Goal: Task Accomplishment & Management: Use online tool/utility

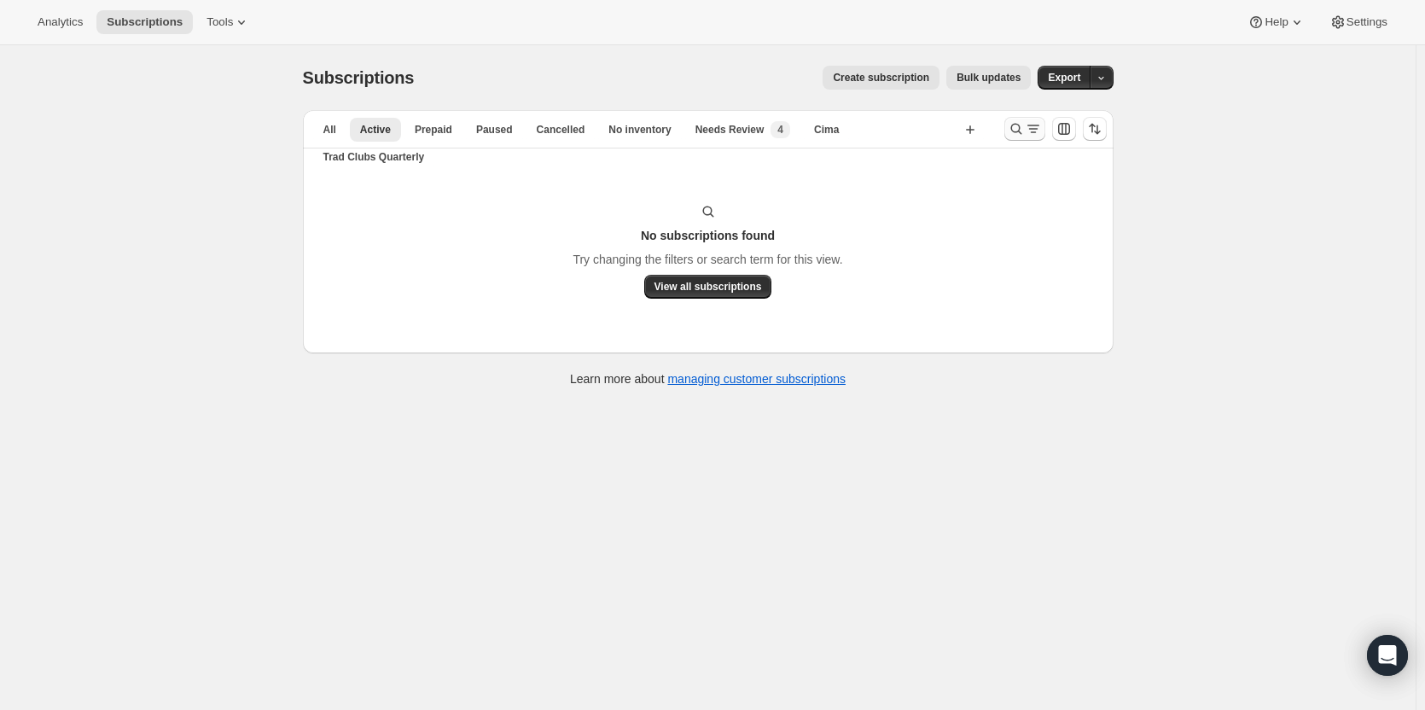
click at [1015, 136] on icon "Search and filter results" at bounding box center [1015, 128] width 17 height 17
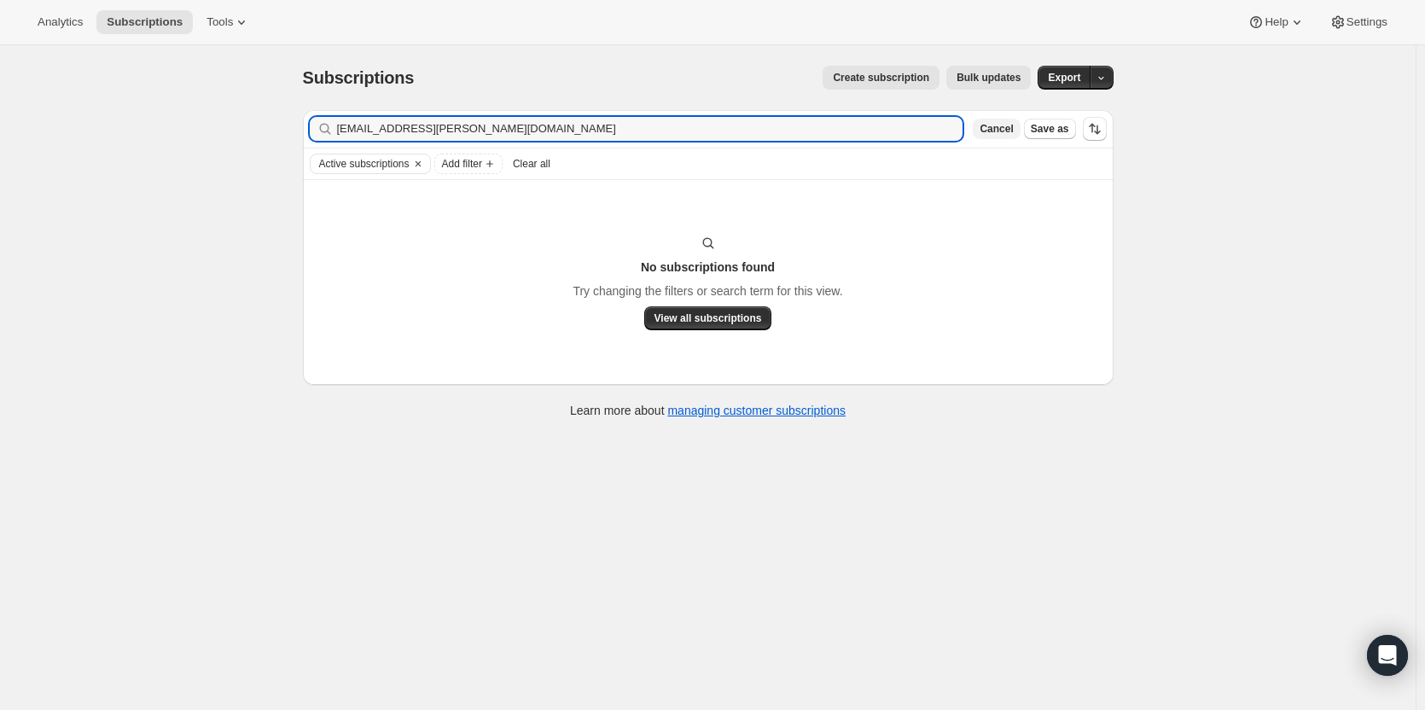
click at [1010, 133] on span "Cancel" at bounding box center [995, 129] width 33 height 14
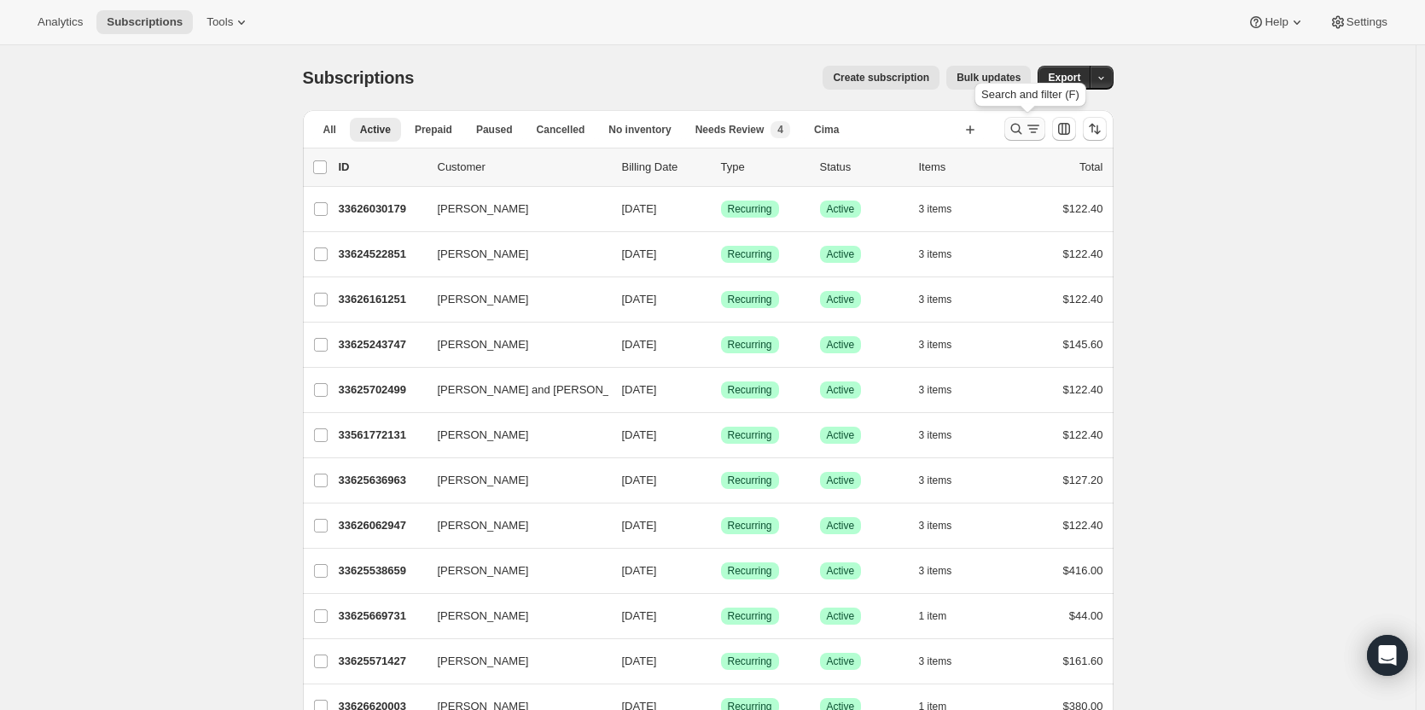
click at [1016, 132] on icon "Search and filter results" at bounding box center [1015, 128] width 17 height 17
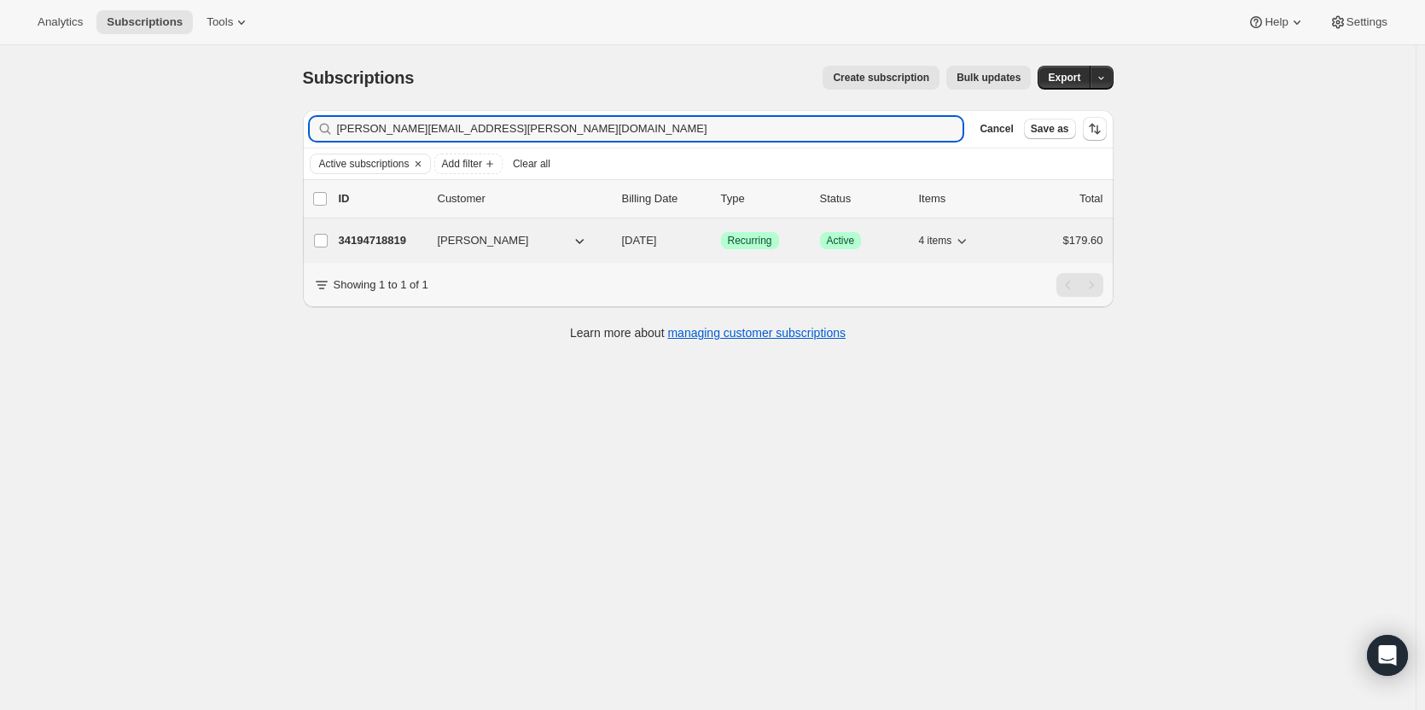
type input "barbara.brownell@gmail.com"
click at [373, 241] on p "34194718819" at bounding box center [381, 240] width 85 height 17
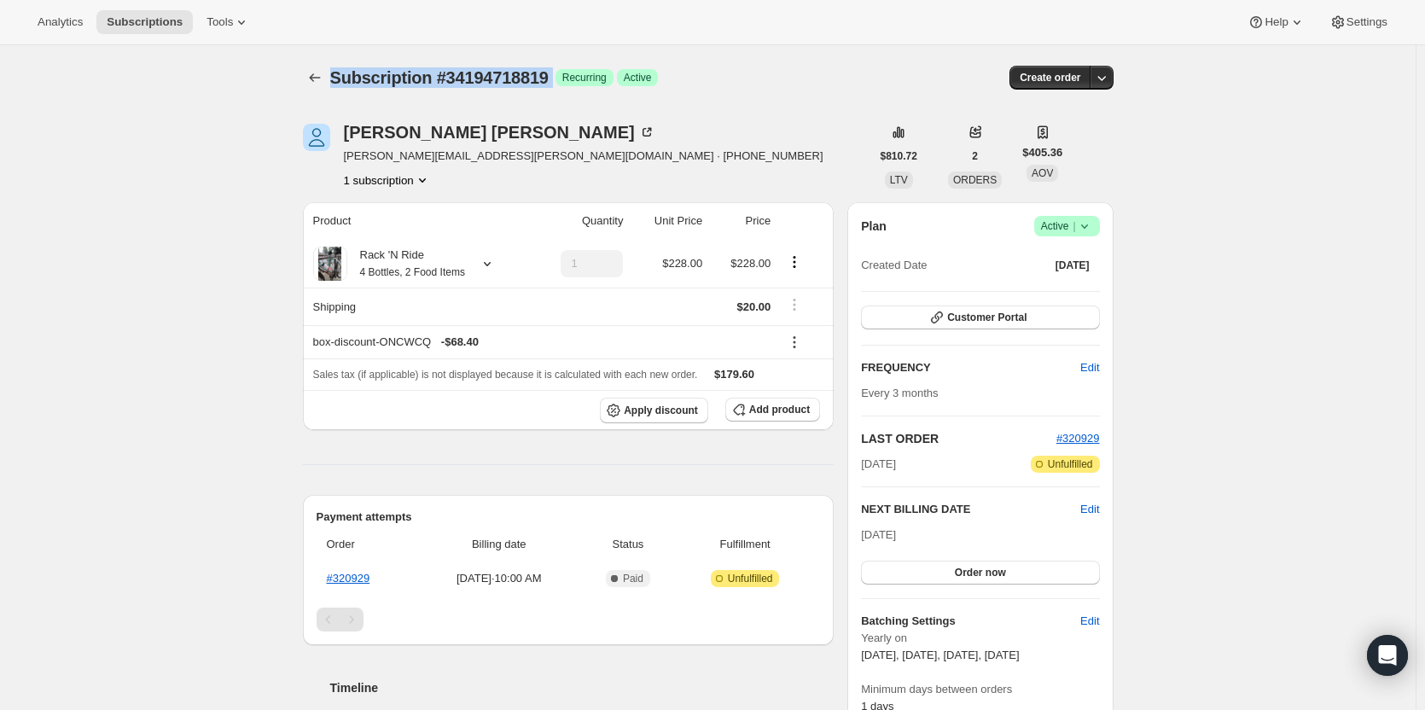
drag, startPoint x: 557, startPoint y: 72, endPoint x: 322, endPoint y: 61, distance: 234.8
click at [322, 61] on div "Subscription #34194718819. This page is ready Subscription #34194718819 Success…" at bounding box center [708, 77] width 810 height 65
copy div "Subscription #34194718819 Success"
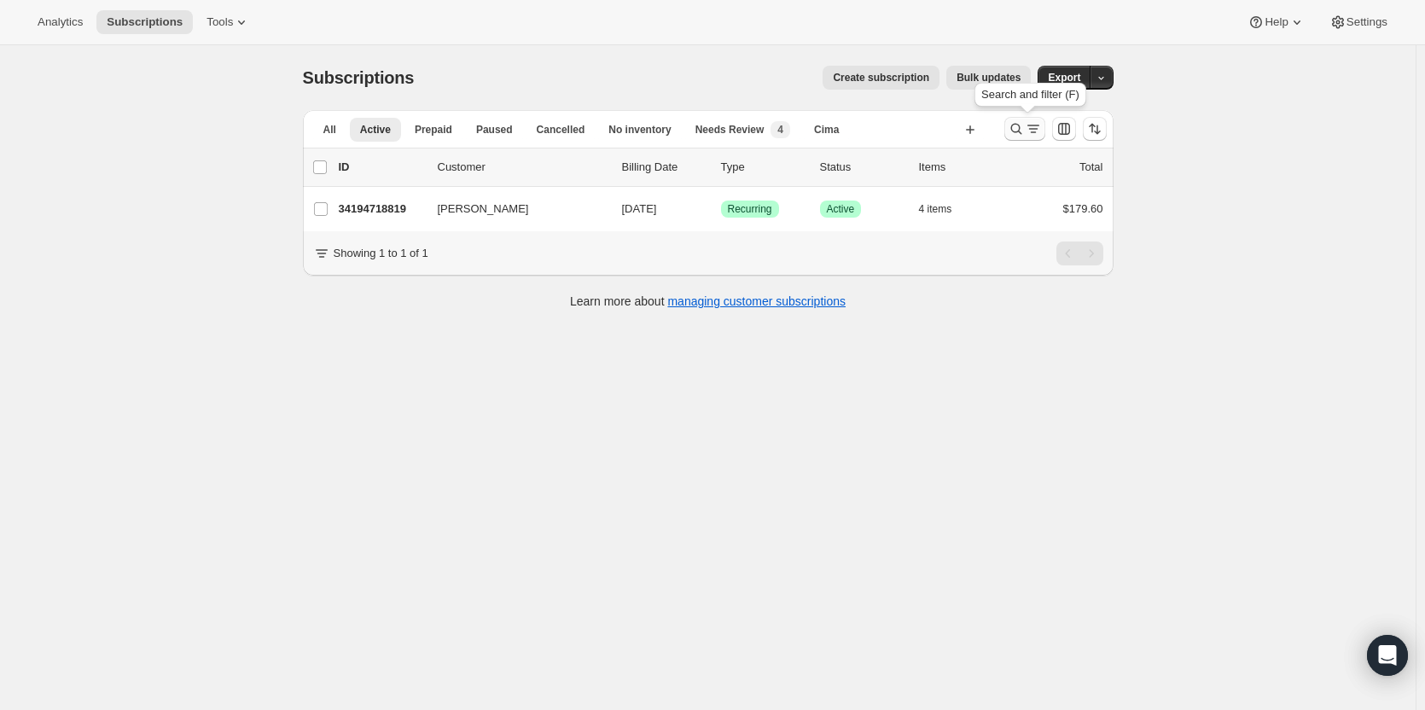
click at [1009, 133] on button "Search and filter results" at bounding box center [1024, 129] width 41 height 24
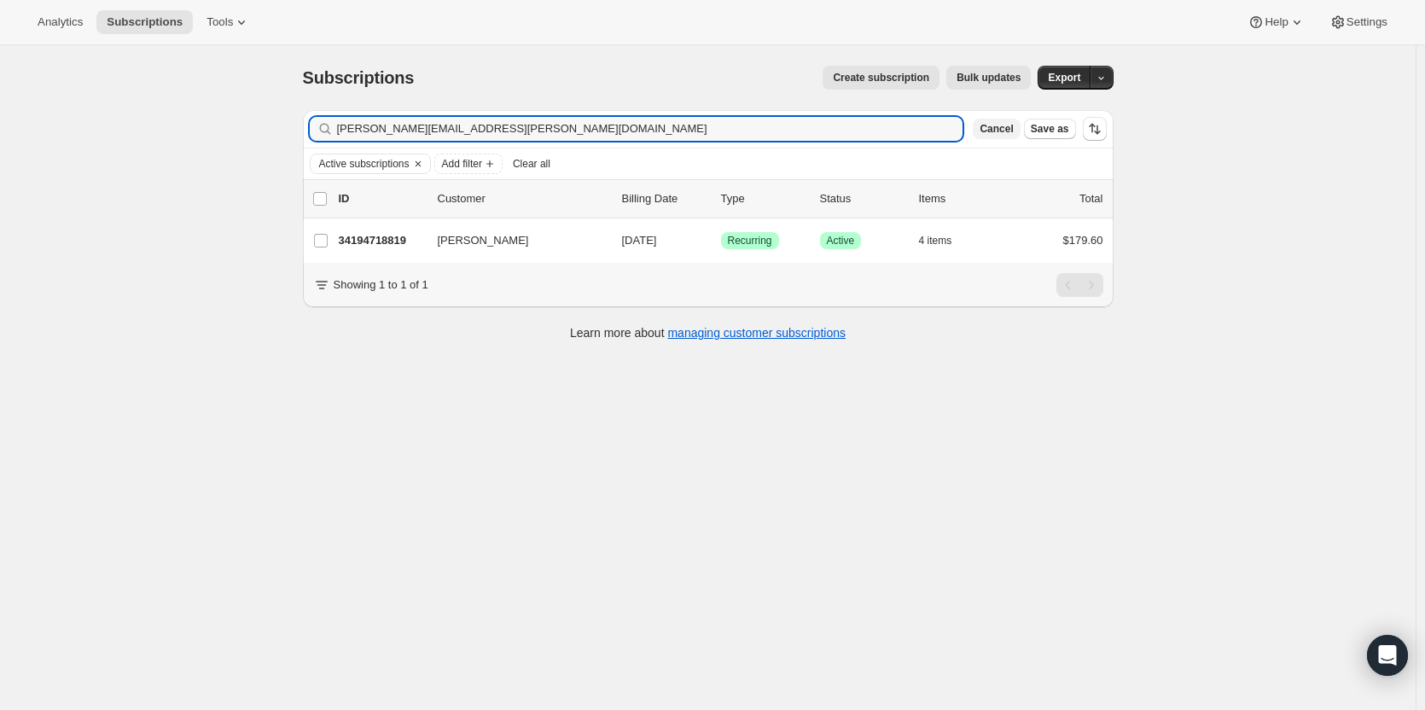
click at [1006, 133] on span "Cancel" at bounding box center [995, 129] width 33 height 14
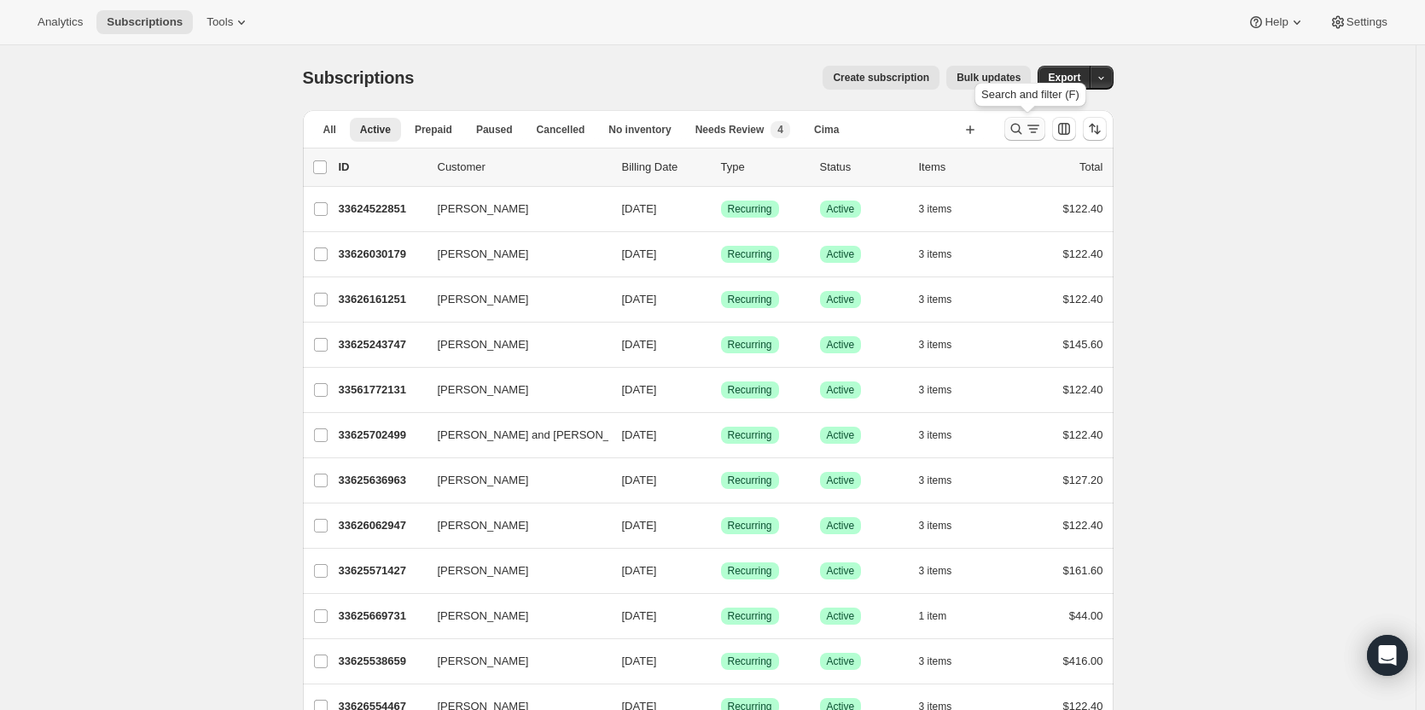
click at [1021, 130] on icon "Search and filter results" at bounding box center [1015, 128] width 17 height 17
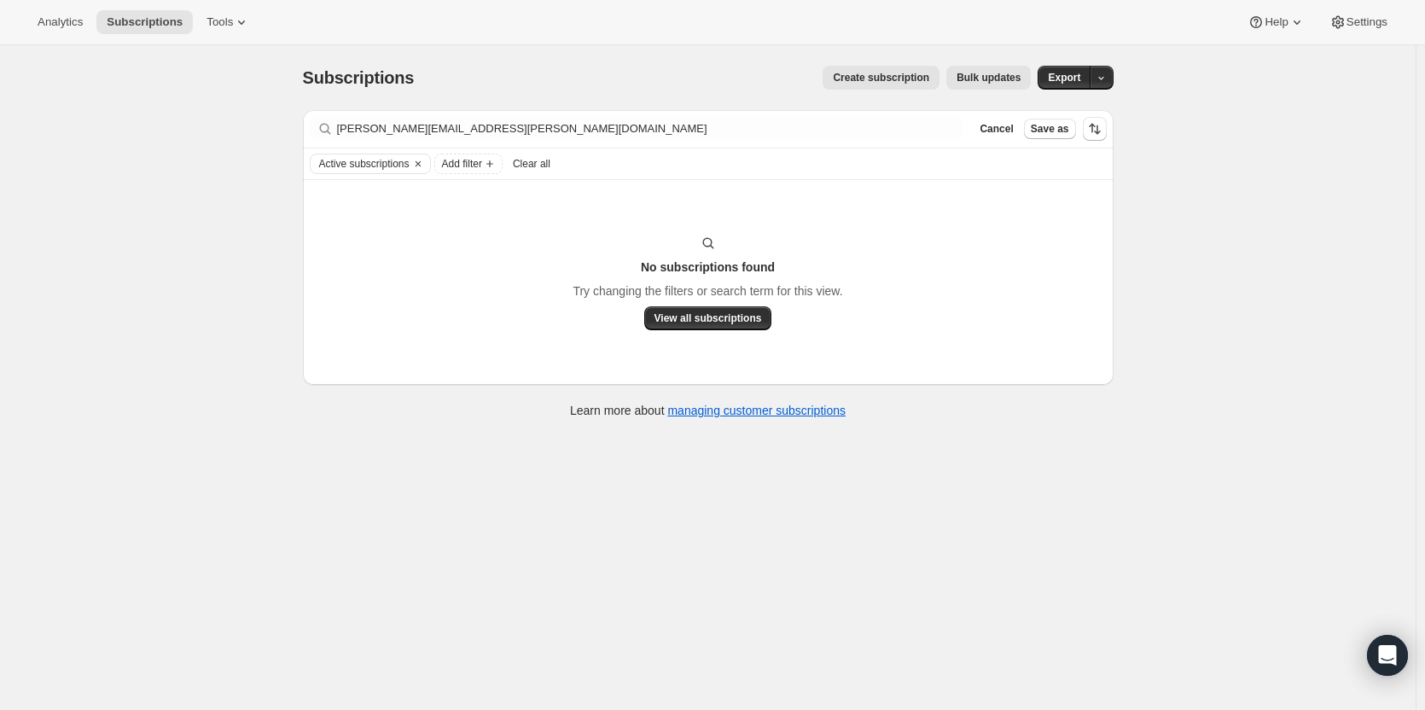
drag, startPoint x: 560, startPoint y: 116, endPoint x: 328, endPoint y: 118, distance: 231.2
click at [328, 118] on div "Filter subscribers christopher.tiller@carfinancial.com Clear Cancel Save as" at bounding box center [708, 129] width 810 height 38
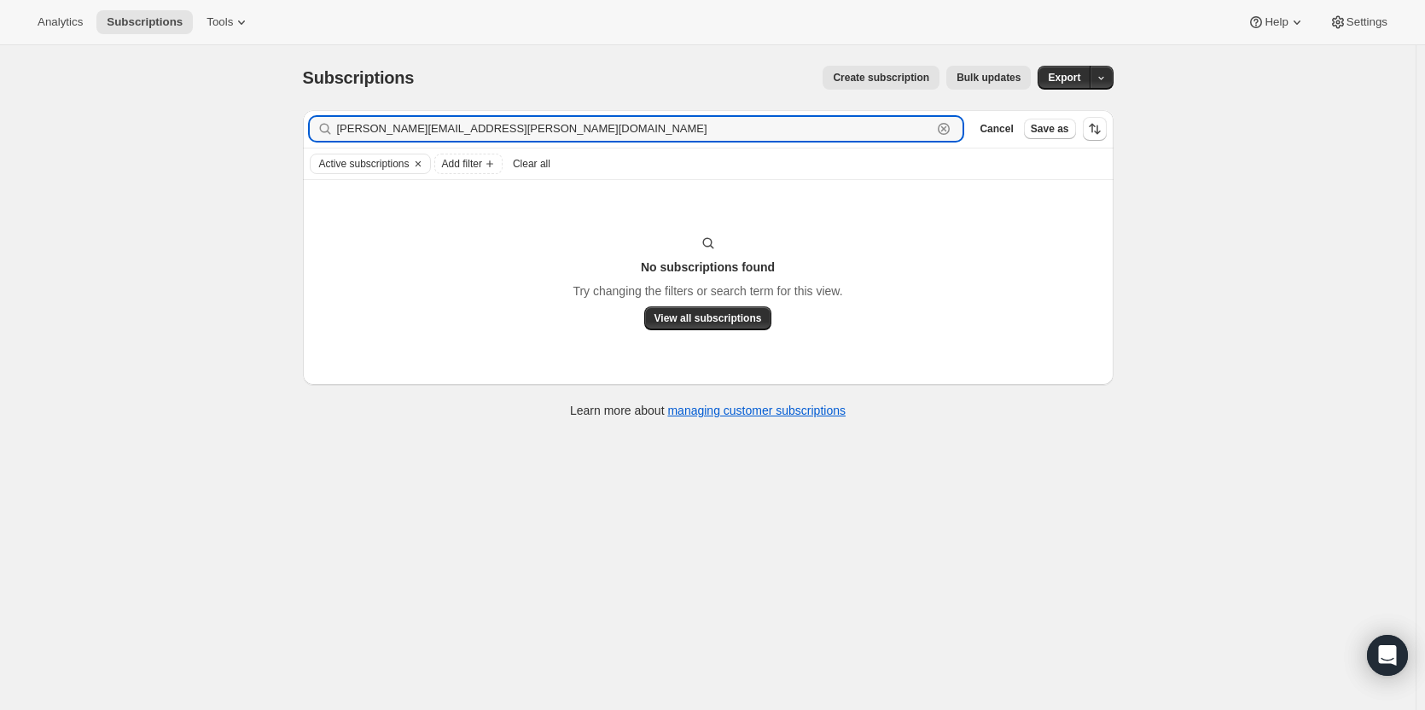
drag, startPoint x: 529, startPoint y: 135, endPoint x: 303, endPoint y: 130, distance: 226.1
click at [303, 129] on div "Filter subscribers christopher.tiller@carfinancial.com Clear Cancel Save as Act…" at bounding box center [701, 265] width 824 height 339
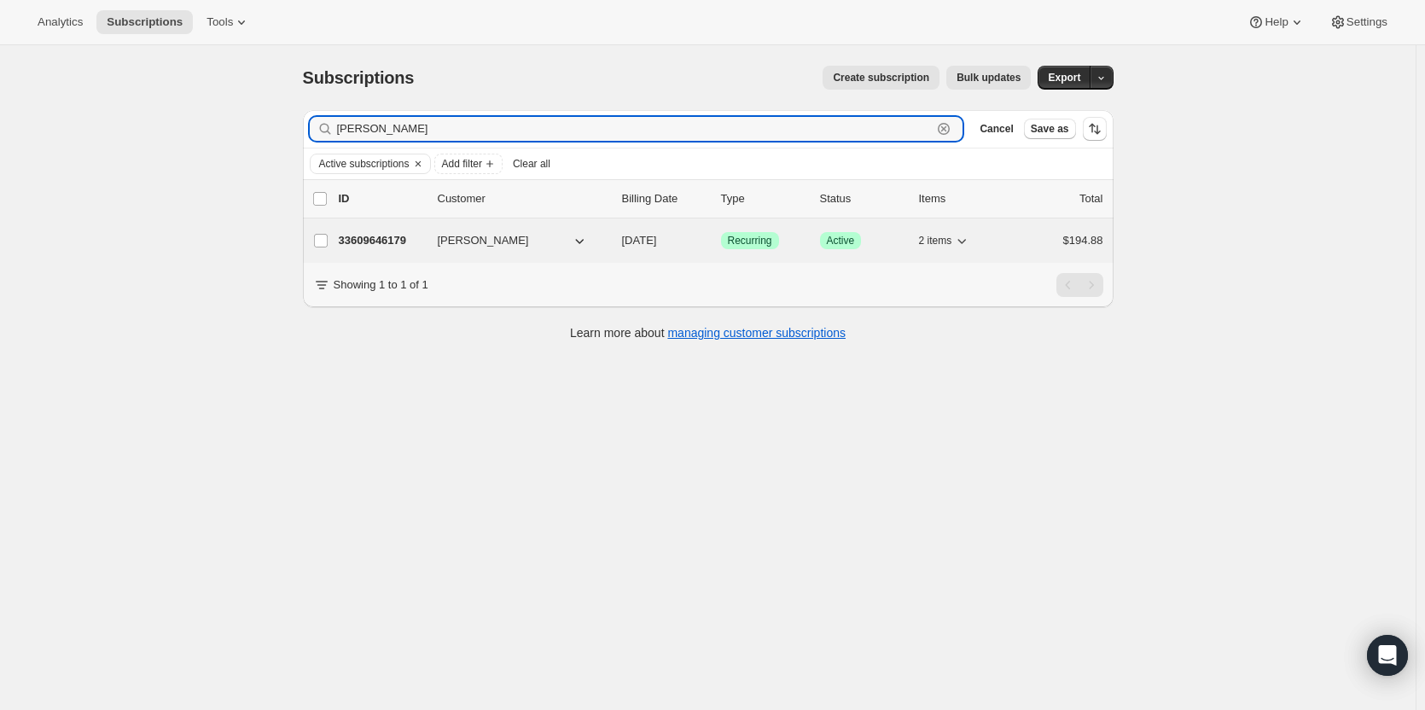
type input "Chris Tiller"
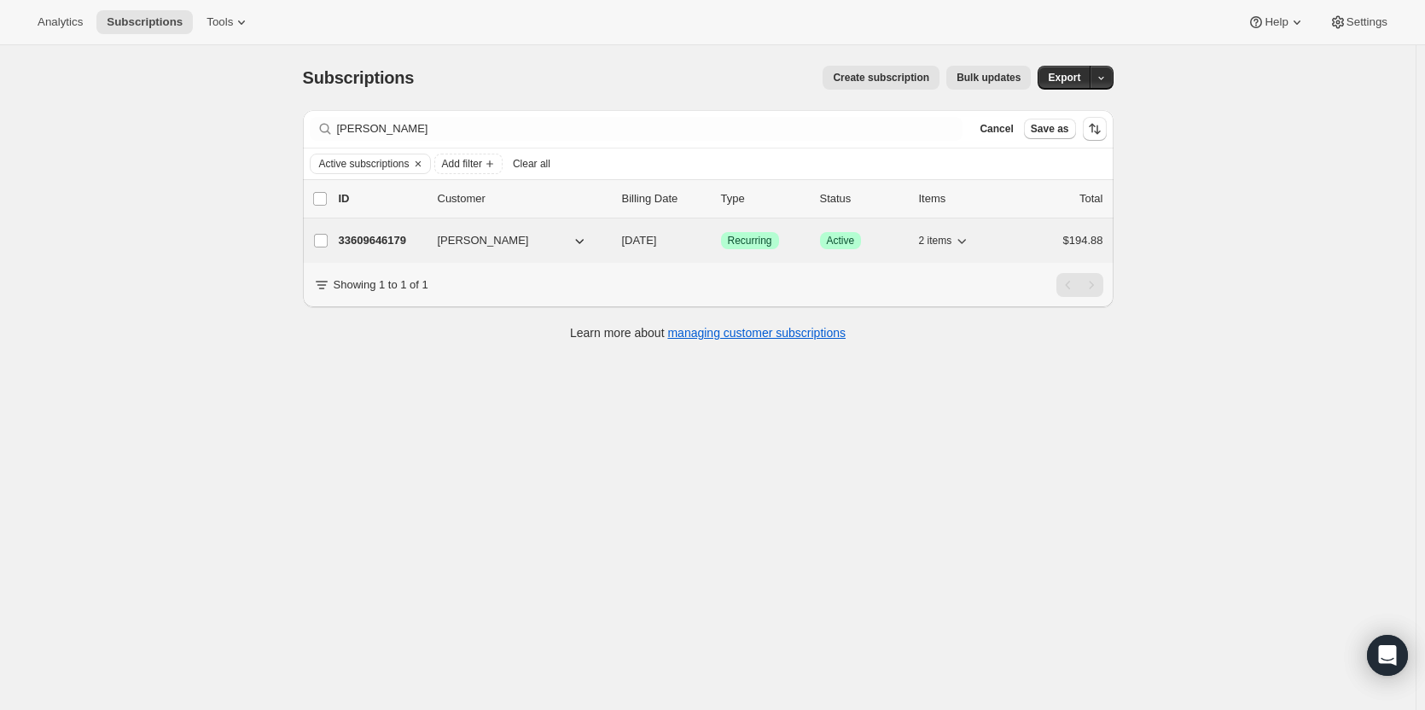
click at [373, 251] on div "33609646179 Chris Tiller 11/05/2025 Success Recurring Success Active 2 items $1…" at bounding box center [721, 241] width 764 height 24
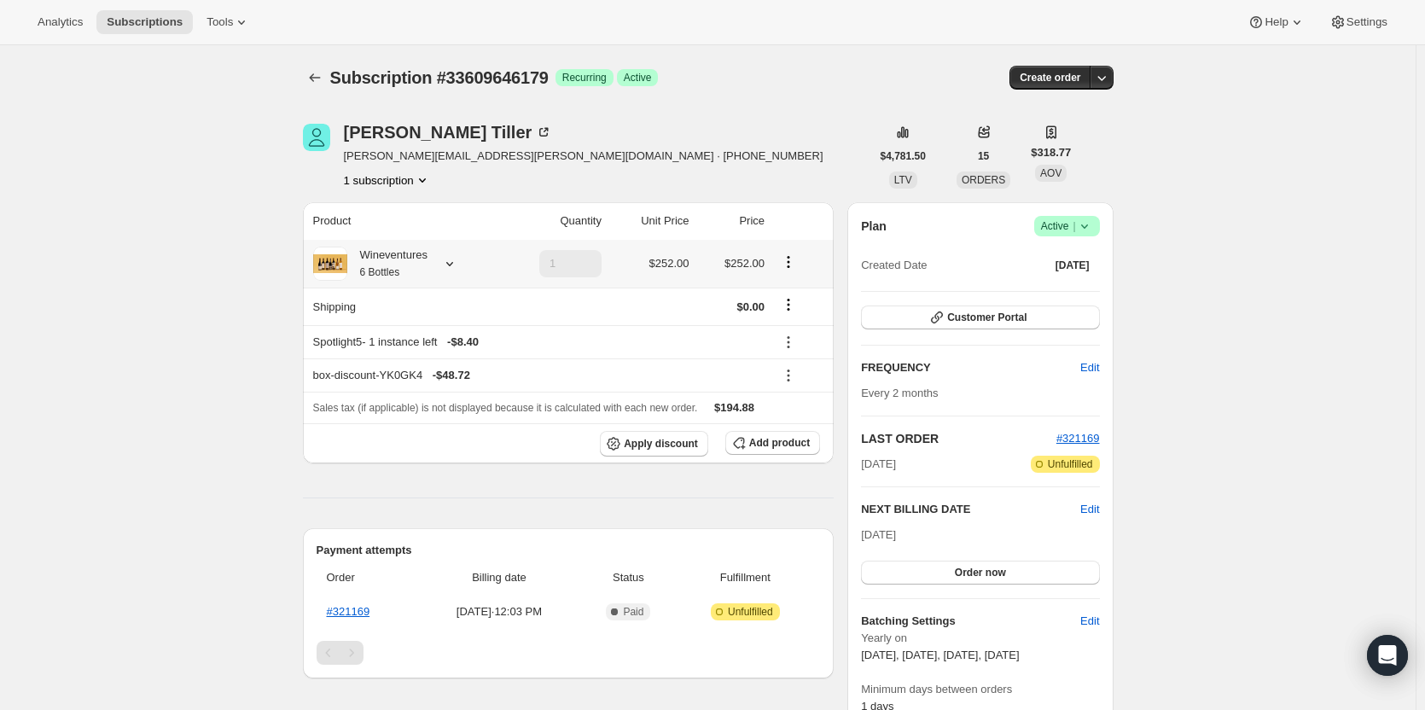
click at [426, 280] on div "Wineventures 6 Bottles" at bounding box center [387, 264] width 80 height 34
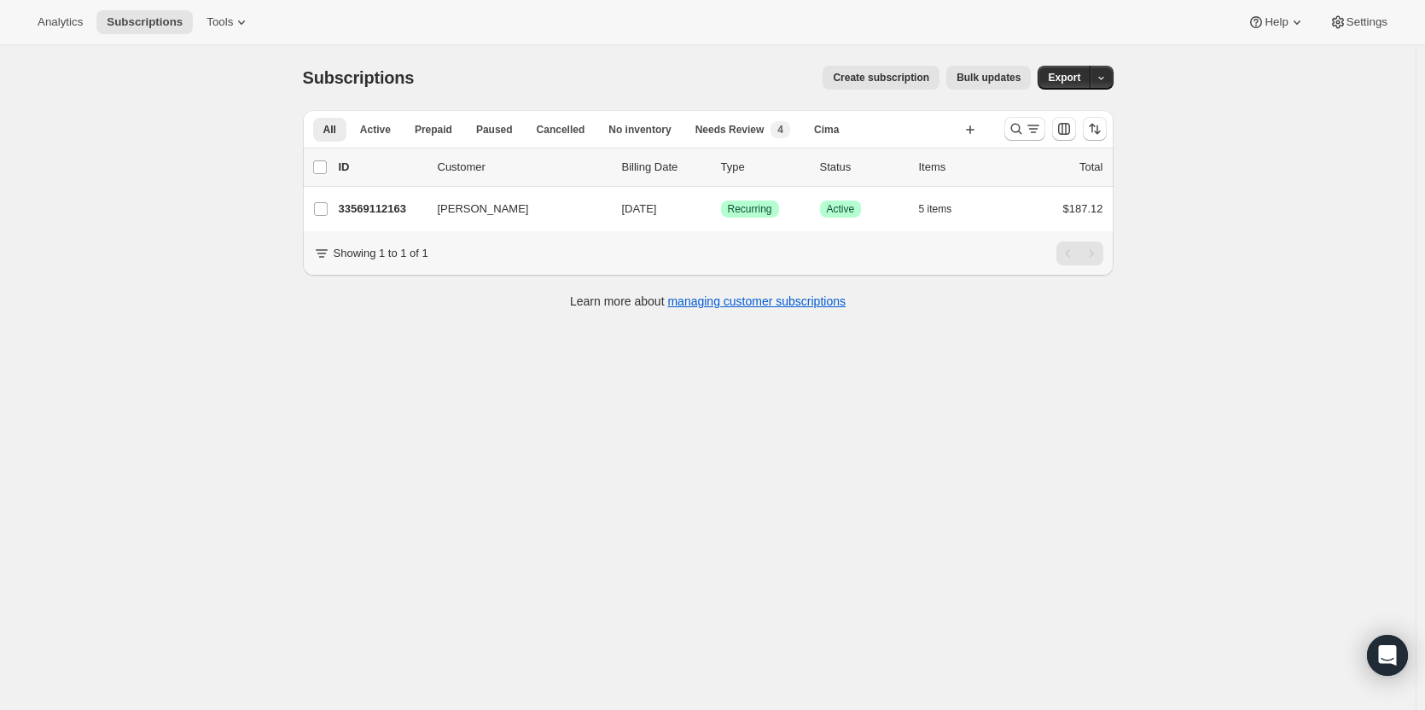
click at [1020, 141] on div at bounding box center [1055, 129] width 116 height 34
click at [1020, 131] on icon "Search and filter results" at bounding box center [1015, 128] width 17 height 17
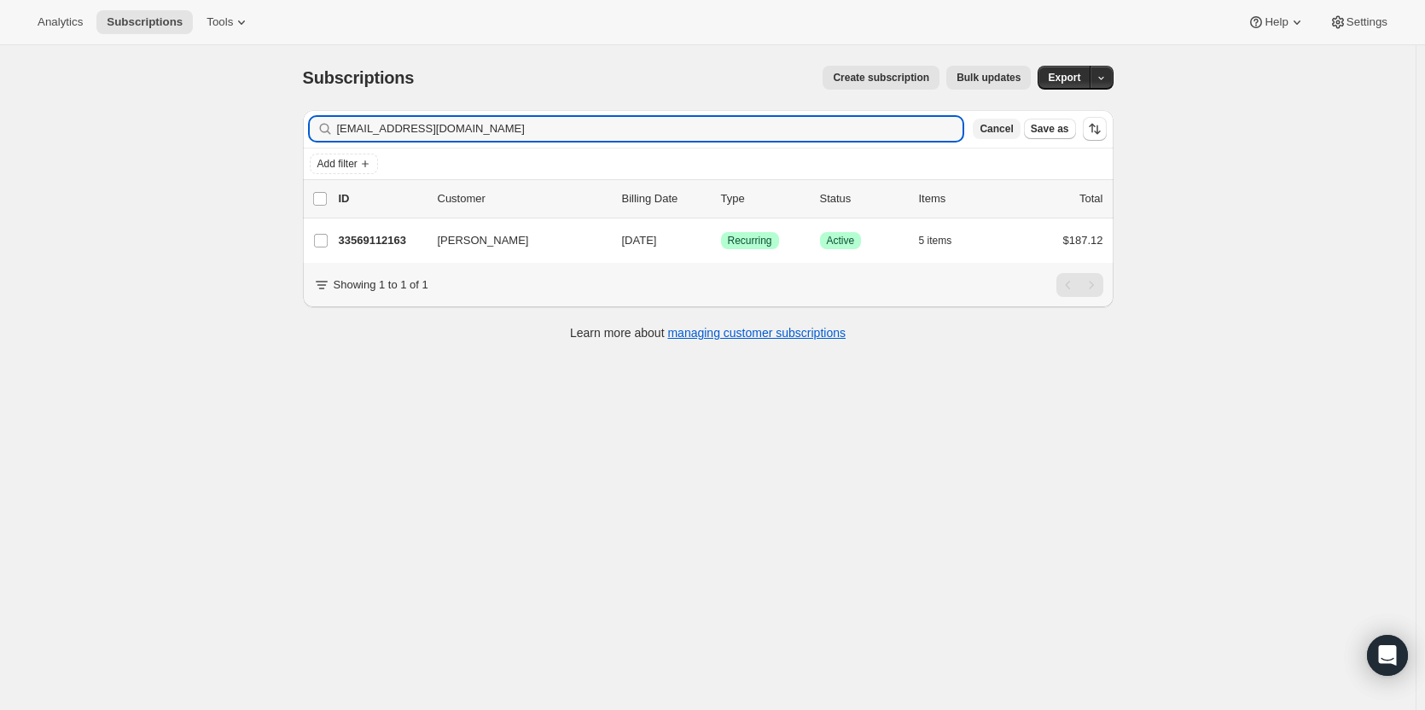
click at [1013, 128] on span "Cancel" at bounding box center [995, 129] width 33 height 14
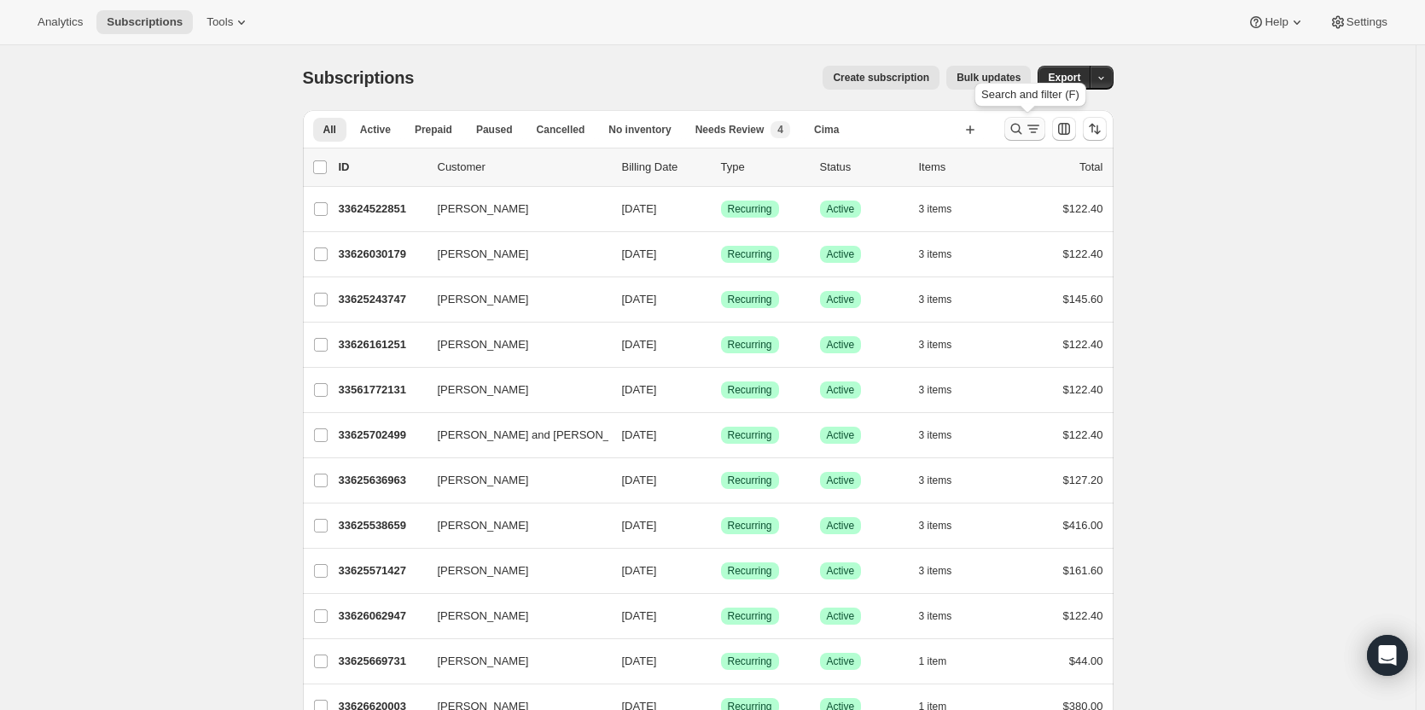
click at [1024, 124] on icon "Search and filter results" at bounding box center [1015, 128] width 17 height 17
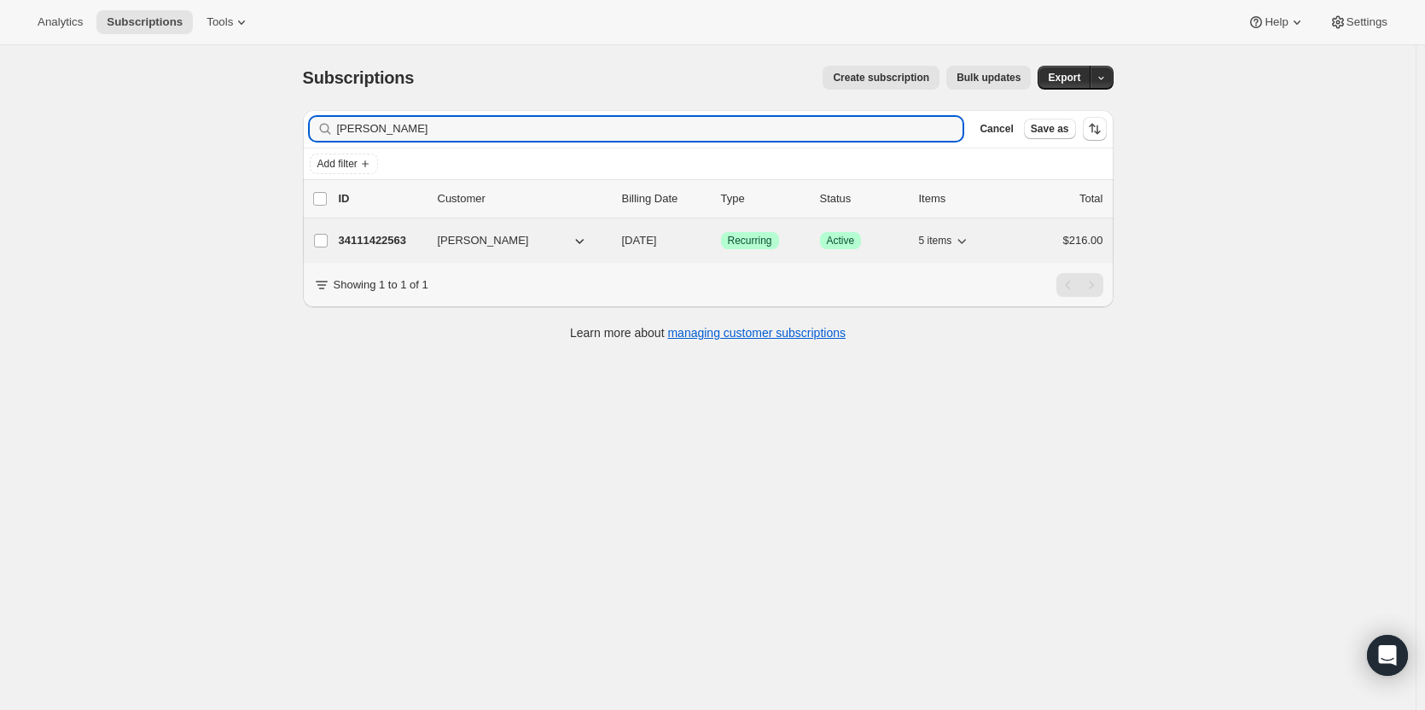
type input "Christine Sa"
click at [389, 233] on p "34111422563" at bounding box center [381, 240] width 85 height 17
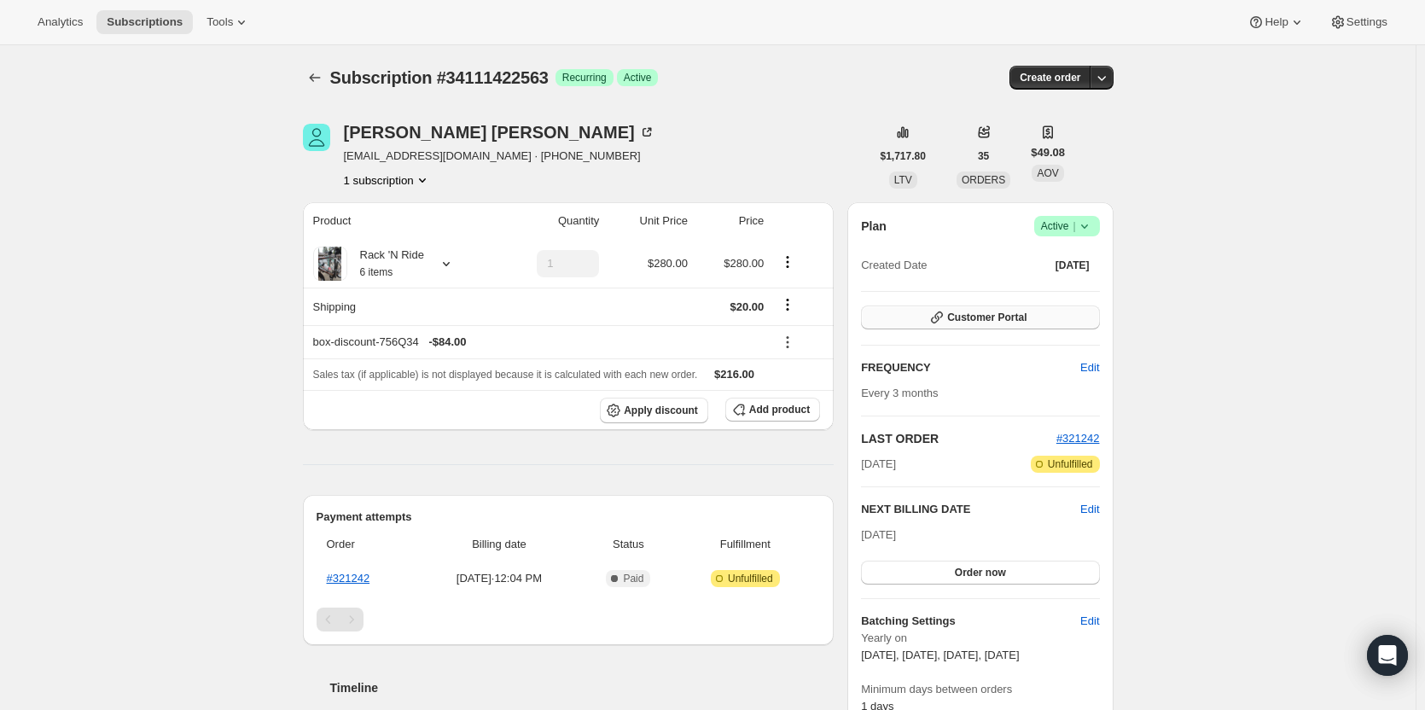
click at [1042, 315] on button "Customer Portal" at bounding box center [980, 317] width 238 height 24
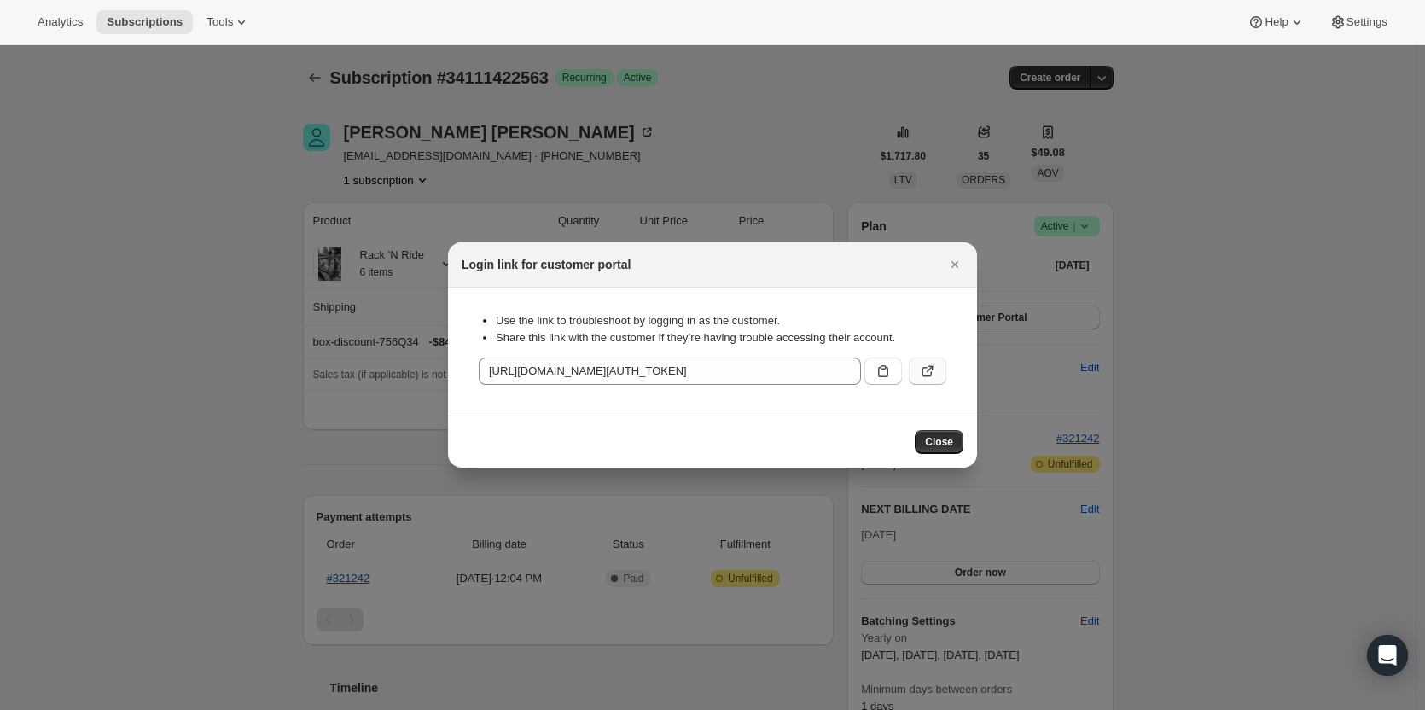
click at [922, 372] on icon ":rdh:" at bounding box center [927, 371] width 17 height 17
click at [961, 260] on icon "Close" at bounding box center [954, 264] width 17 height 17
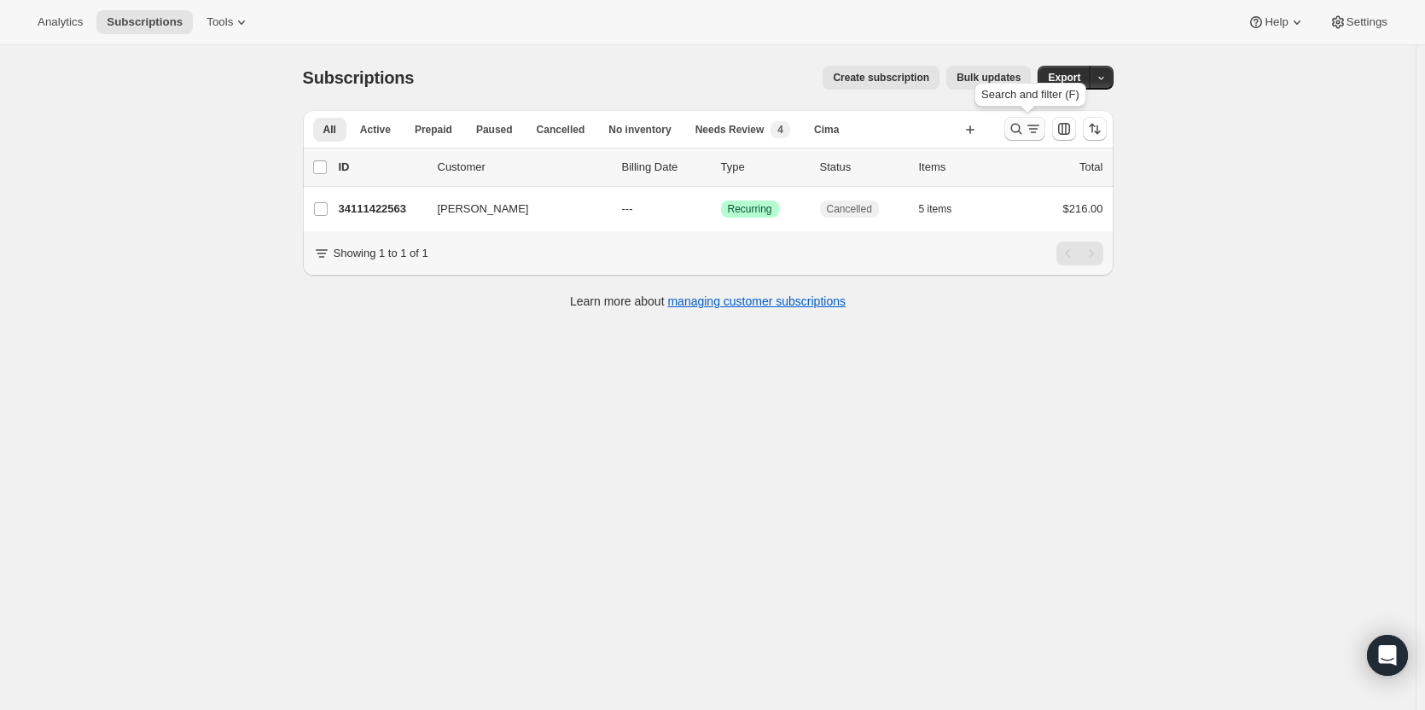
click at [1024, 128] on icon "Search and filter results" at bounding box center [1015, 128] width 17 height 17
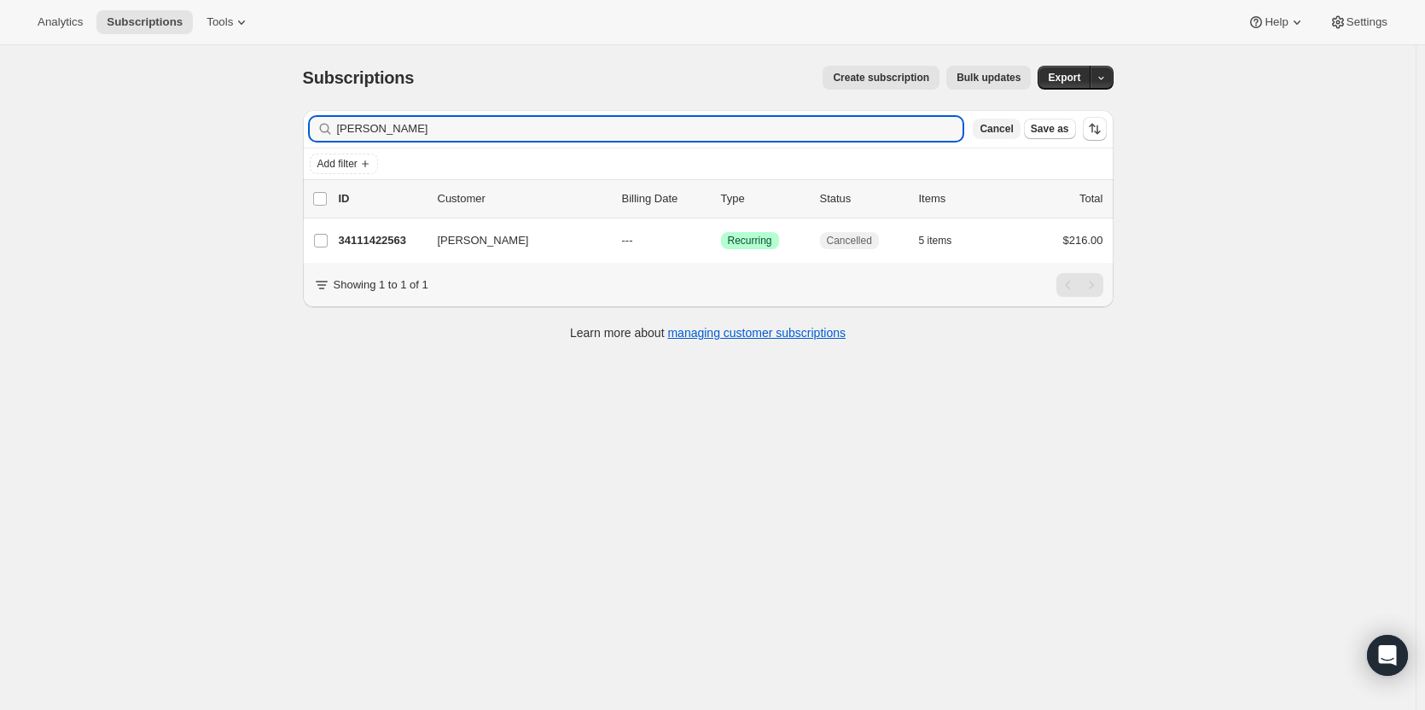
click at [1013, 131] on span "Cancel" at bounding box center [995, 129] width 33 height 14
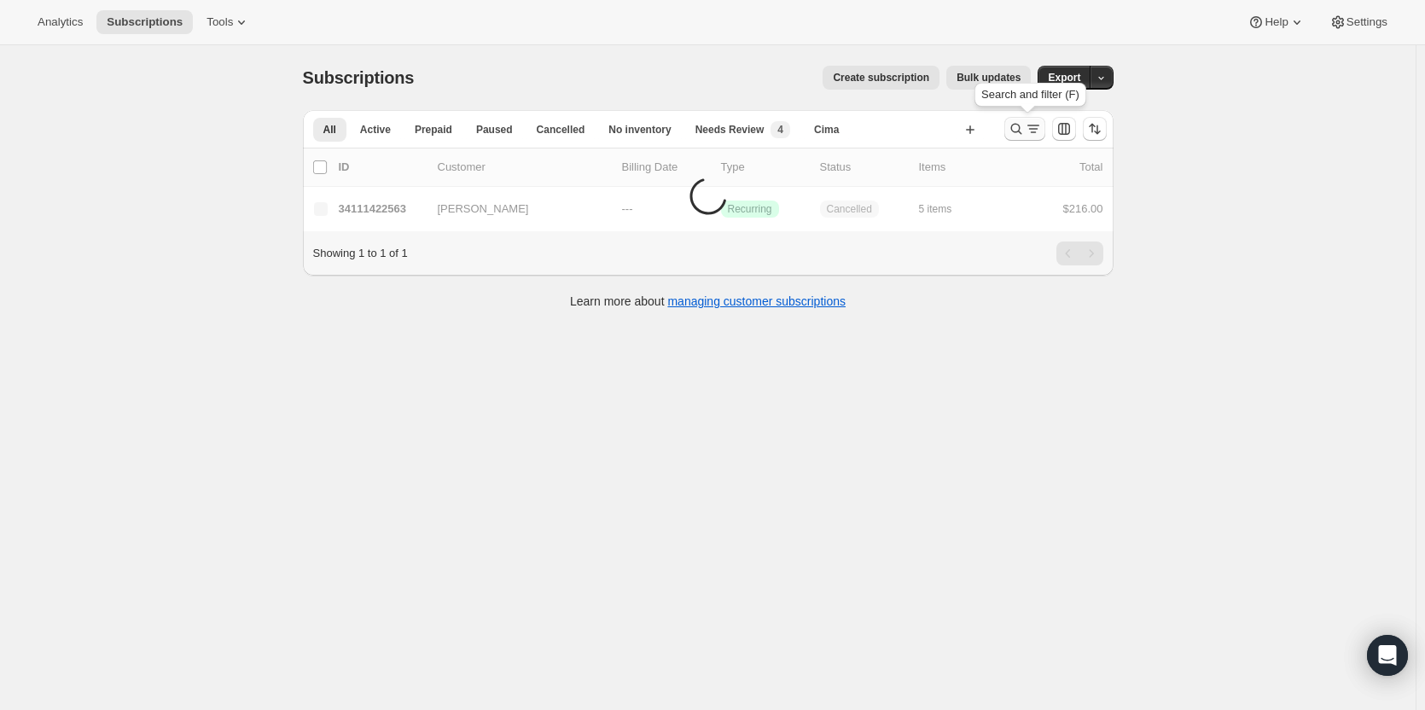
click at [1013, 136] on icon "Search and filter results" at bounding box center [1015, 128] width 17 height 17
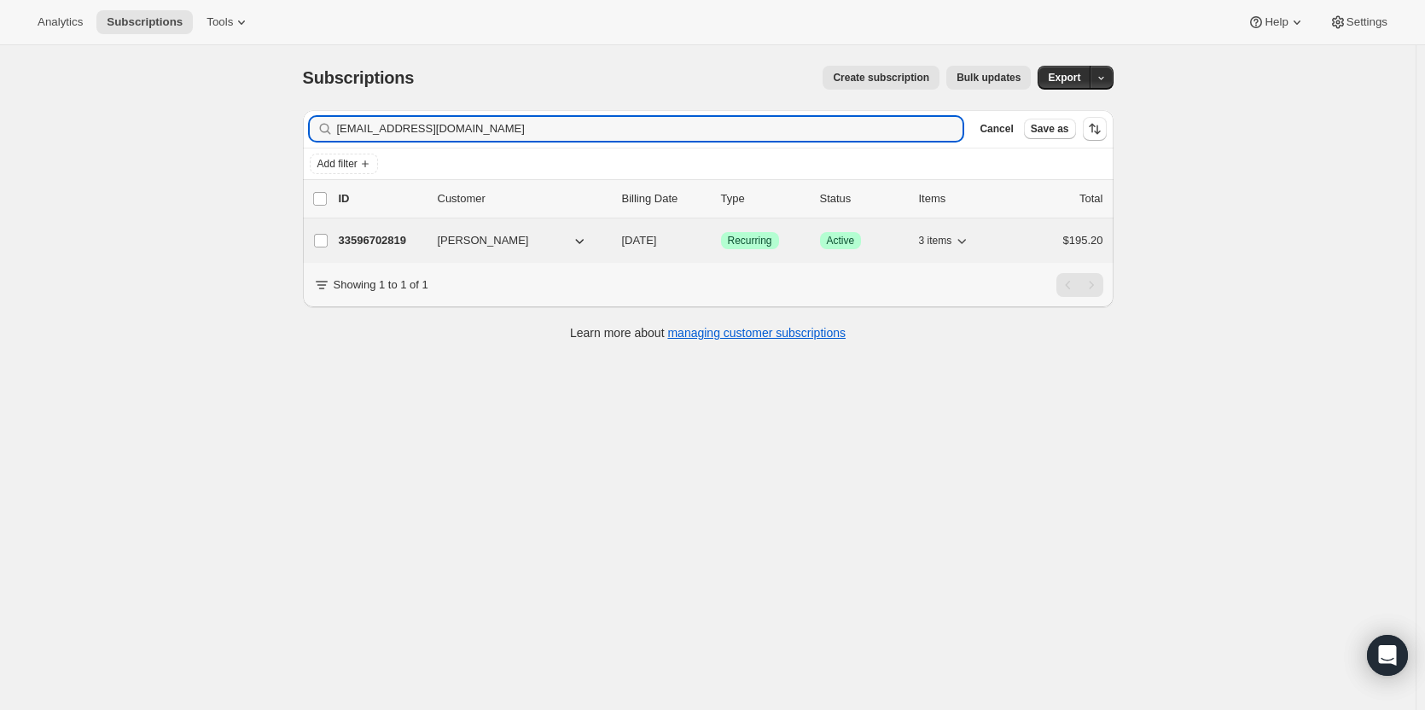
type input "fallon@oaklanddust.com"
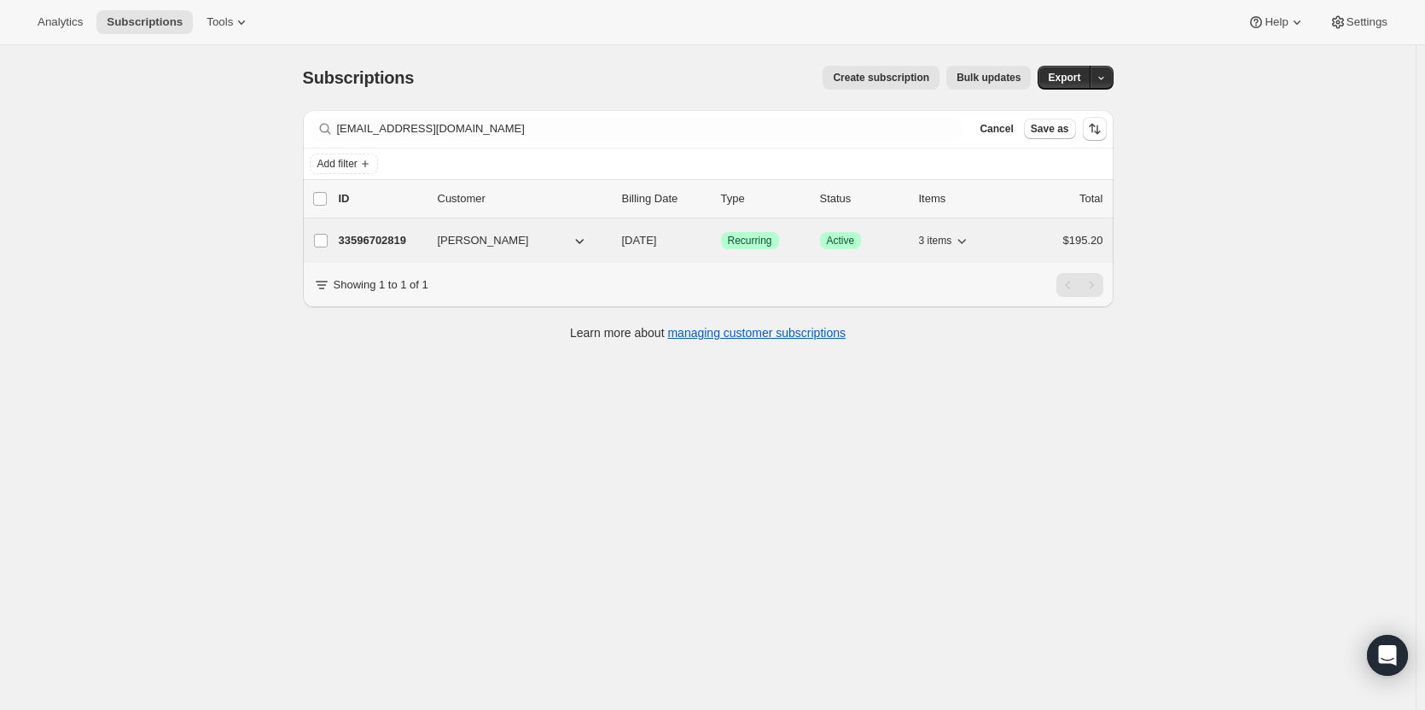
click at [388, 243] on p "33596702819" at bounding box center [381, 240] width 85 height 17
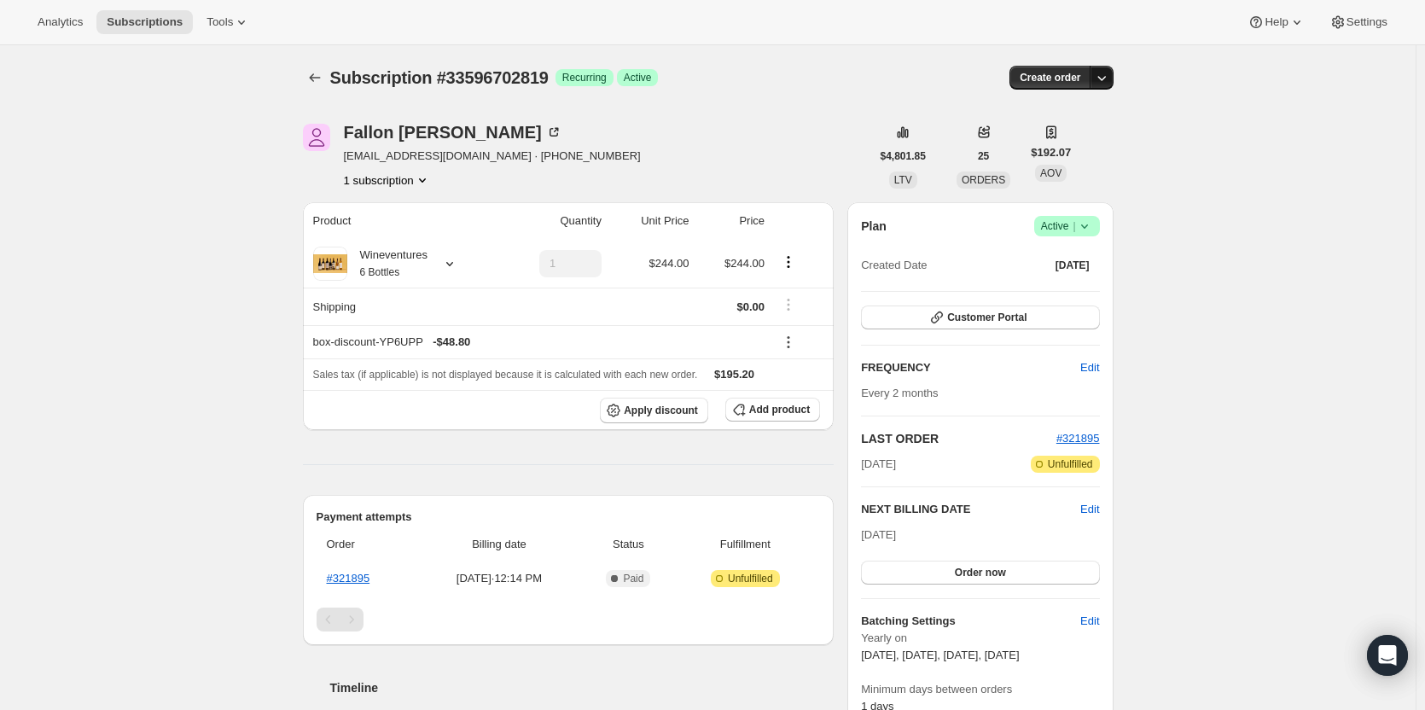
click at [1105, 83] on icon "button" at bounding box center [1101, 77] width 17 height 17
click at [345, 575] on link "#321895" at bounding box center [349, 578] width 44 height 13
click at [1101, 72] on icon "button" at bounding box center [1101, 77] width 17 height 17
click at [1082, 151] on button "Create custom one-time order" at bounding box center [1022, 141] width 180 height 27
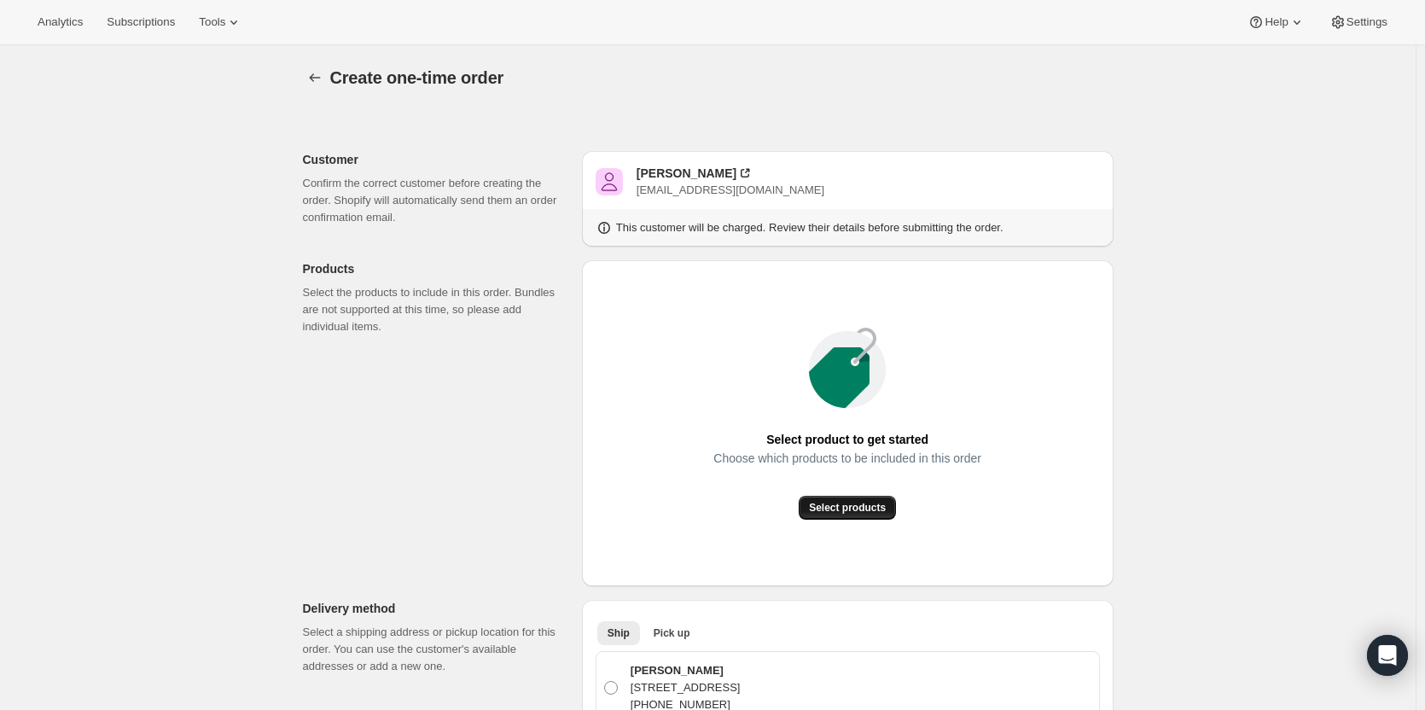
click at [848, 512] on span "Select products" at bounding box center [847, 508] width 77 height 14
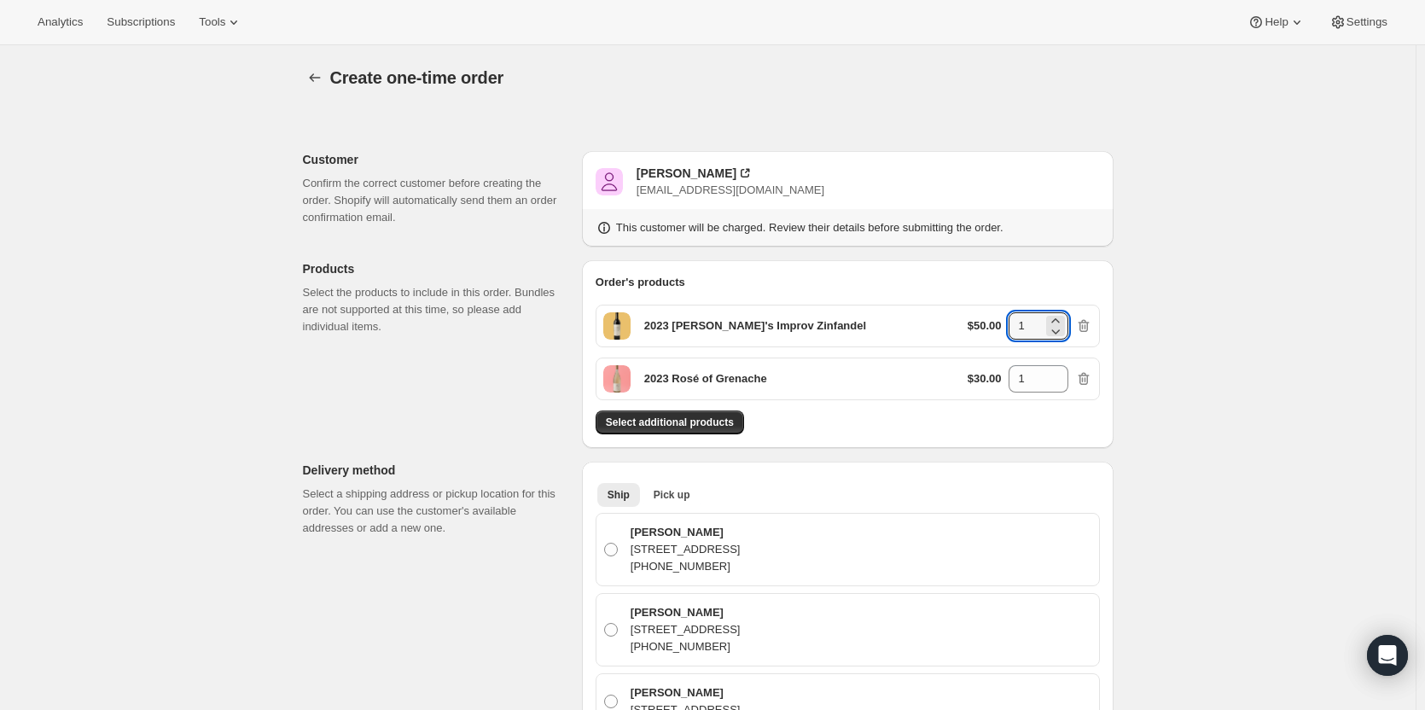
drag, startPoint x: 1039, startPoint y: 327, endPoint x: 1007, endPoint y: 318, distance: 32.7
click at [1006, 319] on div "$50.00 1" at bounding box center [1029, 325] width 125 height 27
type input "2"
drag, startPoint x: 1039, startPoint y: 388, endPoint x: 991, endPoint y: 385, distance: 47.9
click at [991, 385] on div "$30.00 1" at bounding box center [1029, 378] width 125 height 27
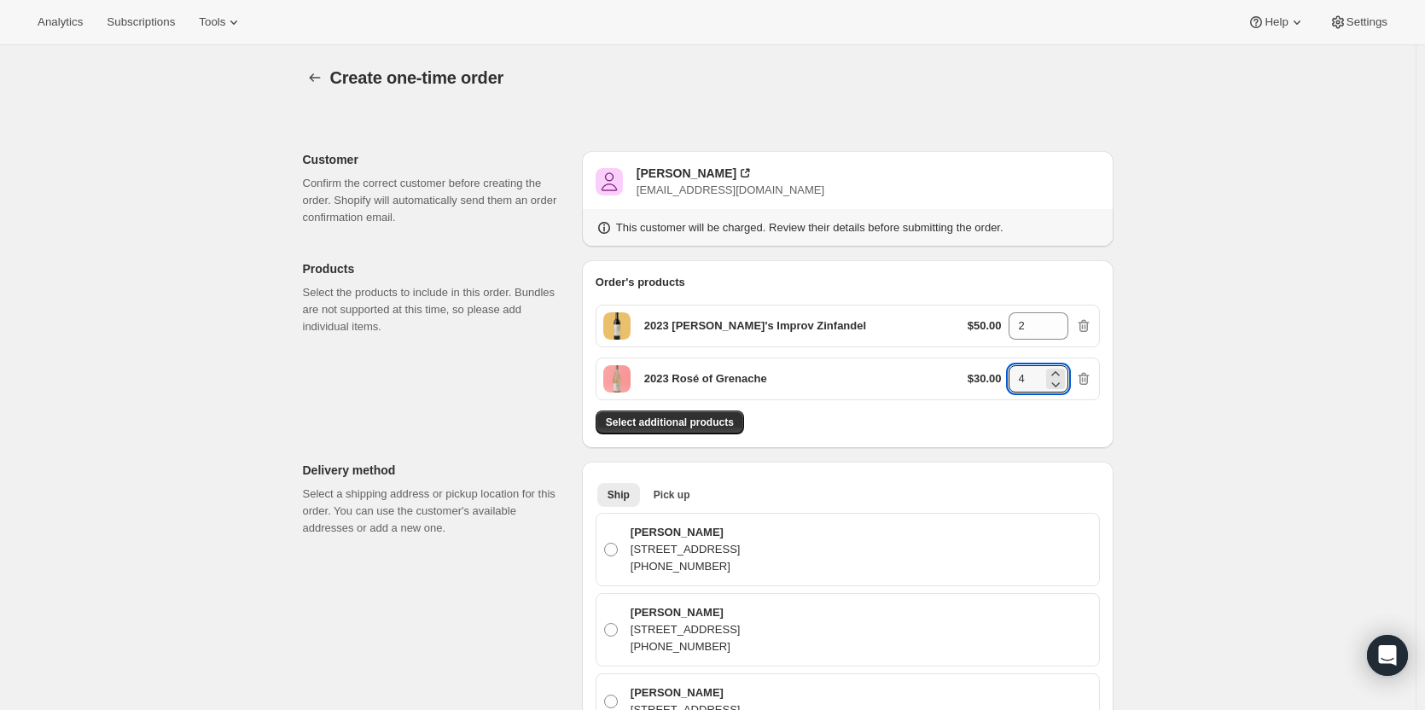
type input "4"
click at [1054, 415] on div "Select additional products" at bounding box center [847, 422] width 504 height 24
click at [659, 499] on span "Pick up" at bounding box center [671, 495] width 37 height 14
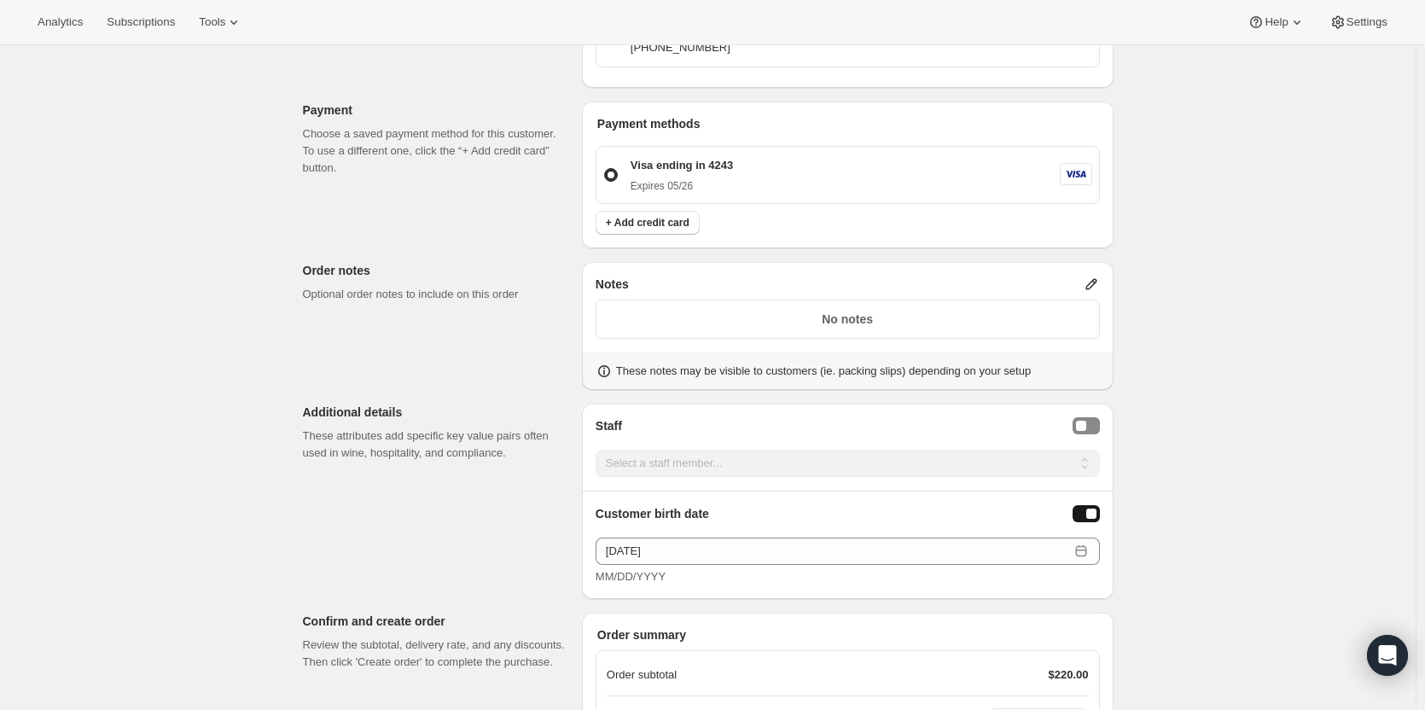
scroll to position [619, 0]
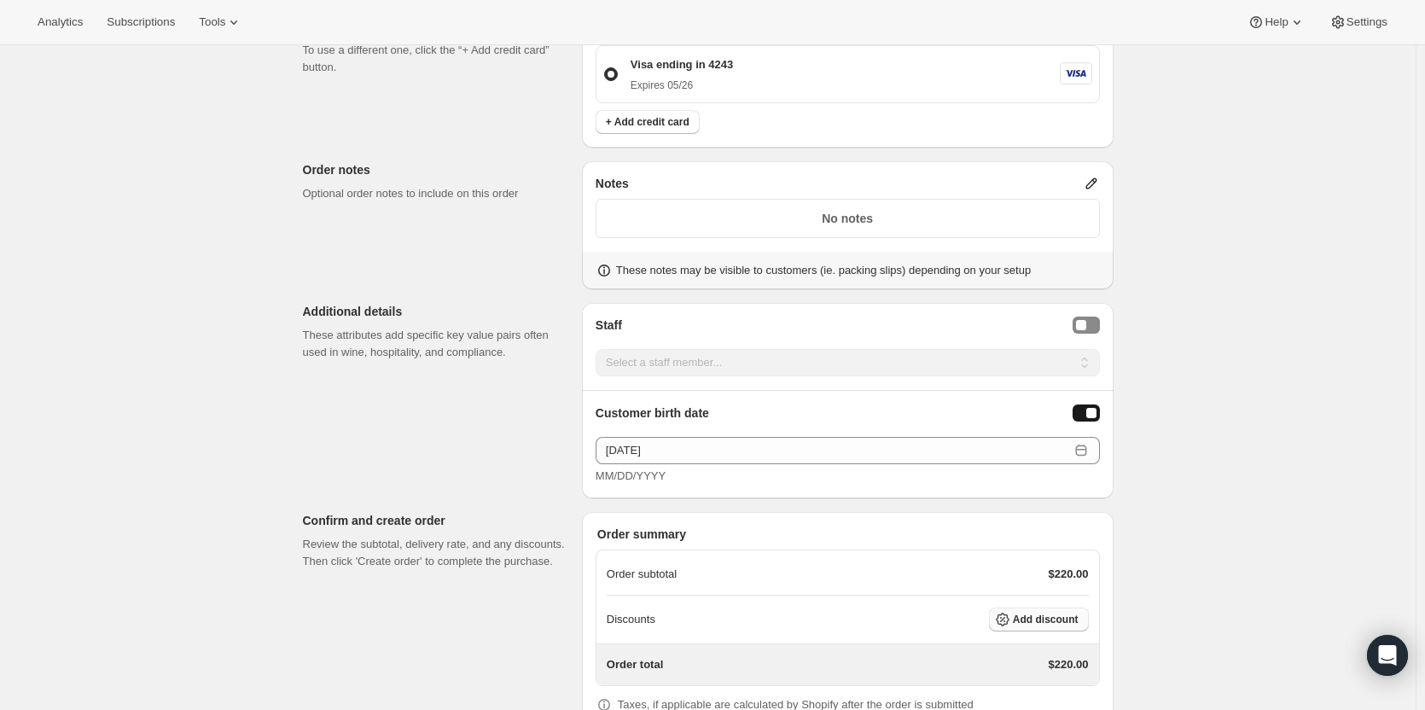
click at [1028, 619] on span "Add discount" at bounding box center [1046, 619] width 66 height 14
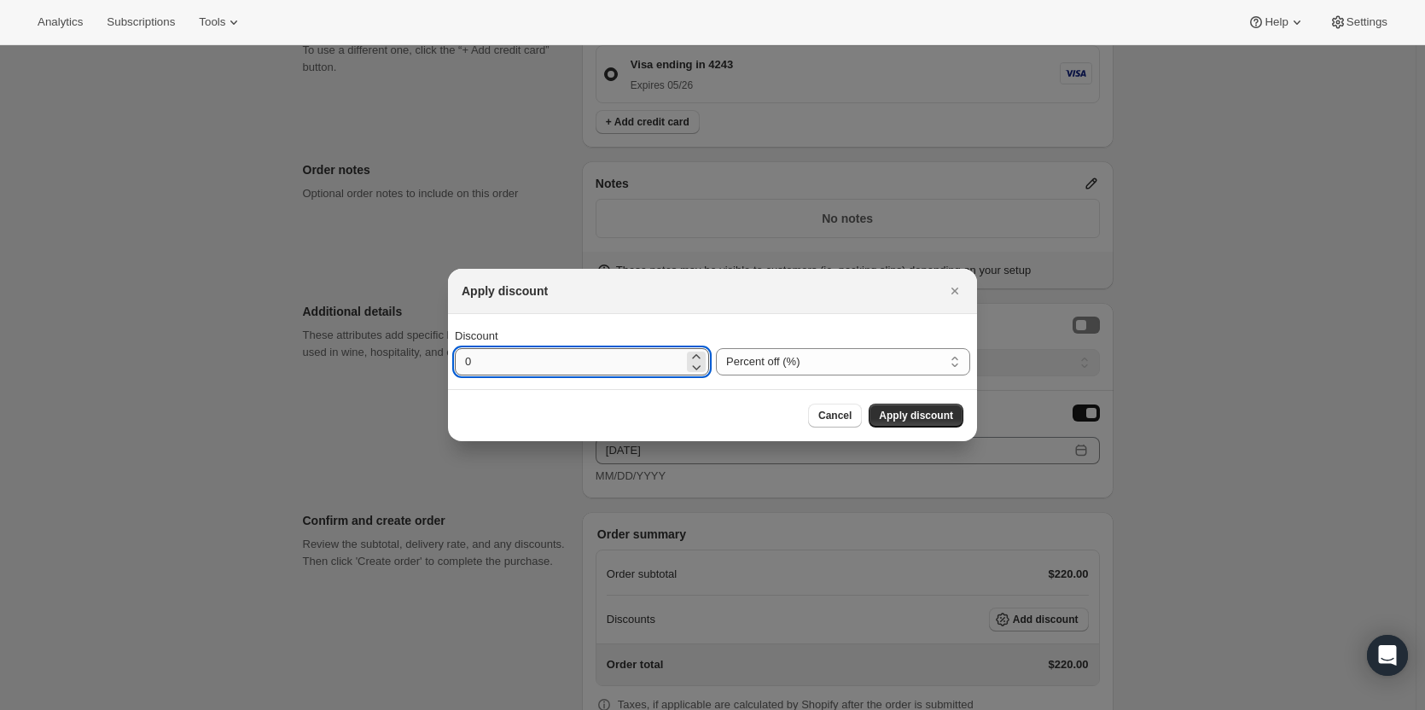
click at [569, 363] on input "0" at bounding box center [569, 361] width 229 height 27
type input "20"
click at [926, 412] on span "Apply discount" at bounding box center [916, 416] width 74 height 14
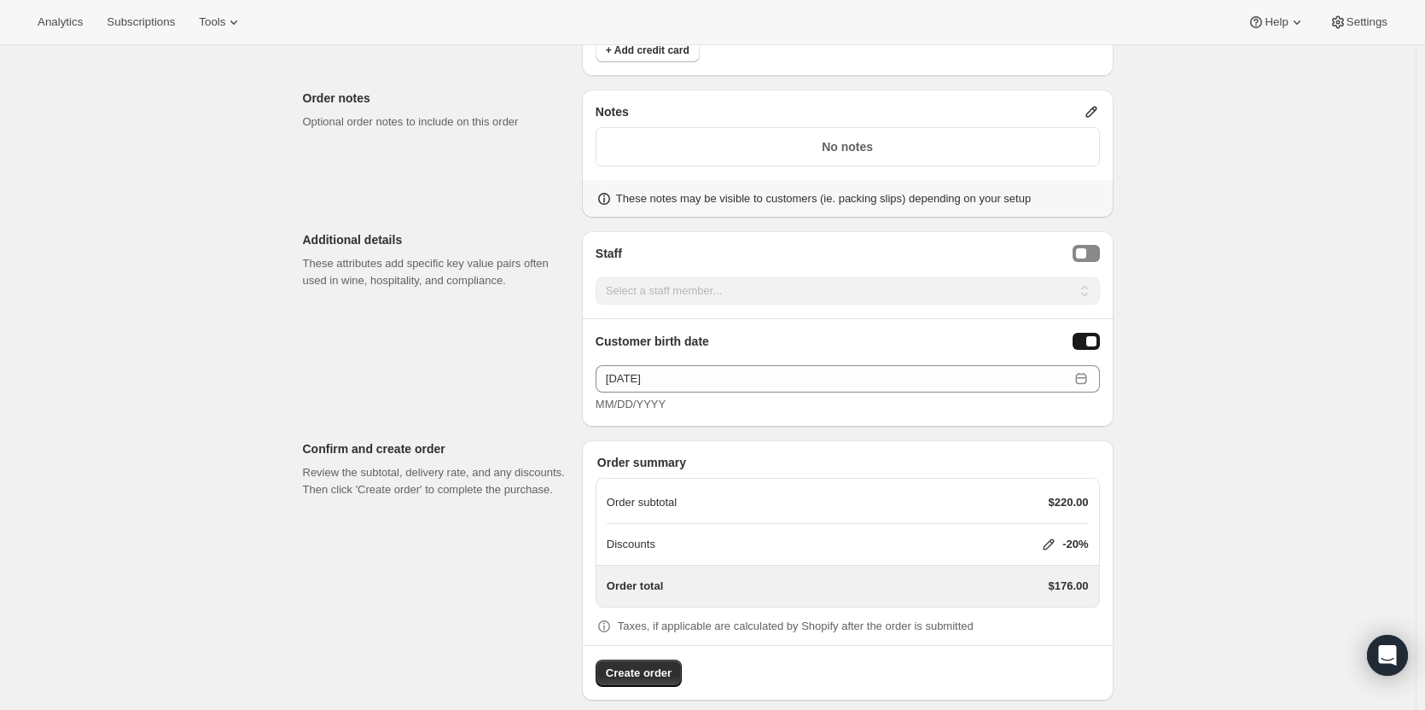
scroll to position [707, 0]
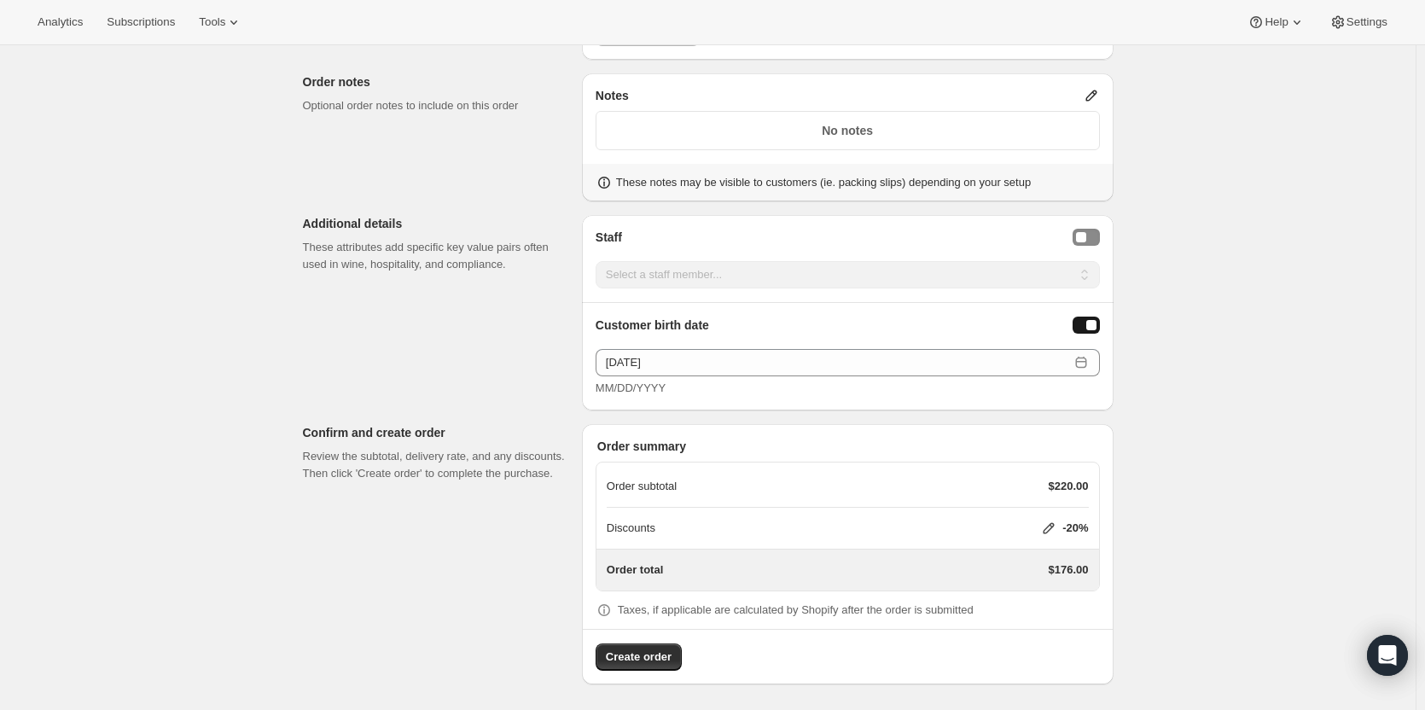
click at [645, 659] on span "Create order" at bounding box center [639, 656] width 66 height 17
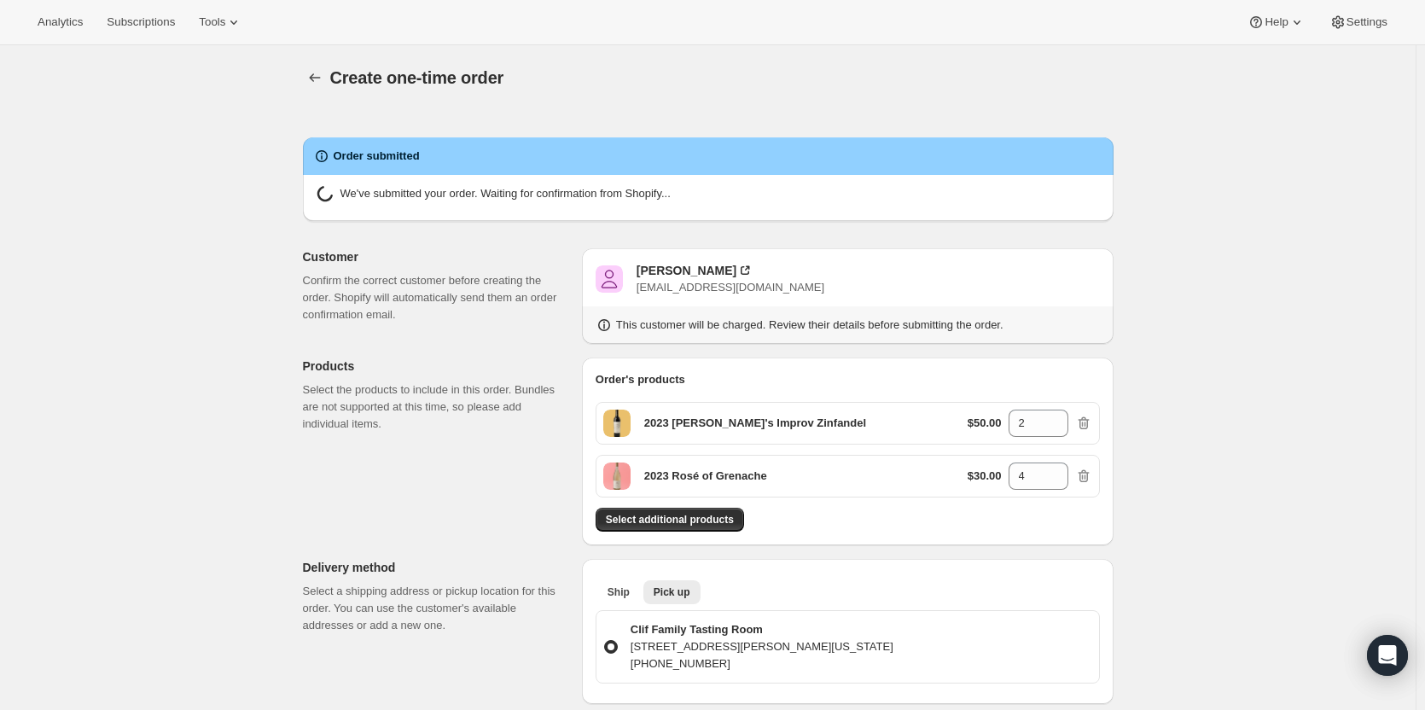
radio input "true"
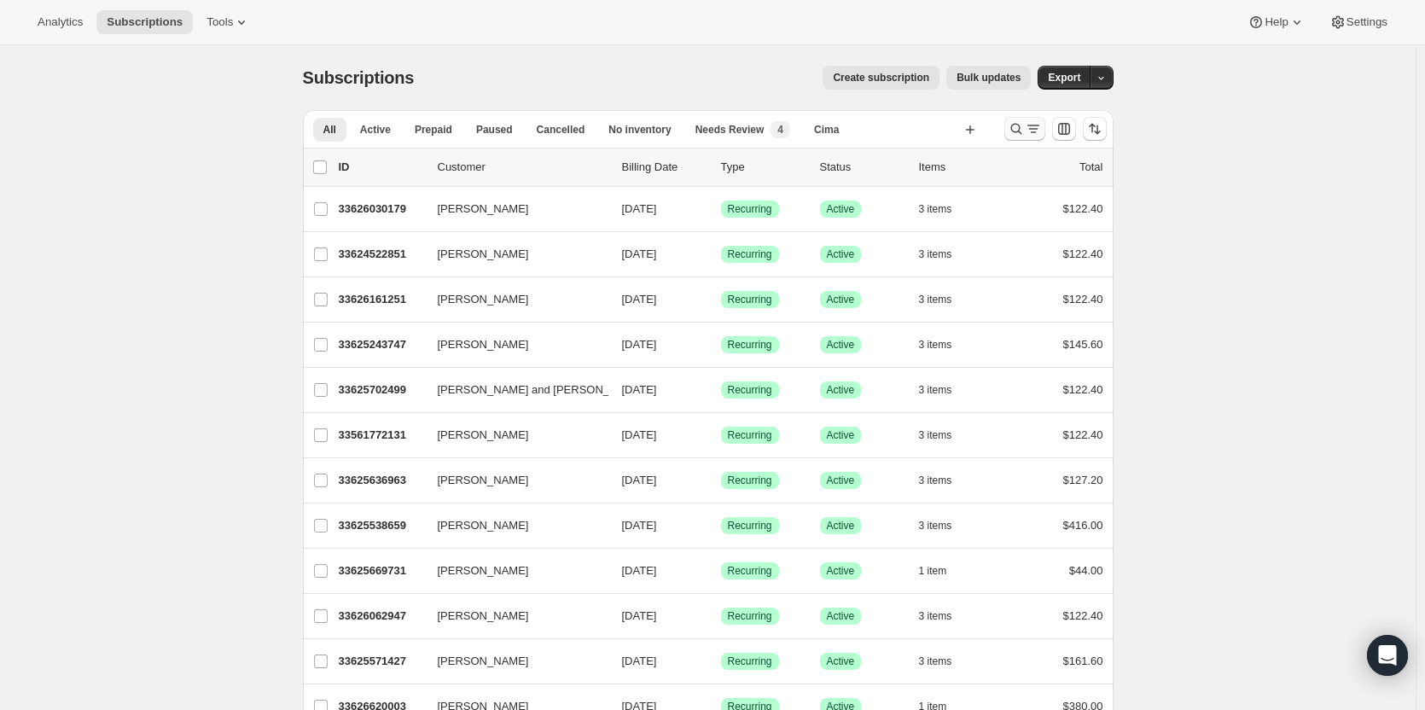
click at [1019, 131] on icon "Search and filter results" at bounding box center [1015, 128] width 17 height 17
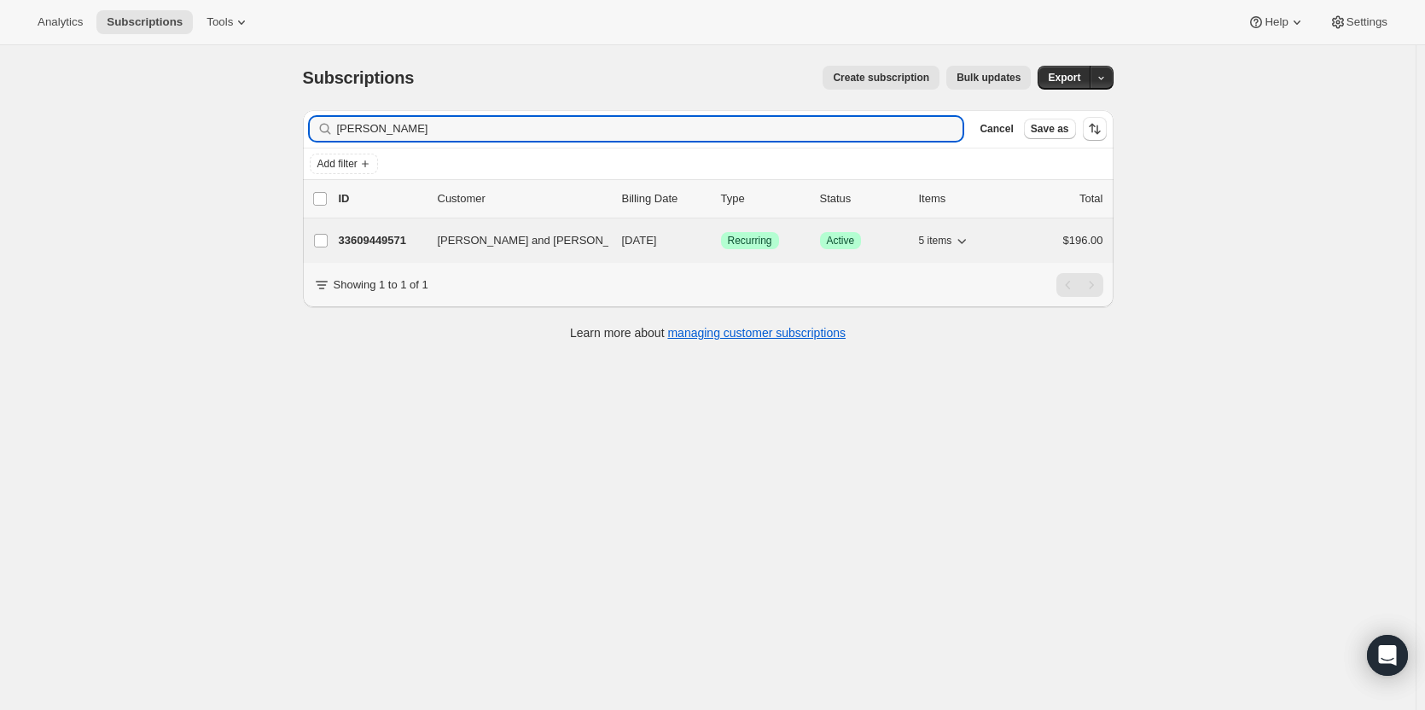
type input "Litty"
click at [394, 239] on p "33609449571" at bounding box center [381, 240] width 85 height 17
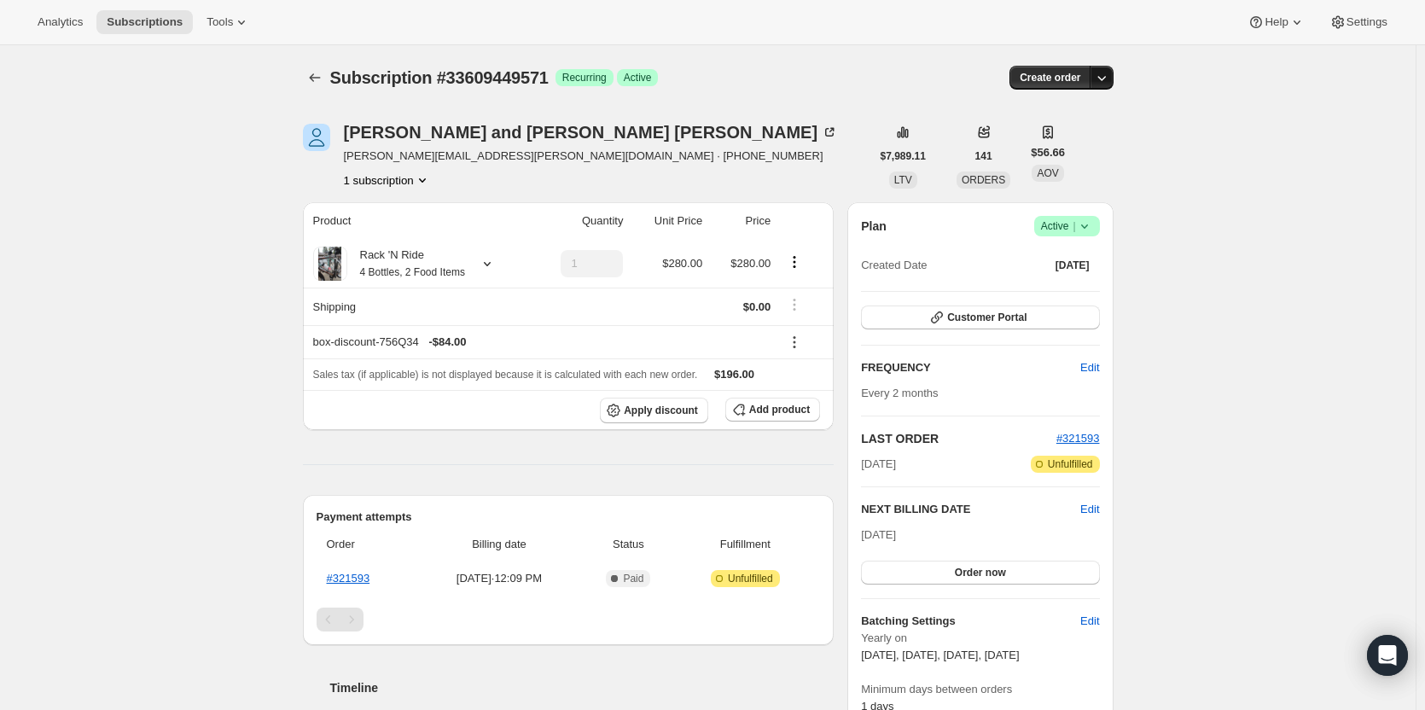
click at [1110, 80] on icon "button" at bounding box center [1101, 77] width 17 height 17
click at [1095, 152] on button "Create custom one-time order" at bounding box center [1022, 141] width 180 height 27
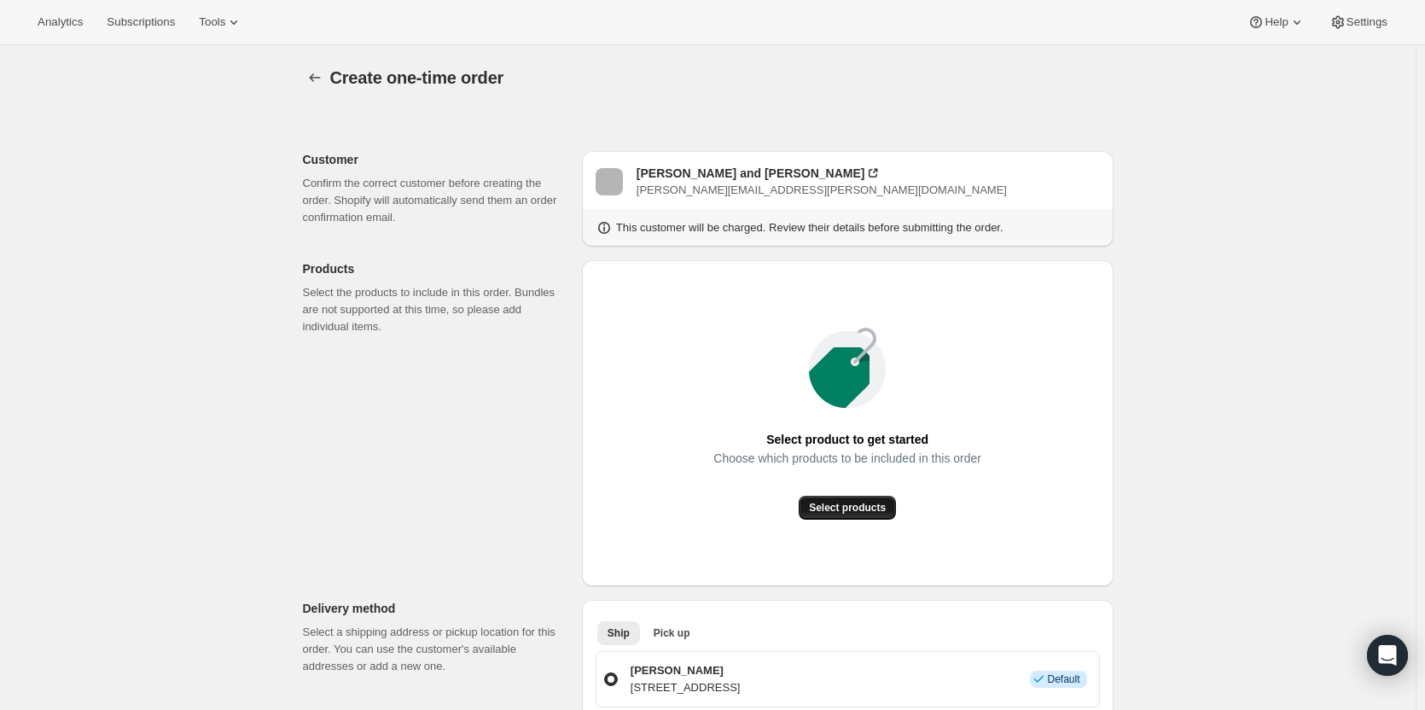
click at [871, 502] on span "Select products" at bounding box center [847, 508] width 77 height 14
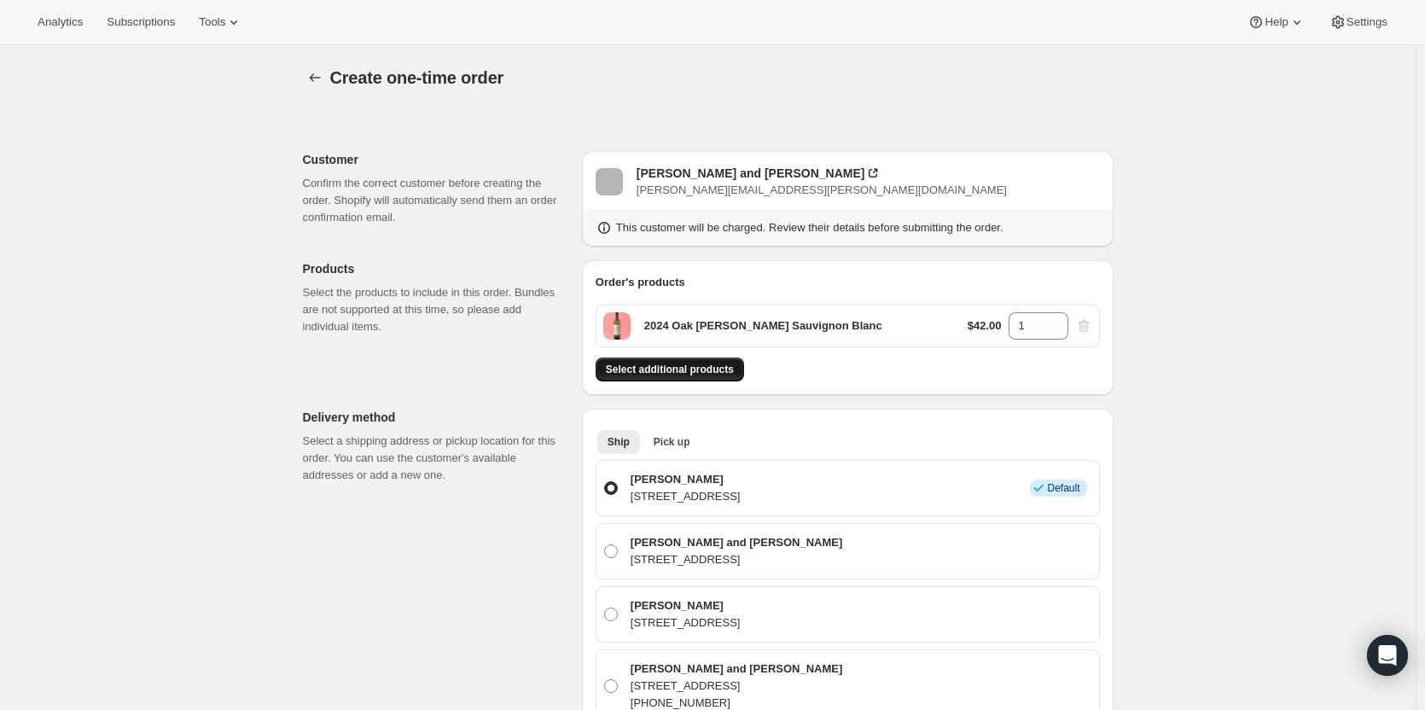
click at [707, 380] on button "Select additional products" at bounding box center [669, 369] width 148 height 24
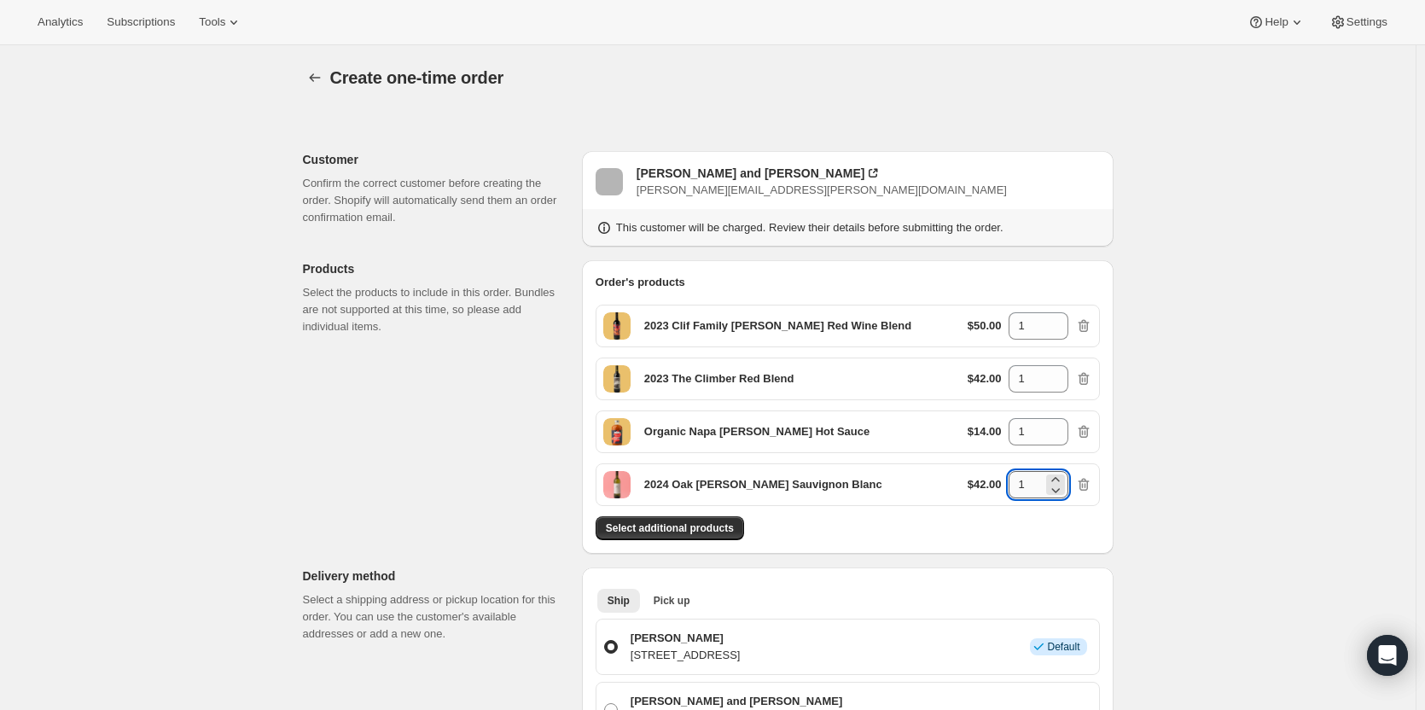
click at [1034, 487] on input "1" at bounding box center [1025, 484] width 34 height 27
drag, startPoint x: 1027, startPoint y: 328, endPoint x: 1009, endPoint y: 325, distance: 18.1
click at [1009, 325] on div "$50.00 1" at bounding box center [1029, 325] width 125 height 27
click at [637, 535] on button "Select additional products" at bounding box center [669, 528] width 148 height 24
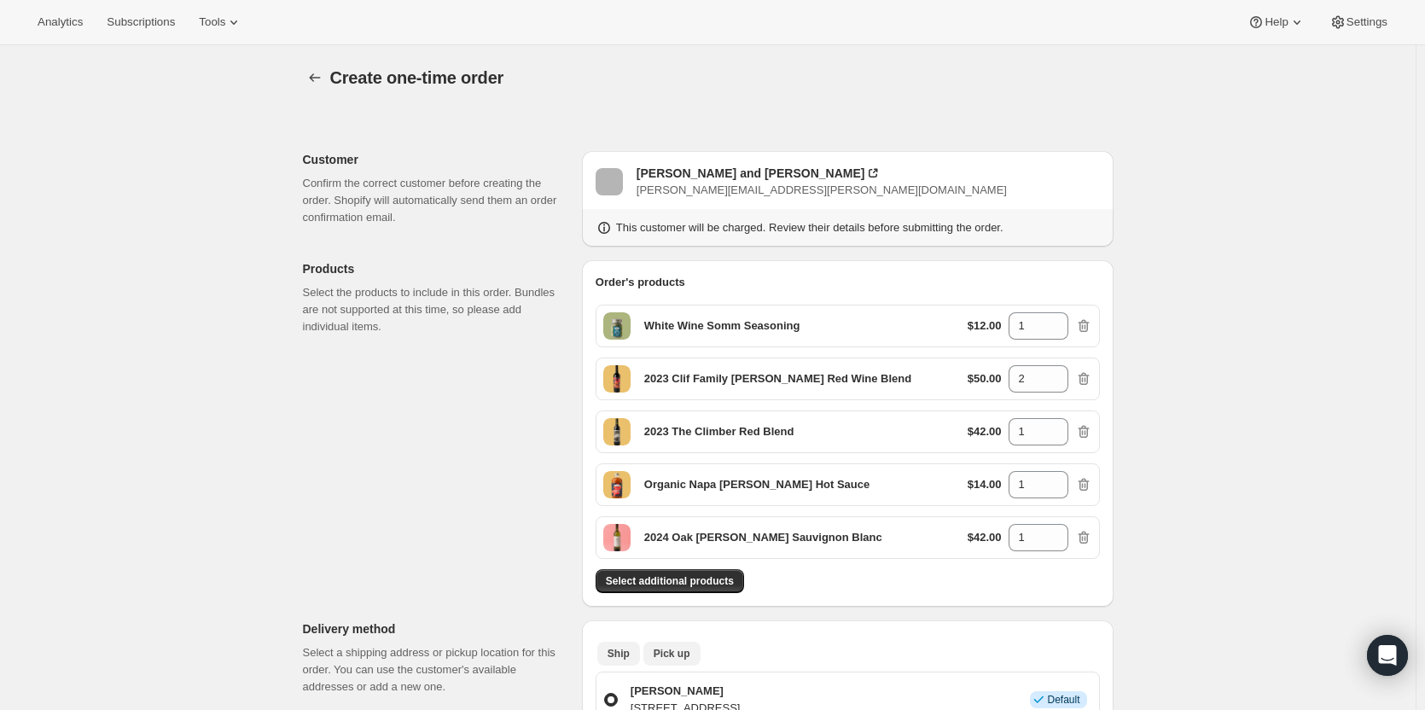
click at [670, 647] on span "Pick up" at bounding box center [671, 654] width 37 height 14
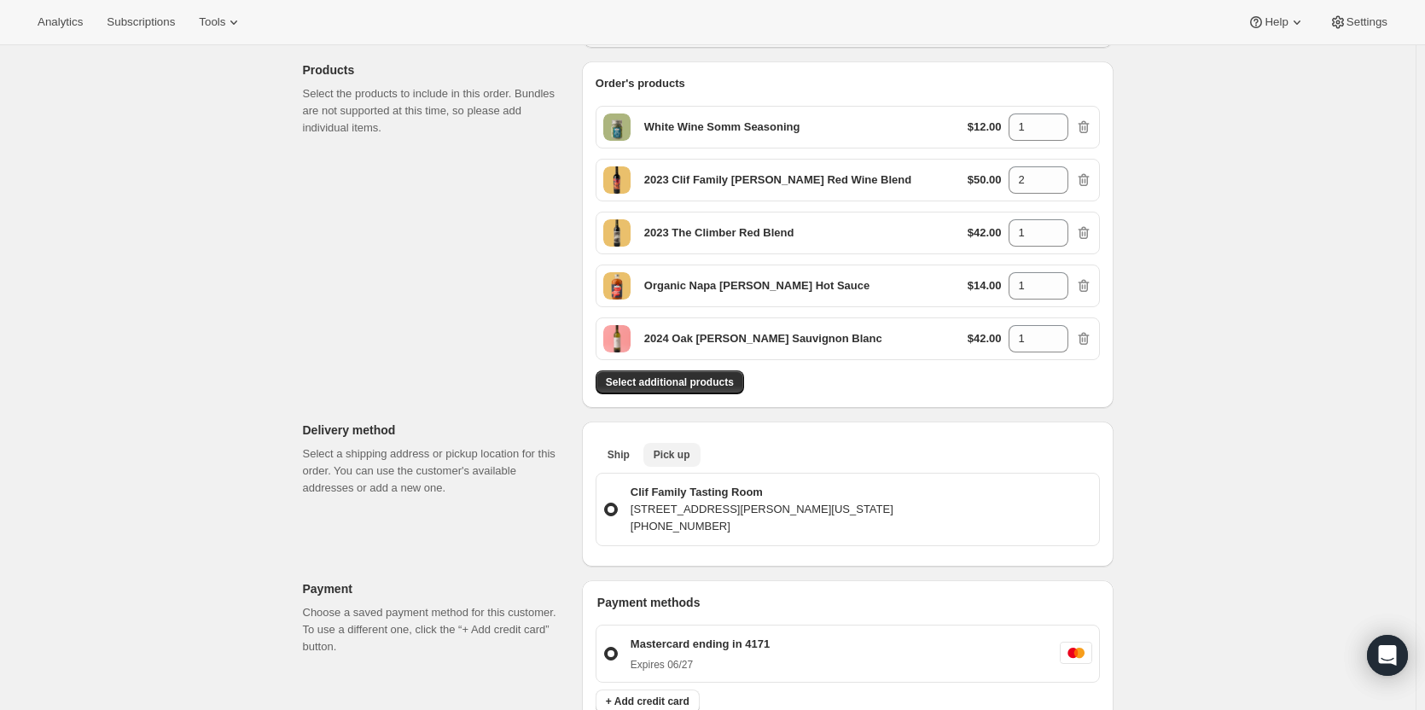
scroll to position [197, 0]
drag, startPoint x: 1033, startPoint y: 181, endPoint x: 1012, endPoint y: 177, distance: 21.6
click at [1012, 177] on input "2" at bounding box center [1025, 181] width 34 height 27
type input "1"
drag, startPoint x: 1036, startPoint y: 240, endPoint x: 1007, endPoint y: 234, distance: 29.6
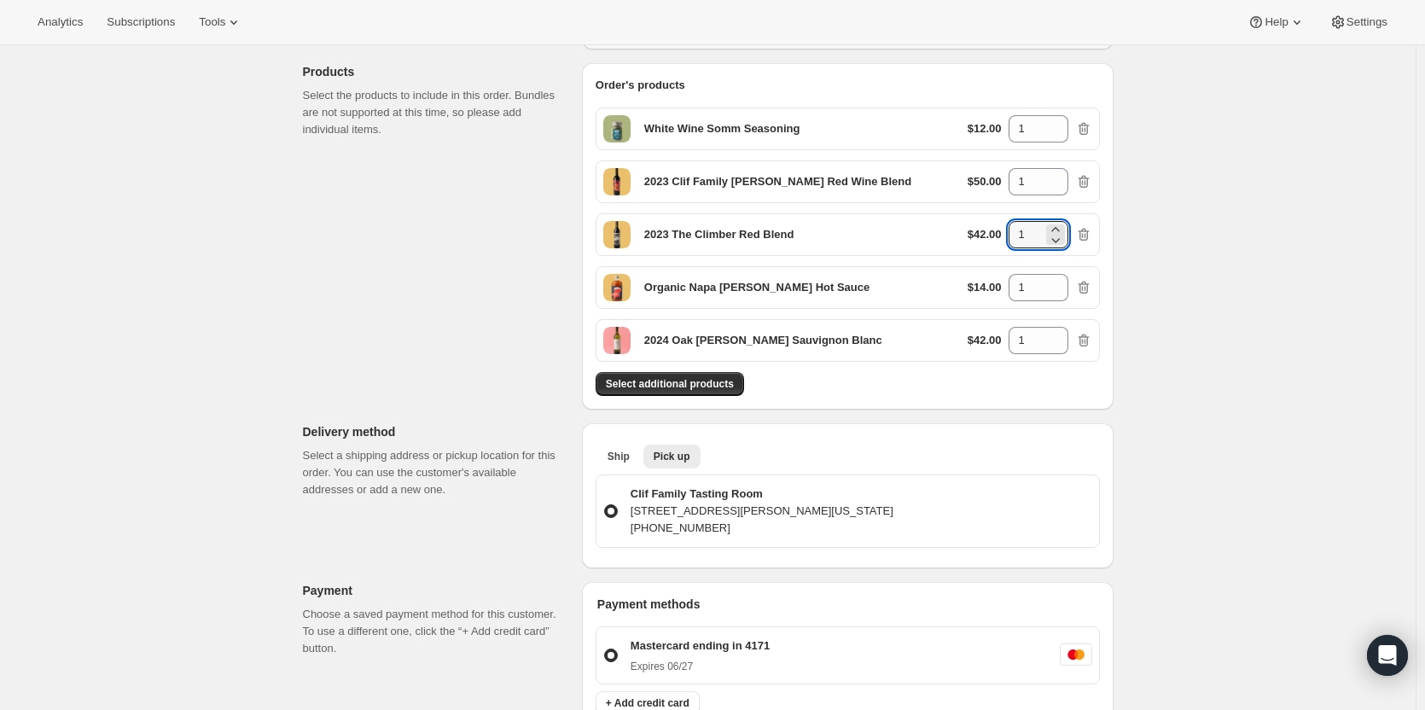
click at [1007, 234] on div "$42.00 1" at bounding box center [1029, 234] width 125 height 27
type input "2"
click at [955, 79] on div "Order's products" at bounding box center [847, 85] width 504 height 17
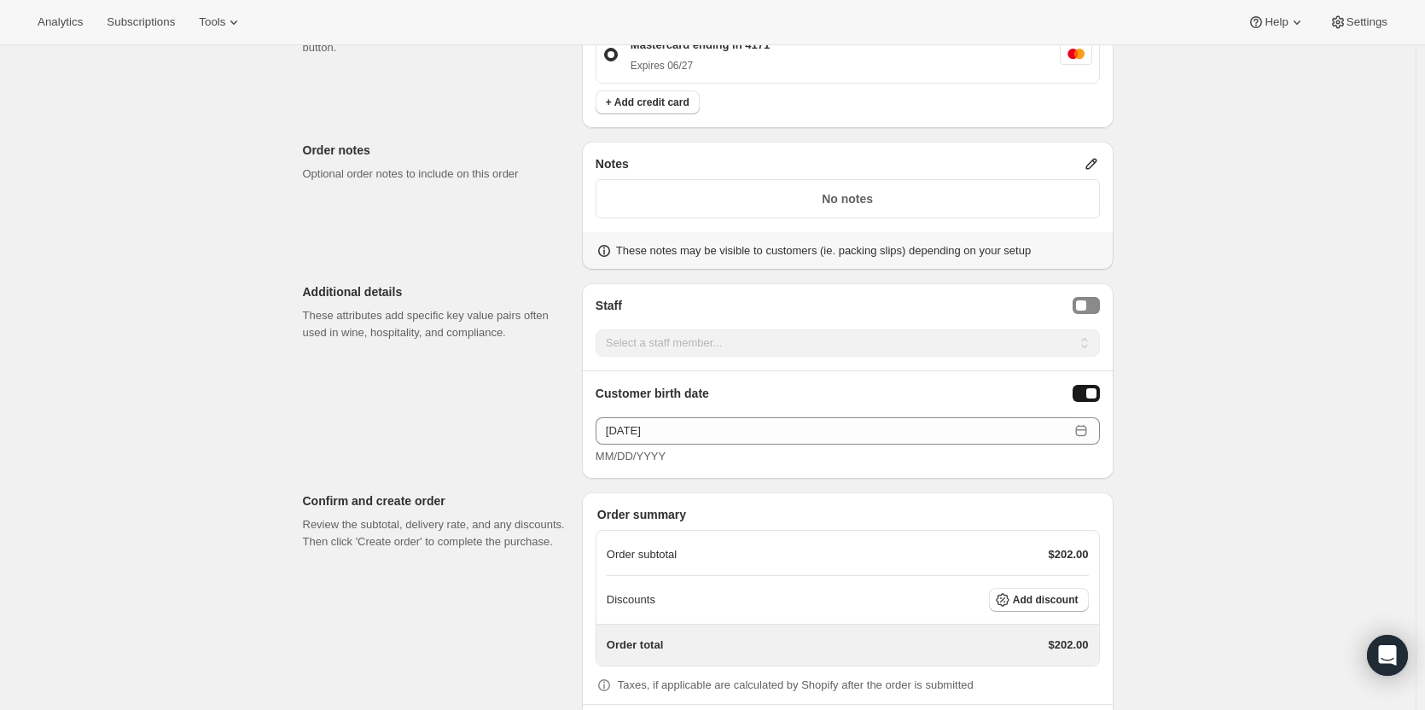
scroll to position [873, 0]
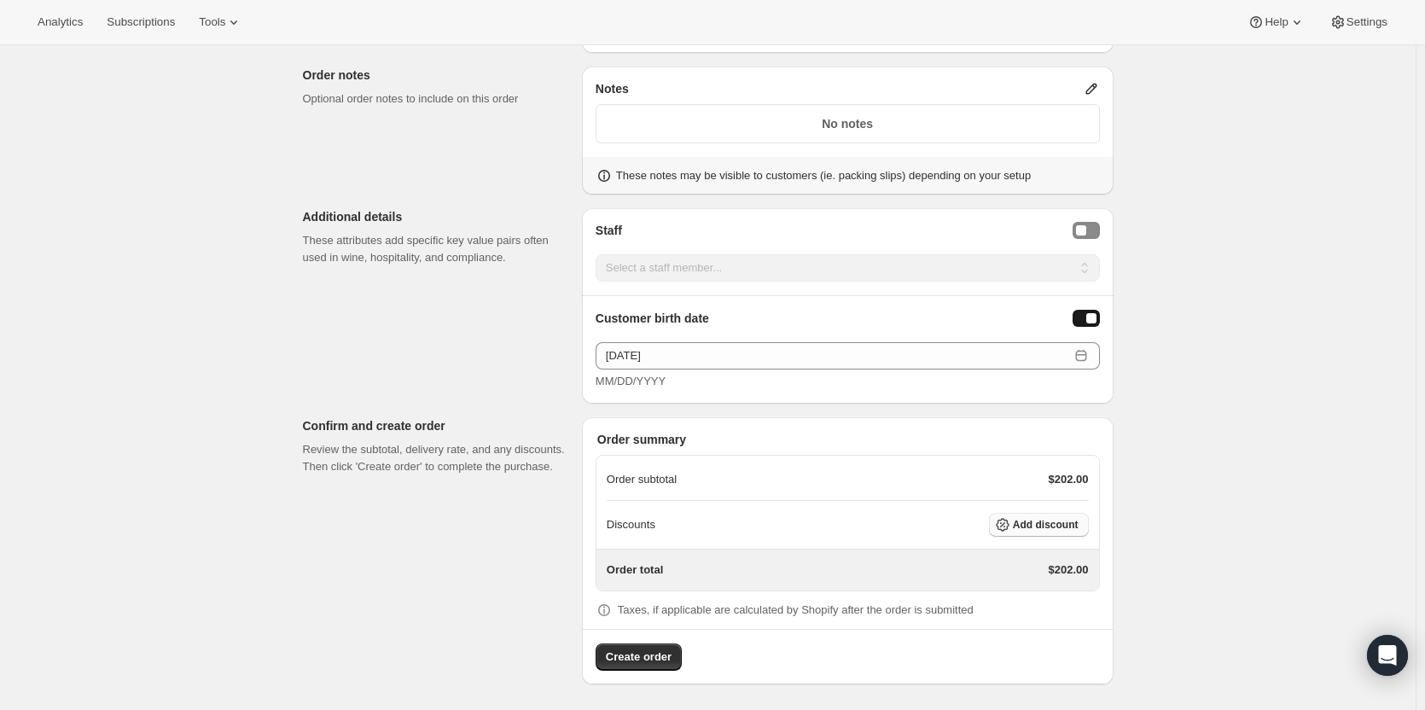
click at [1038, 519] on span "Add discount" at bounding box center [1046, 525] width 66 height 14
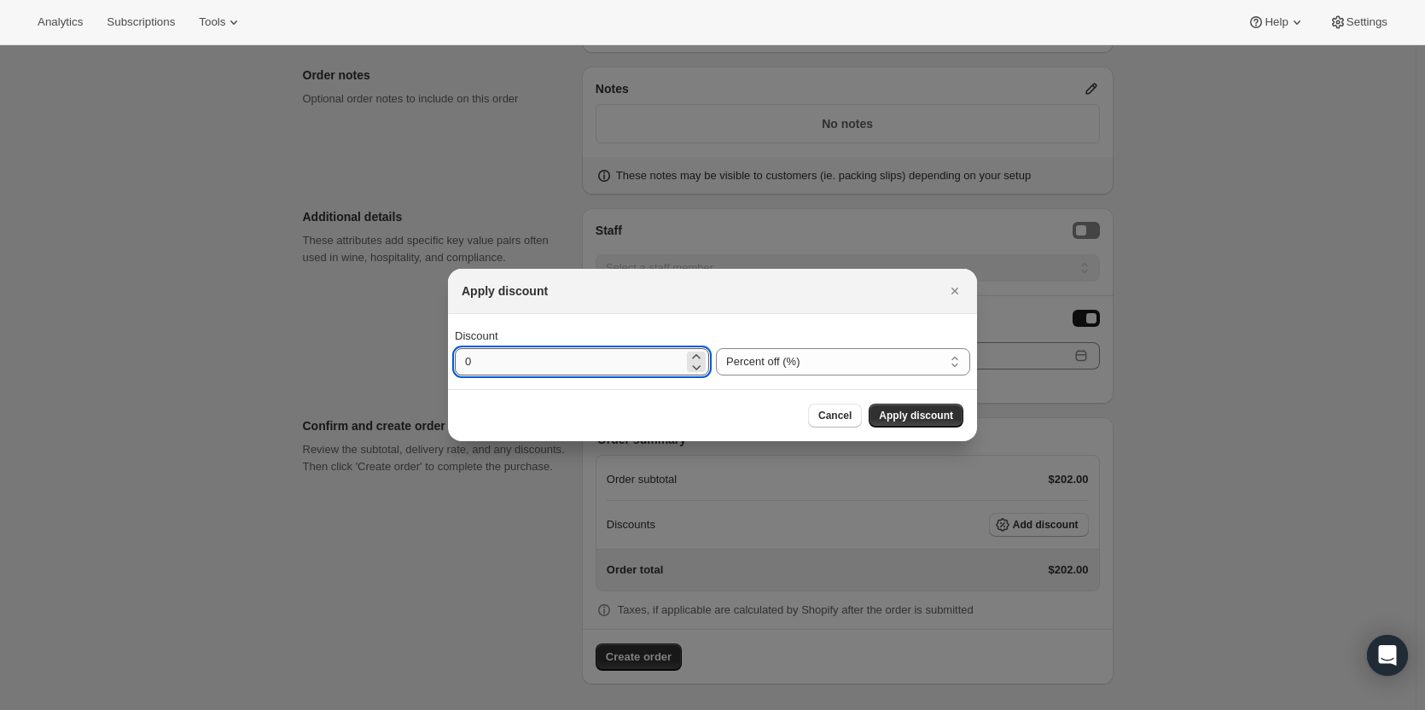
click at [517, 368] on input "0" at bounding box center [569, 361] width 229 height 27
type input "35"
click at [939, 425] on button "Apply discount" at bounding box center [915, 415] width 95 height 24
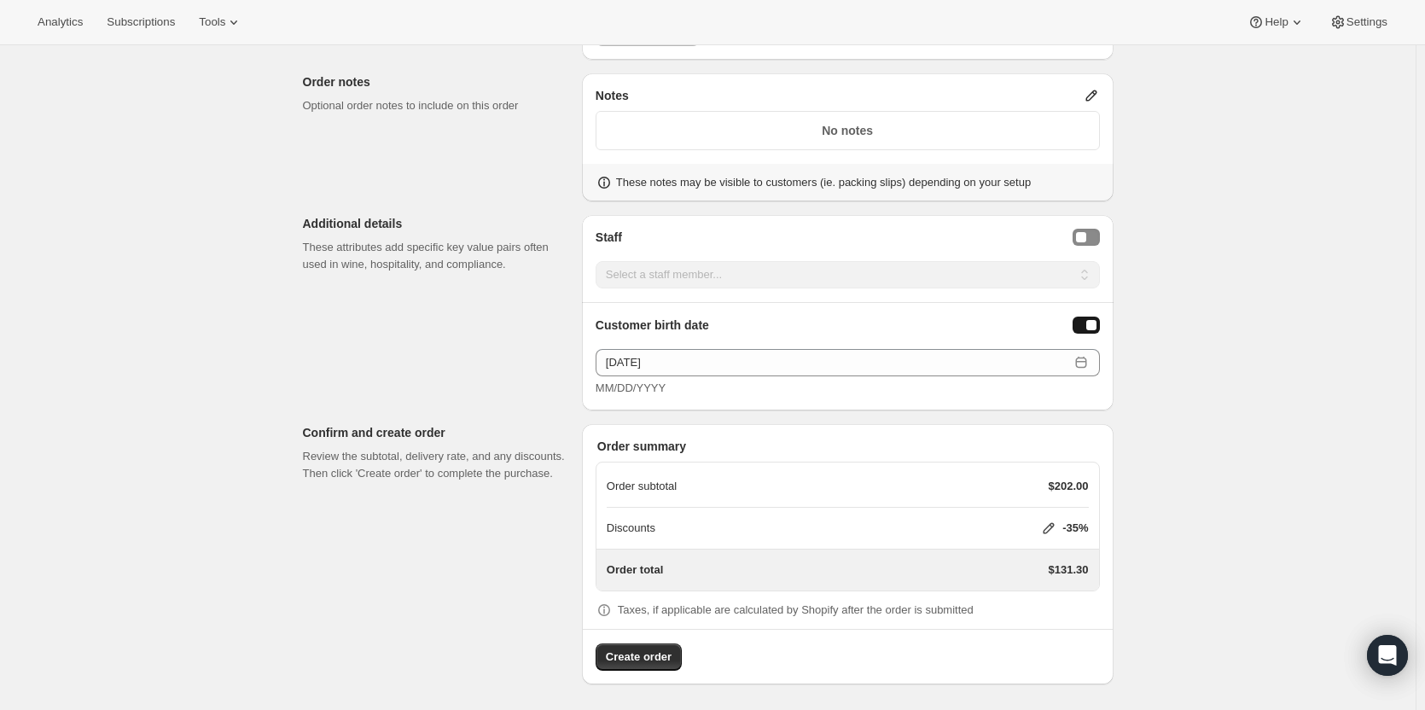
click at [647, 654] on span "Create order" at bounding box center [639, 656] width 66 height 17
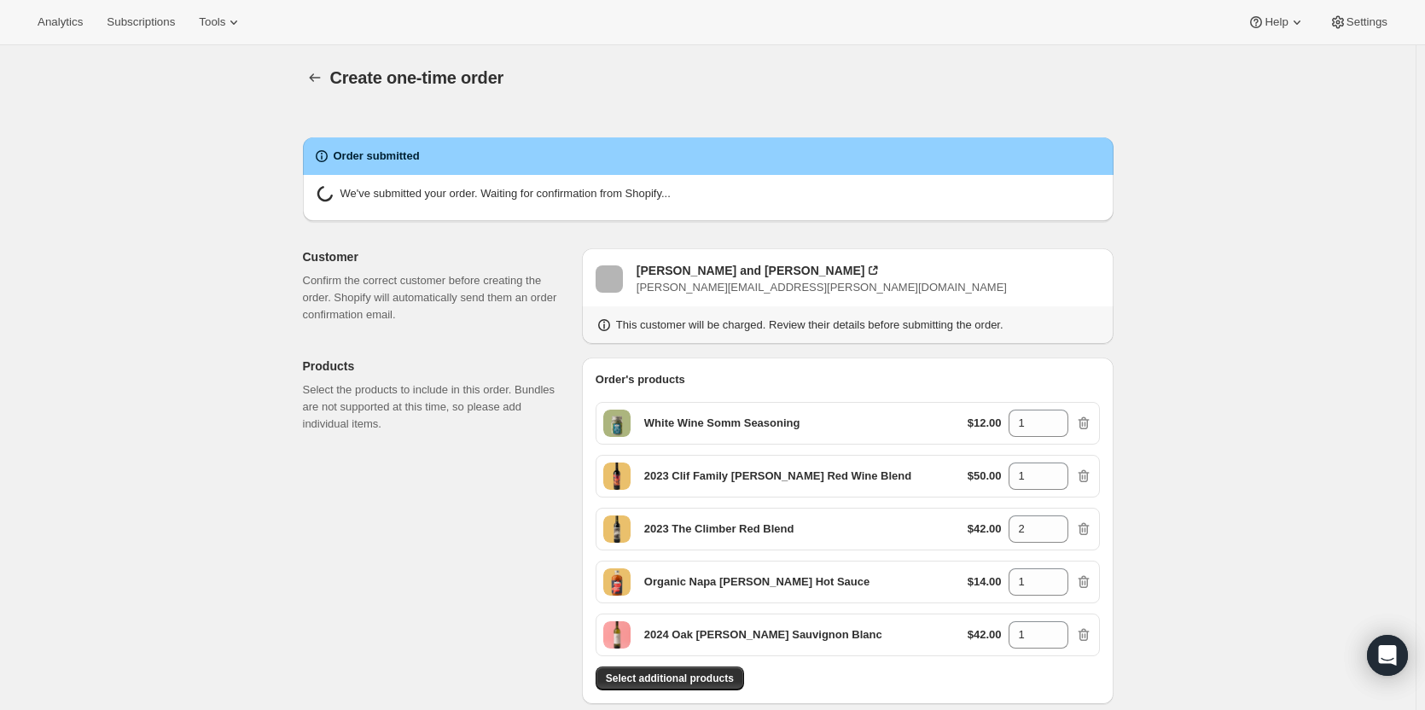
radio input "true"
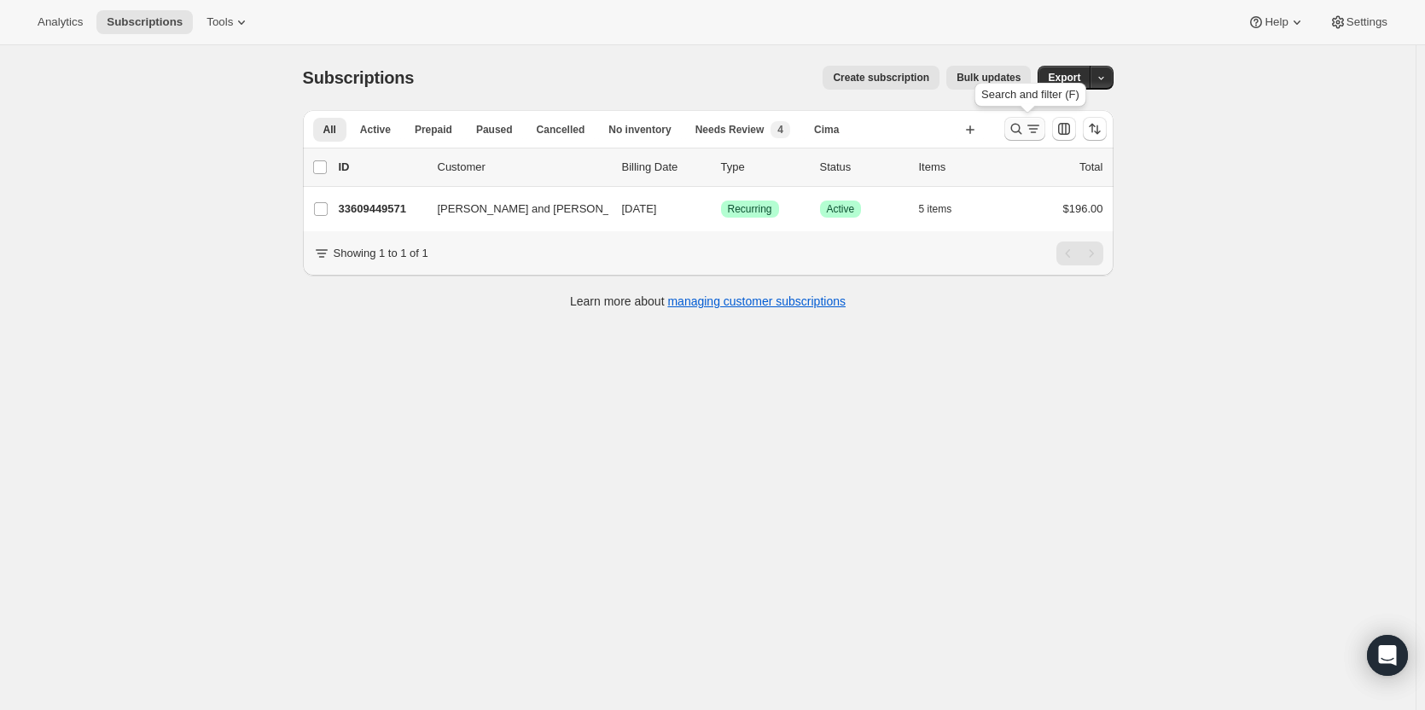
click at [1018, 130] on icon "Search and filter results" at bounding box center [1015, 128] width 17 height 17
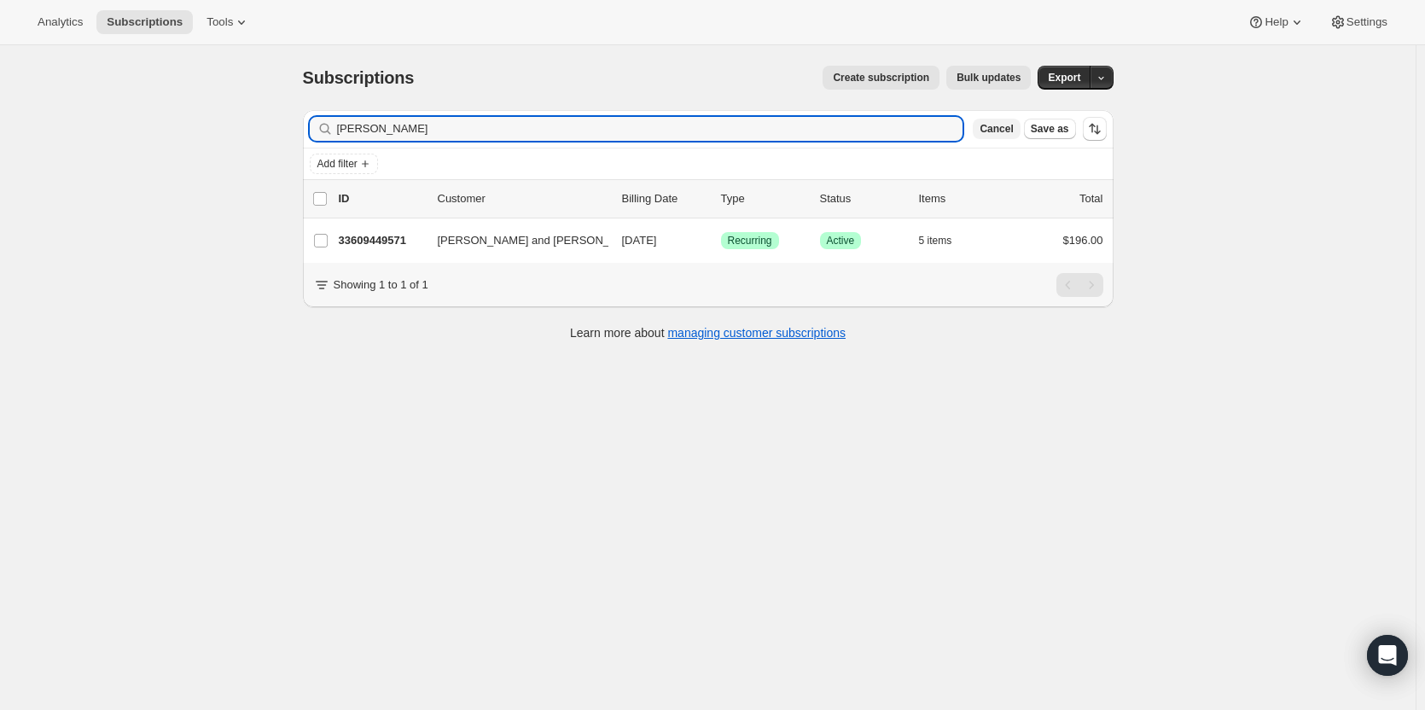
click at [1006, 129] on span "Cancel" at bounding box center [995, 129] width 33 height 14
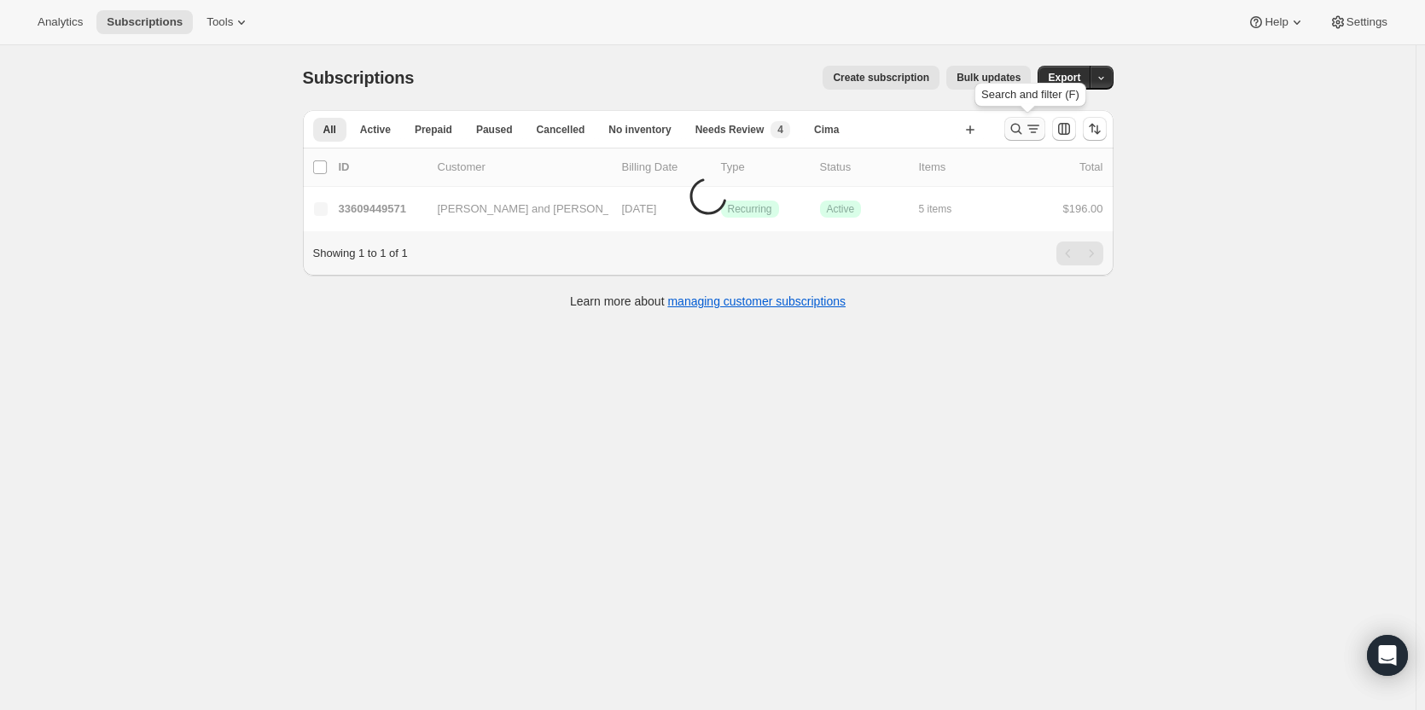
click at [1023, 125] on icon "Search and filter results" at bounding box center [1015, 128] width 17 height 17
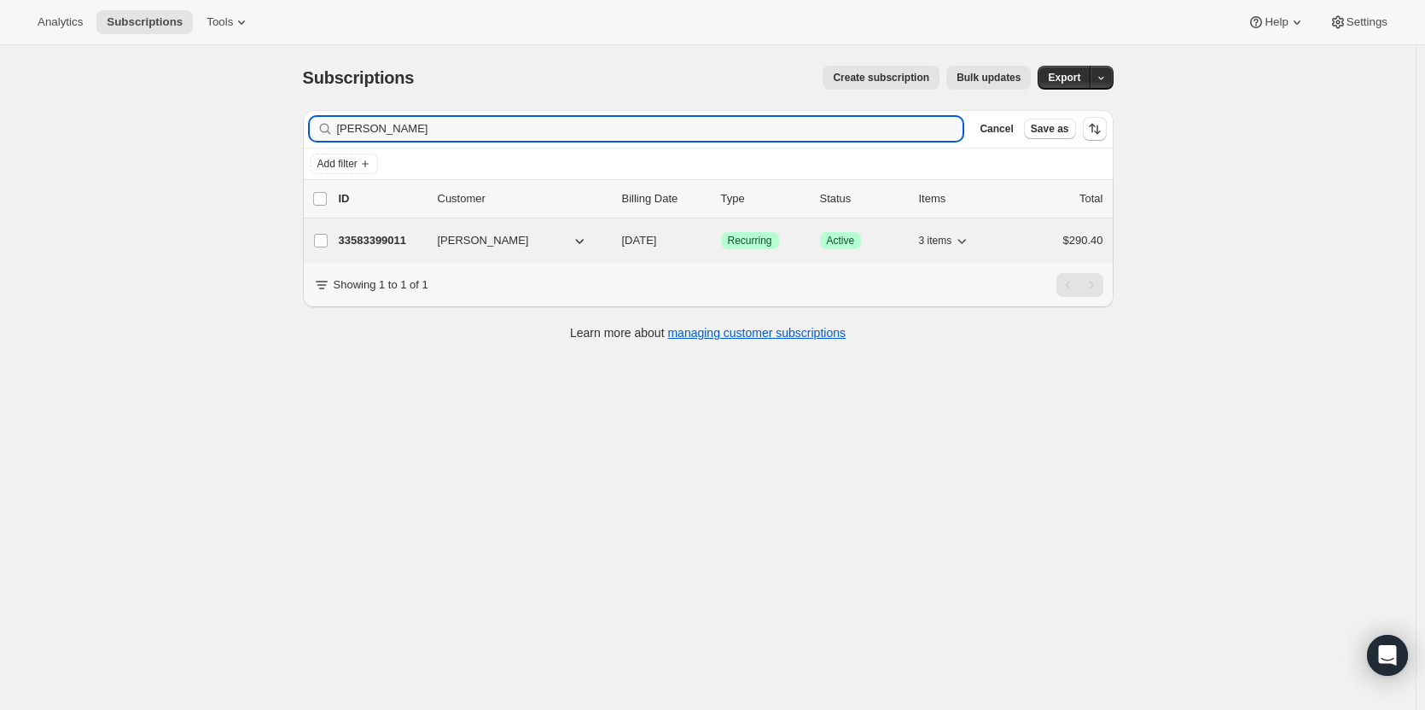
type input "[PERSON_NAME]"
click at [385, 235] on p "33583399011" at bounding box center [381, 240] width 85 height 17
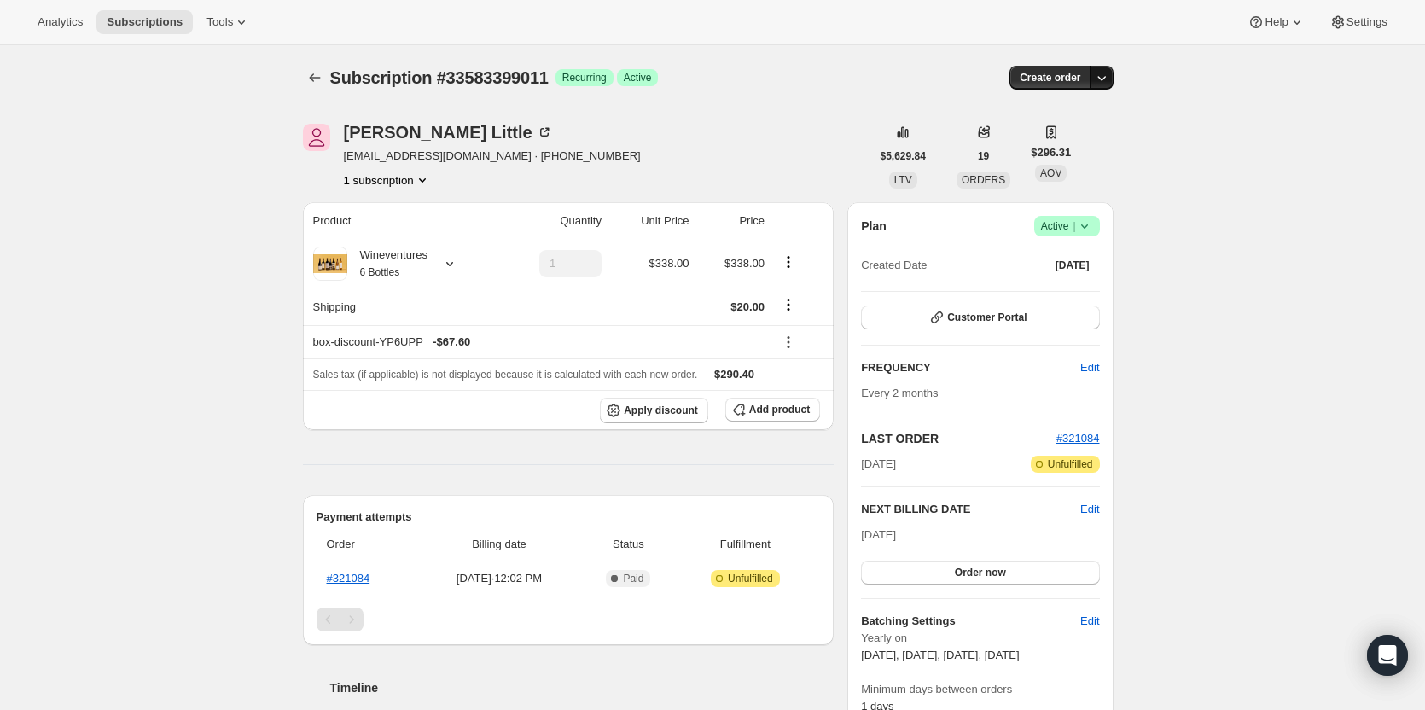
click at [1108, 81] on icon "button" at bounding box center [1101, 77] width 17 height 17
click at [1083, 142] on span "Create custom one-time order" at bounding box center [1034, 142] width 148 height 13
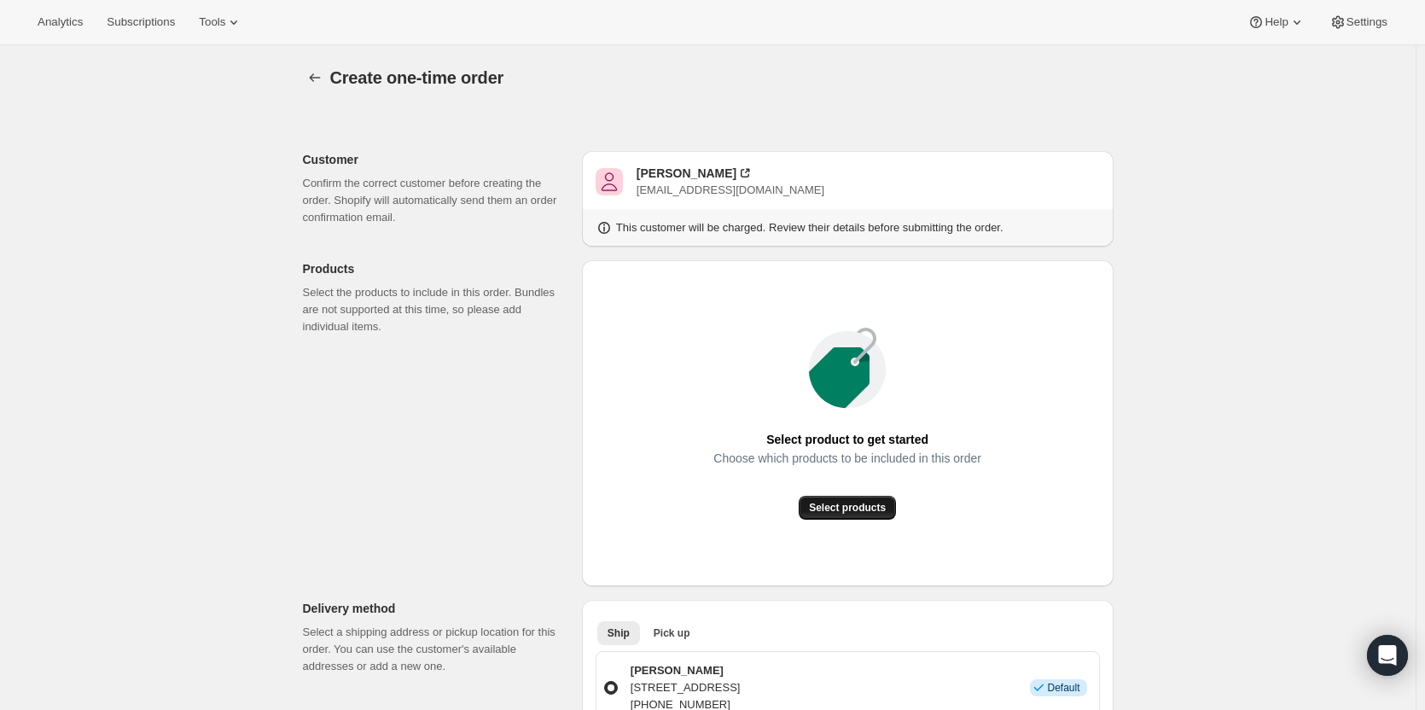
click at [866, 511] on span "Select products" at bounding box center [847, 508] width 77 height 14
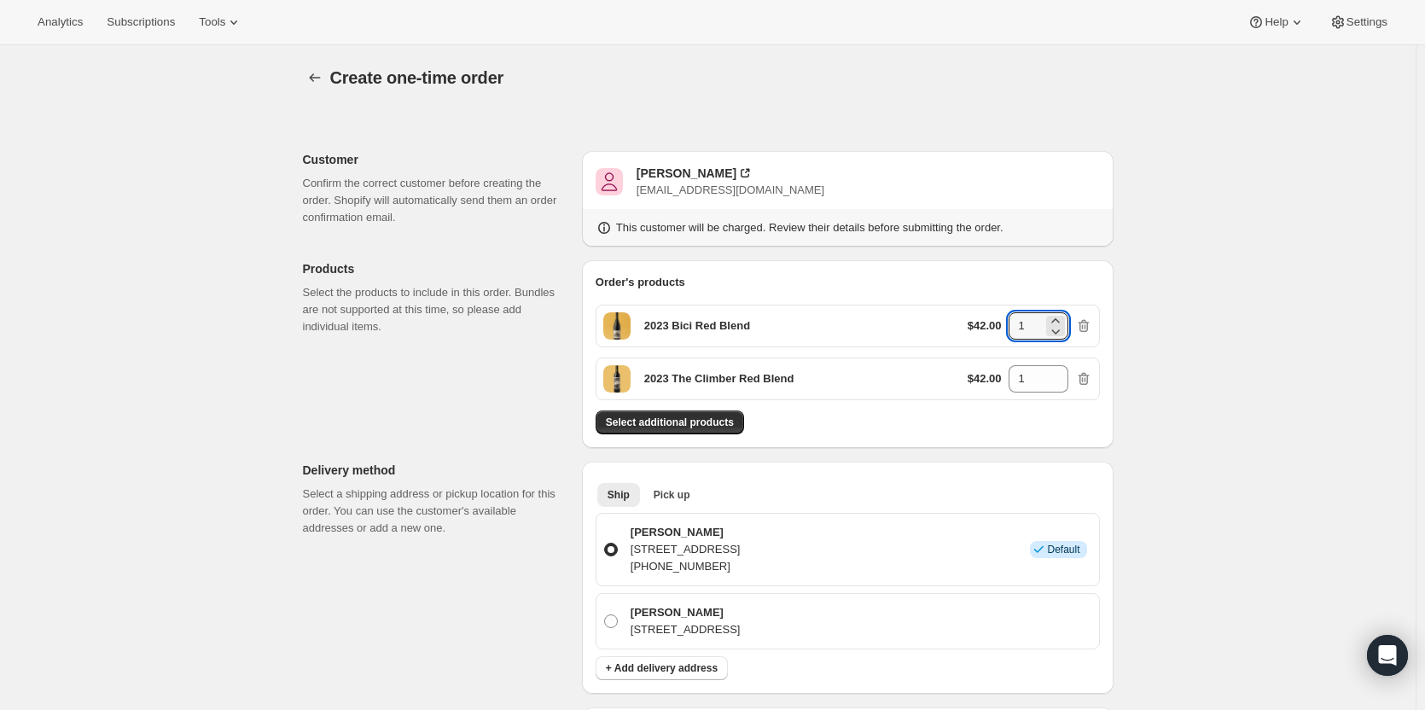
drag, startPoint x: 1038, startPoint y: 323, endPoint x: 1007, endPoint y: 319, distance: 31.0
click at [1007, 319] on div "$42.00 1" at bounding box center [1029, 325] width 125 height 27
type input "3"
drag, startPoint x: 1030, startPoint y: 384, endPoint x: 1009, endPoint y: 378, distance: 22.1
click at [1008, 377] on div "$42.00 1" at bounding box center [1029, 378] width 125 height 27
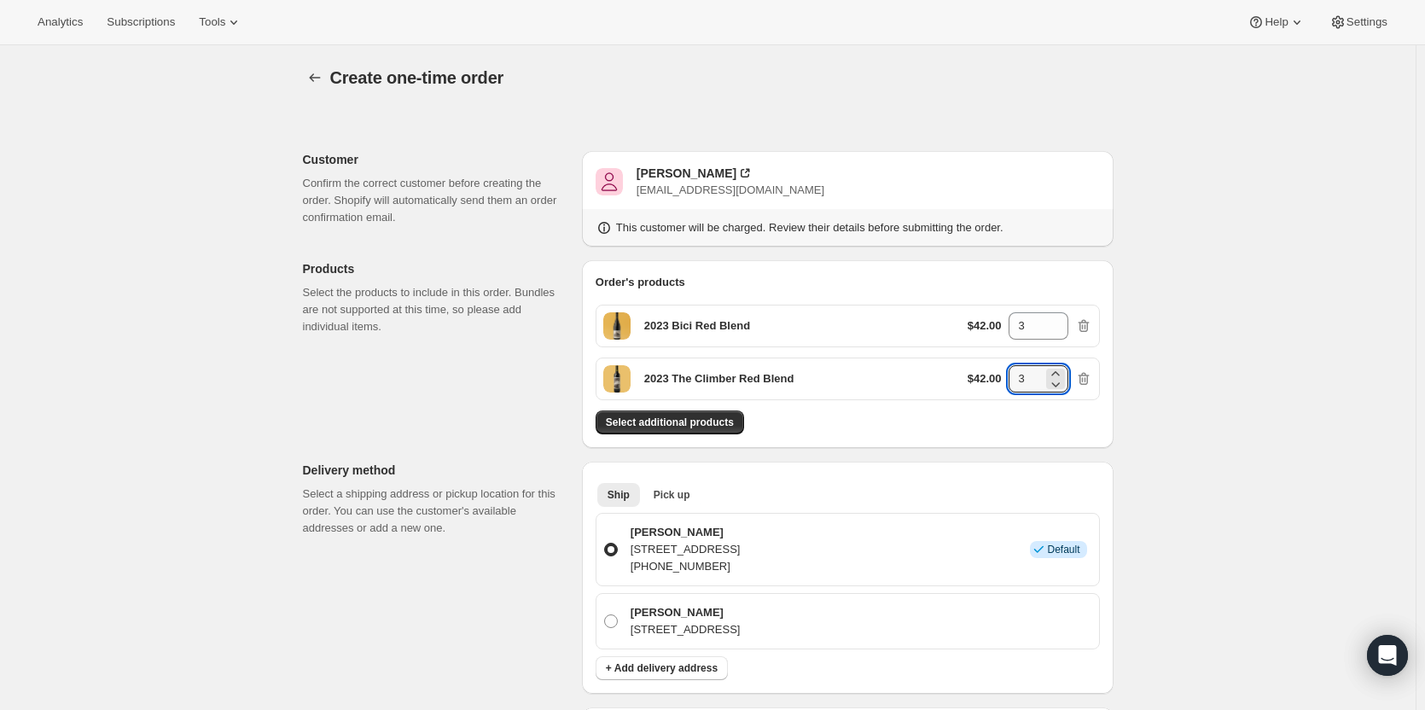
type input "3"
click at [1028, 415] on div "Select additional products" at bounding box center [847, 422] width 504 height 24
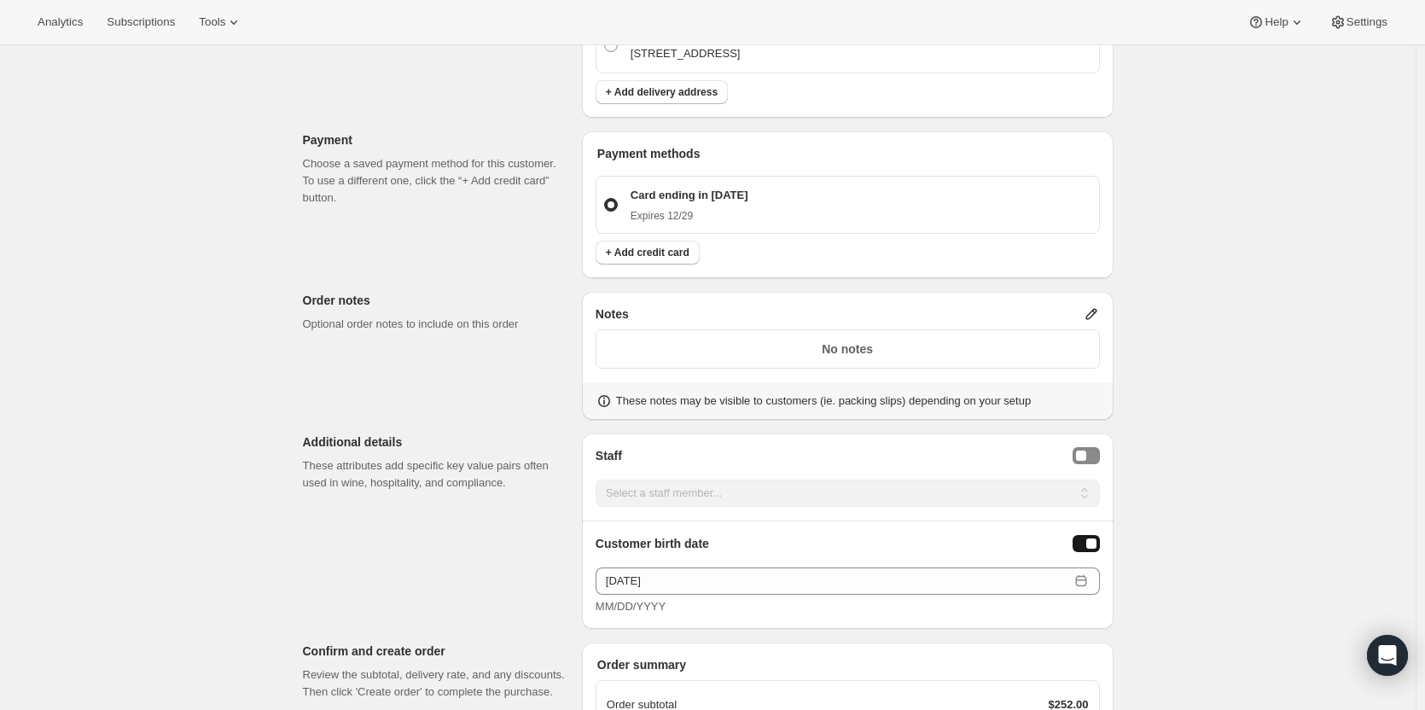
scroll to position [843, 0]
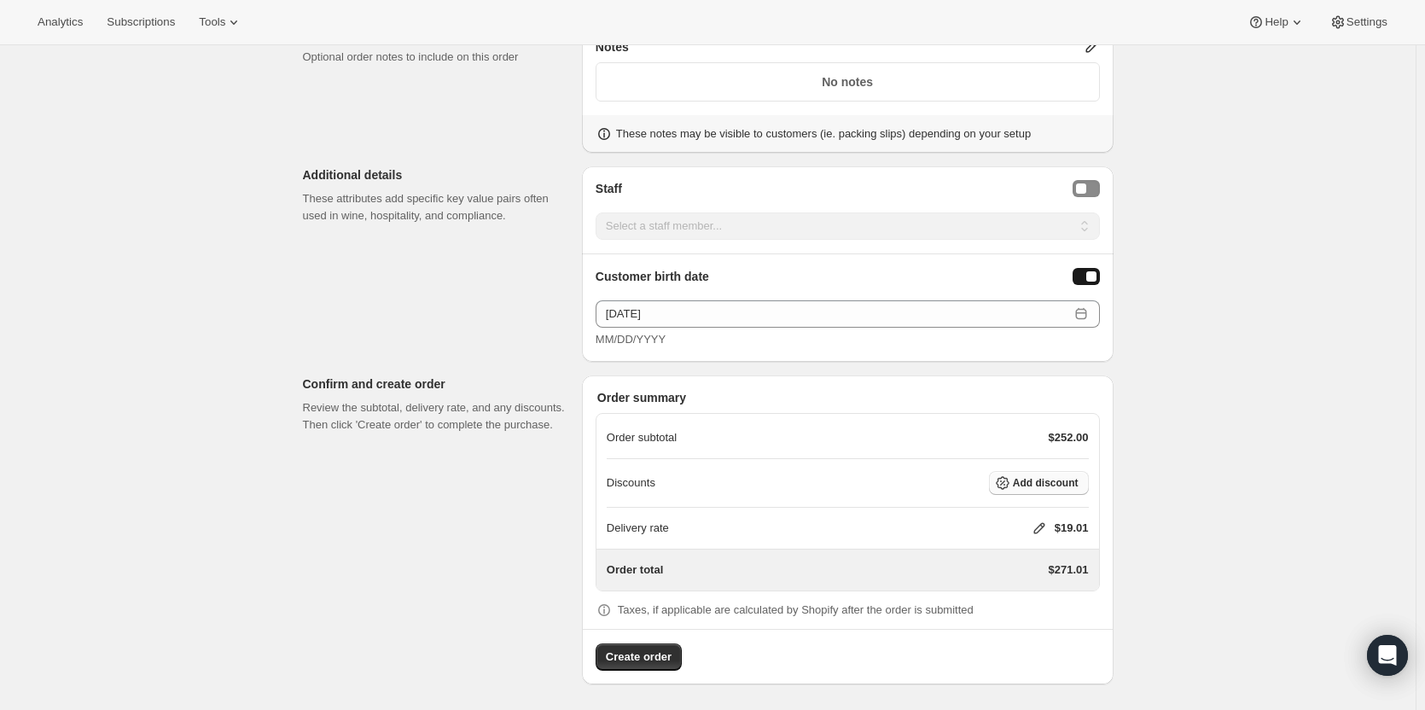
click at [1075, 480] on span "Add discount" at bounding box center [1046, 483] width 66 height 14
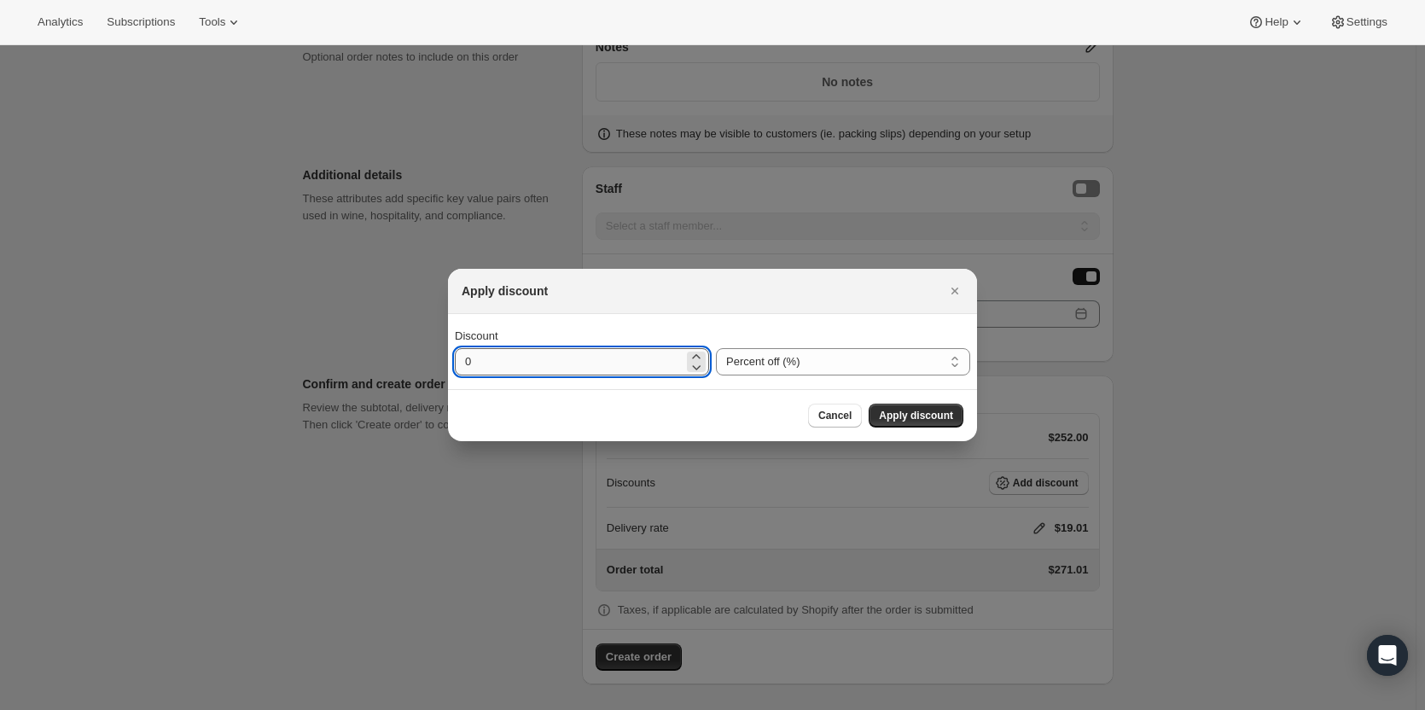
click at [535, 352] on input "0" at bounding box center [569, 361] width 229 height 27
type input "25"
click at [927, 421] on span "Apply discount" at bounding box center [916, 416] width 74 height 14
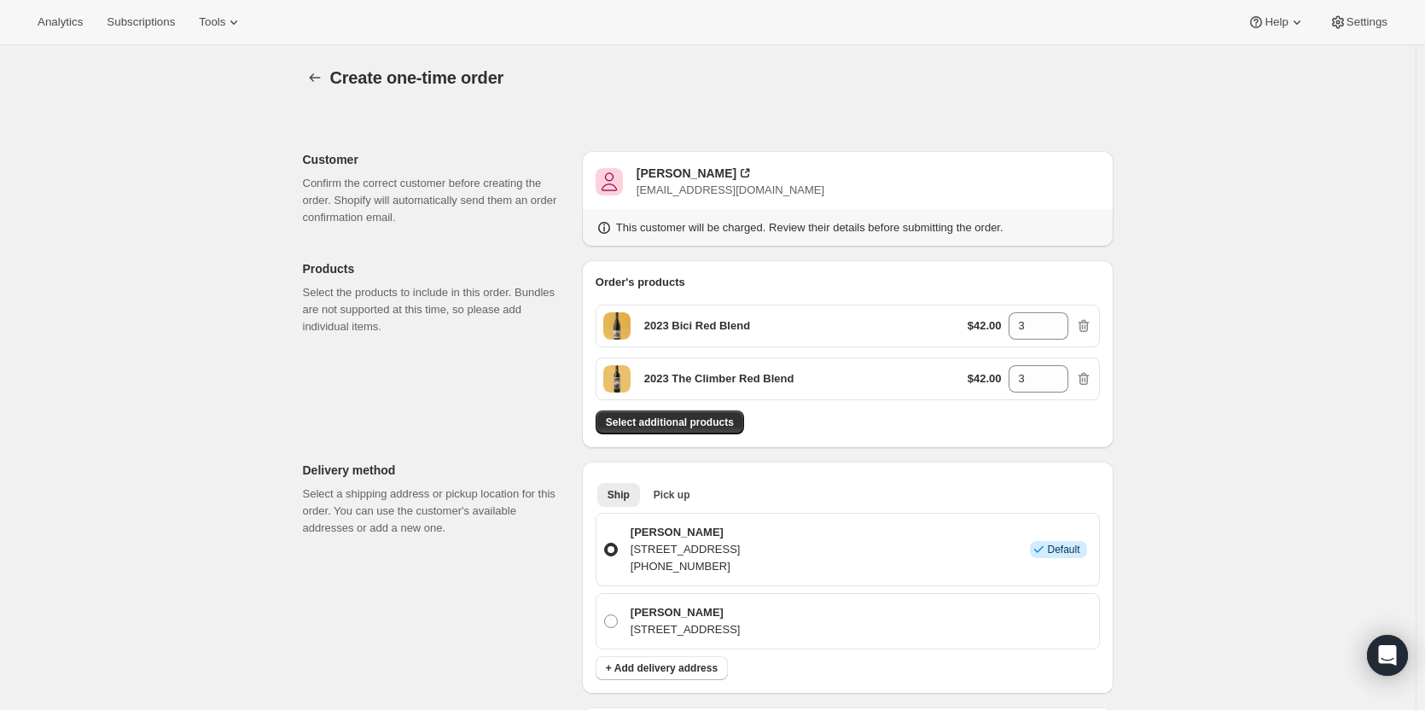
scroll to position [836, 0]
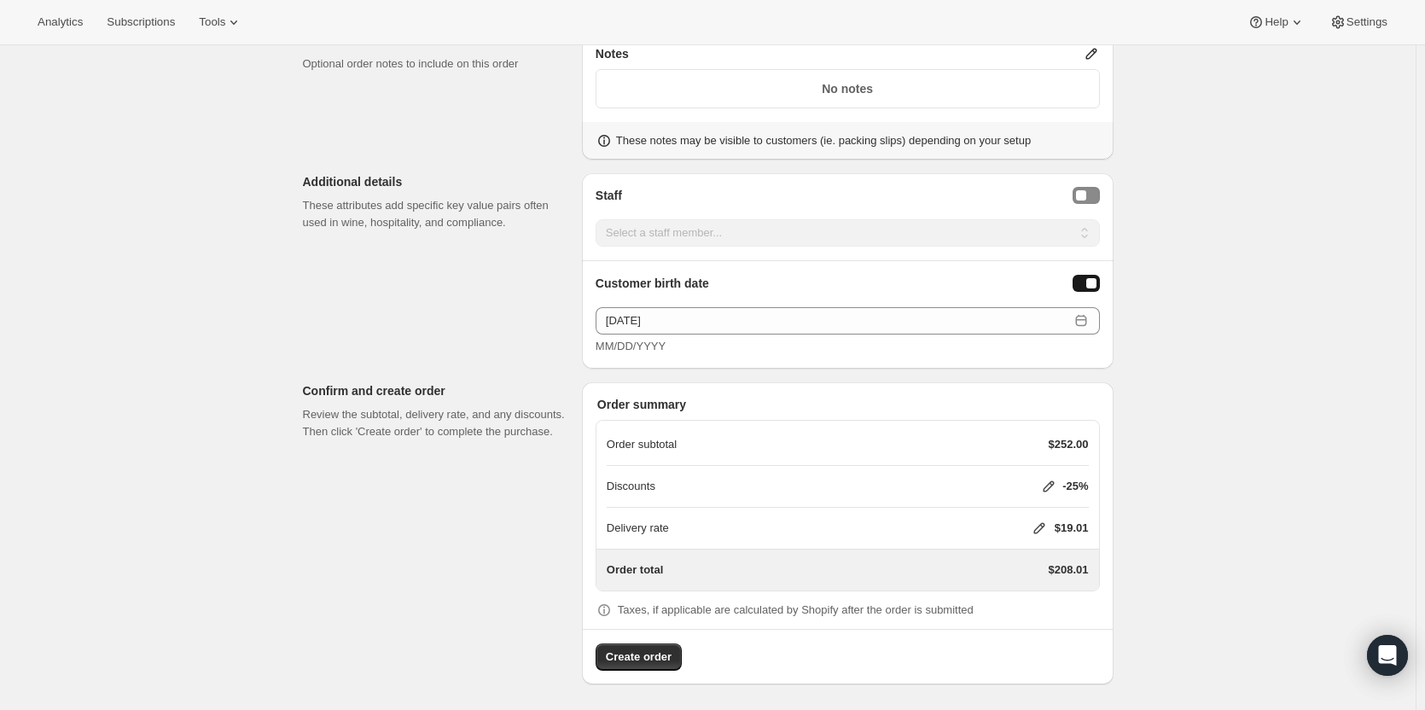
click at [1045, 523] on icon at bounding box center [1038, 527] width 17 height 17
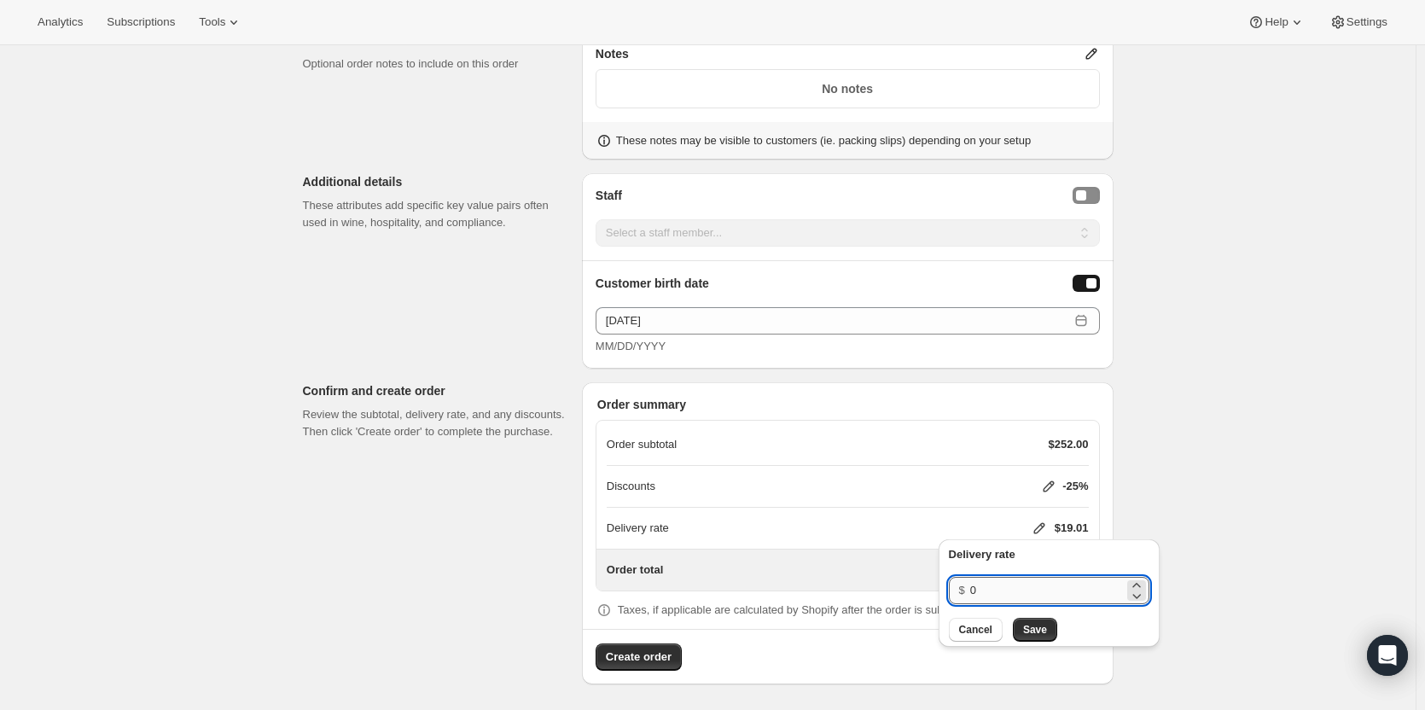
click at [1057, 589] on input "0" at bounding box center [1047, 590] width 154 height 27
type input "20"
click at [1036, 630] on span "Save" at bounding box center [1035, 630] width 24 height 14
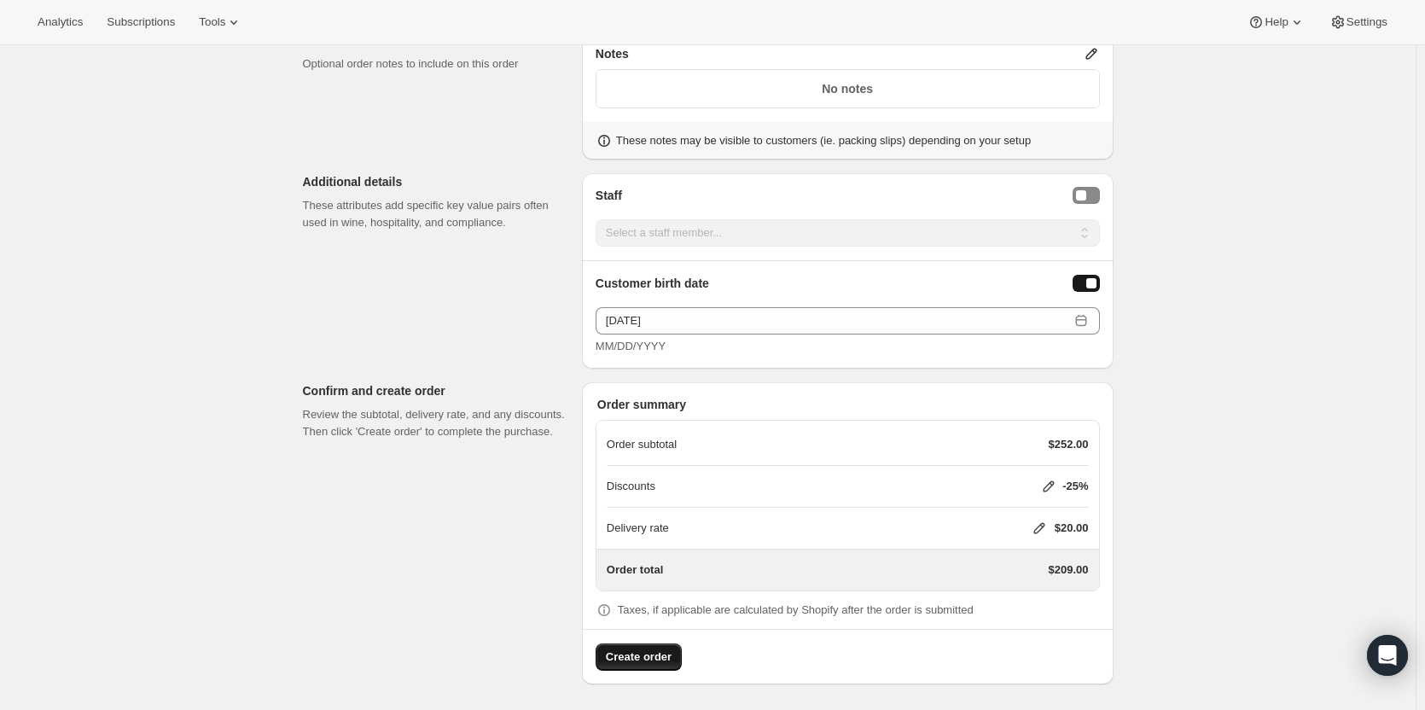
click at [661, 665] on button "Create order" at bounding box center [638, 656] width 86 height 27
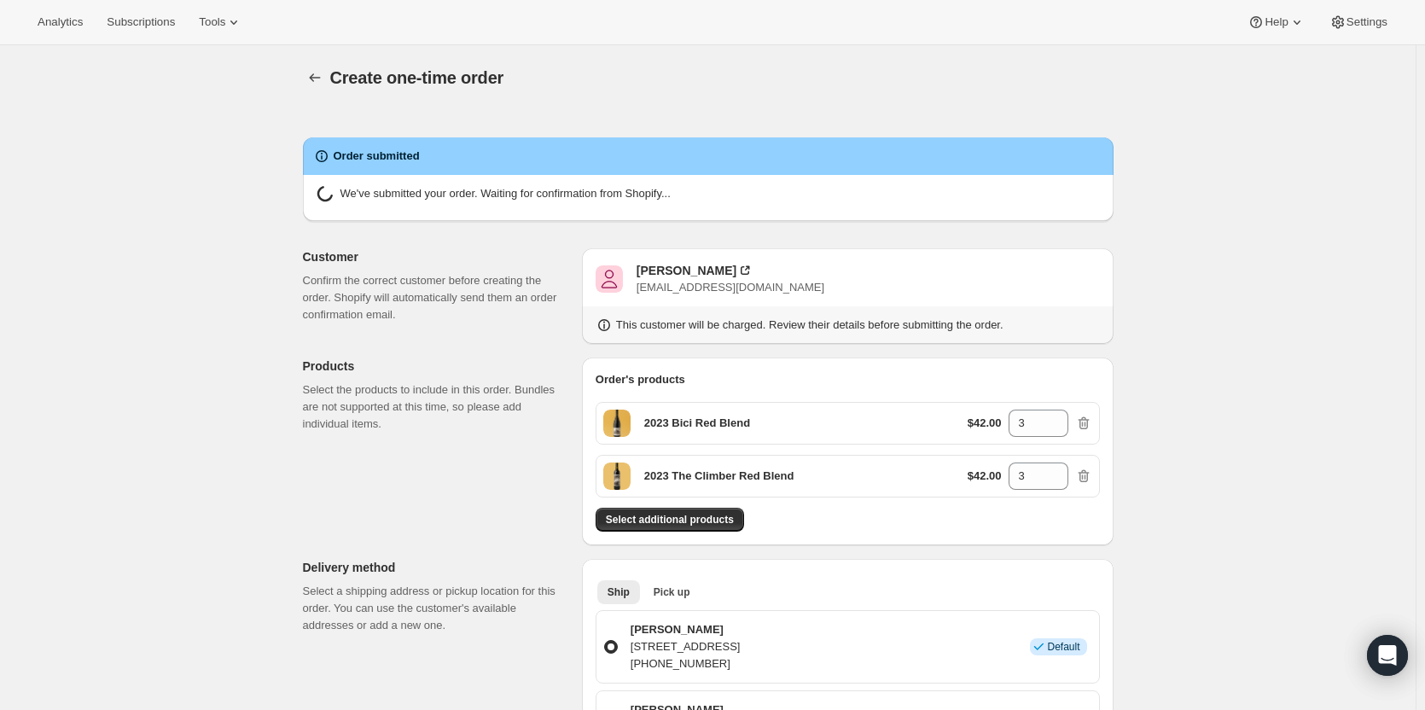
radio input "true"
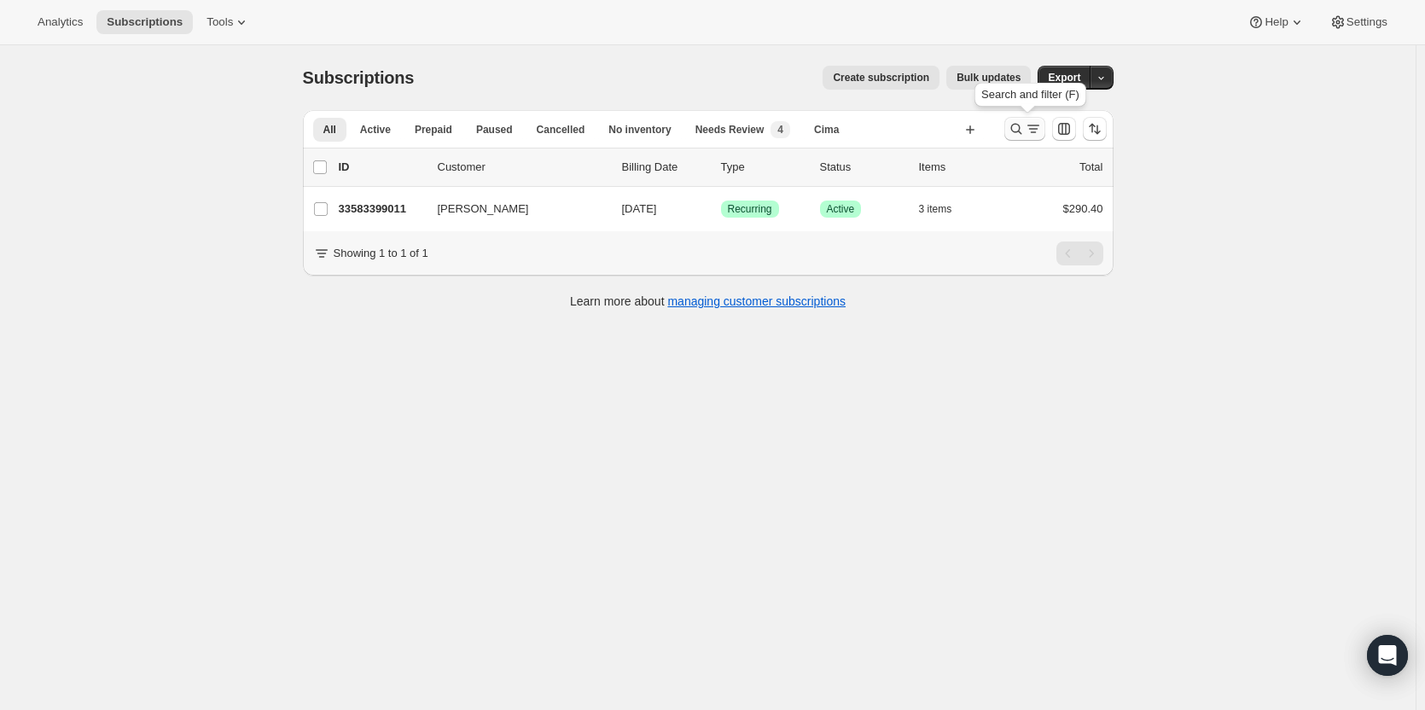
click at [1013, 131] on icon "Search and filter results" at bounding box center [1015, 128] width 17 height 17
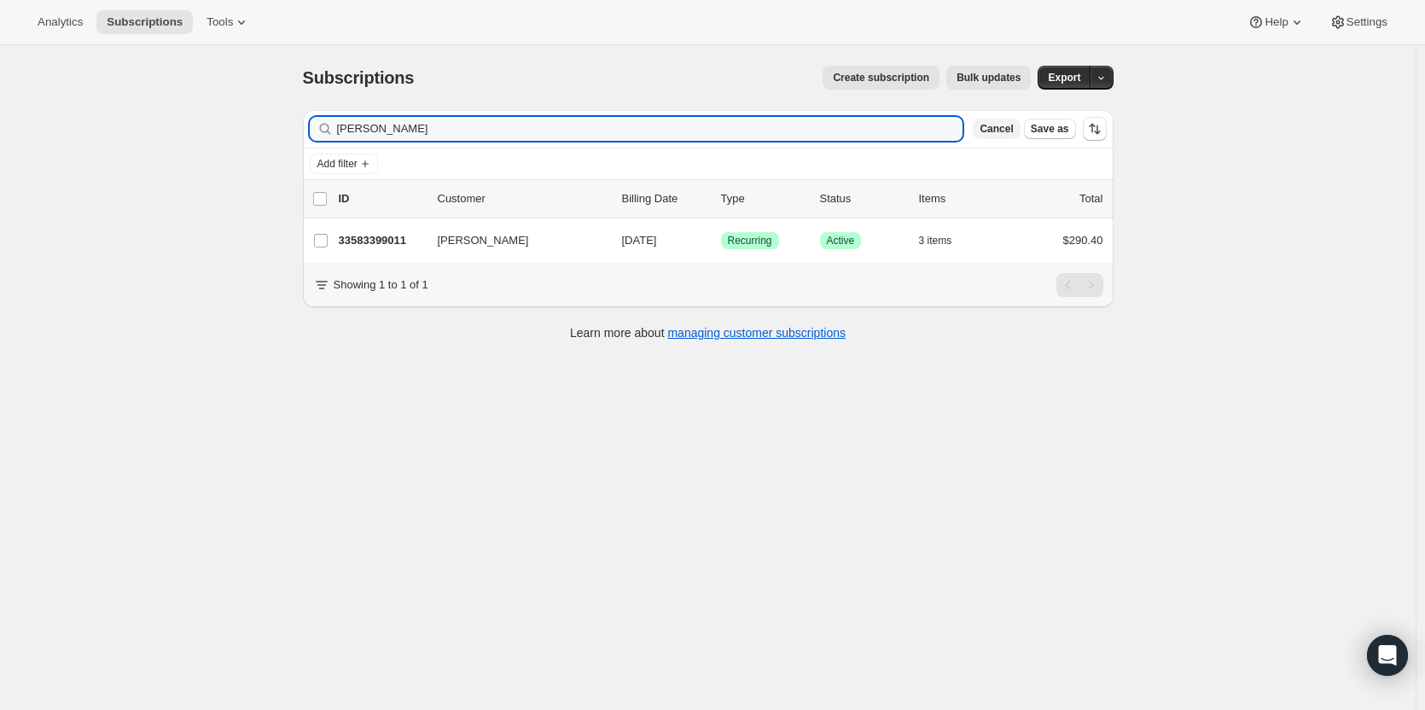
click at [1005, 133] on span "Cancel" at bounding box center [995, 129] width 33 height 14
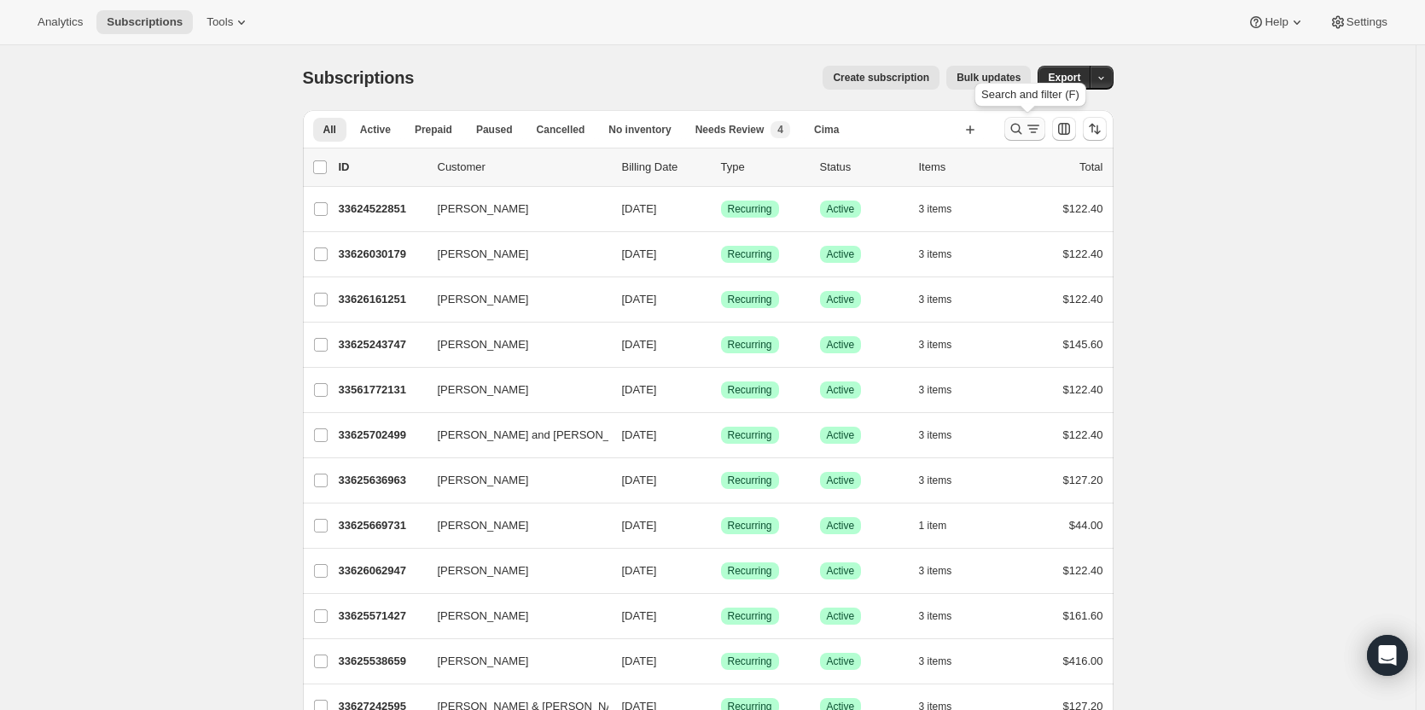
click at [1021, 132] on icon "Search and filter results" at bounding box center [1015, 129] width 11 height 11
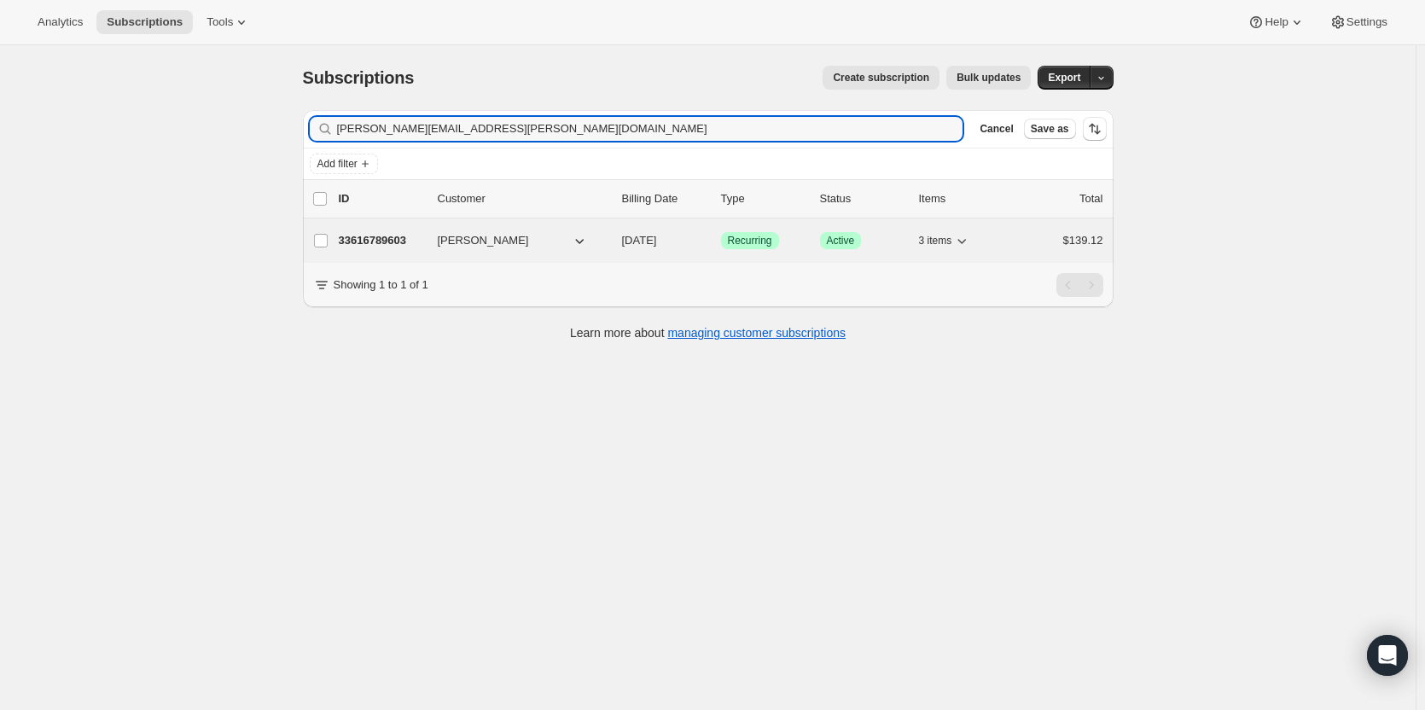
type input "[PERSON_NAME][EMAIL_ADDRESS][PERSON_NAME][DOMAIN_NAME]"
click at [363, 236] on p "33616789603" at bounding box center [381, 240] width 85 height 17
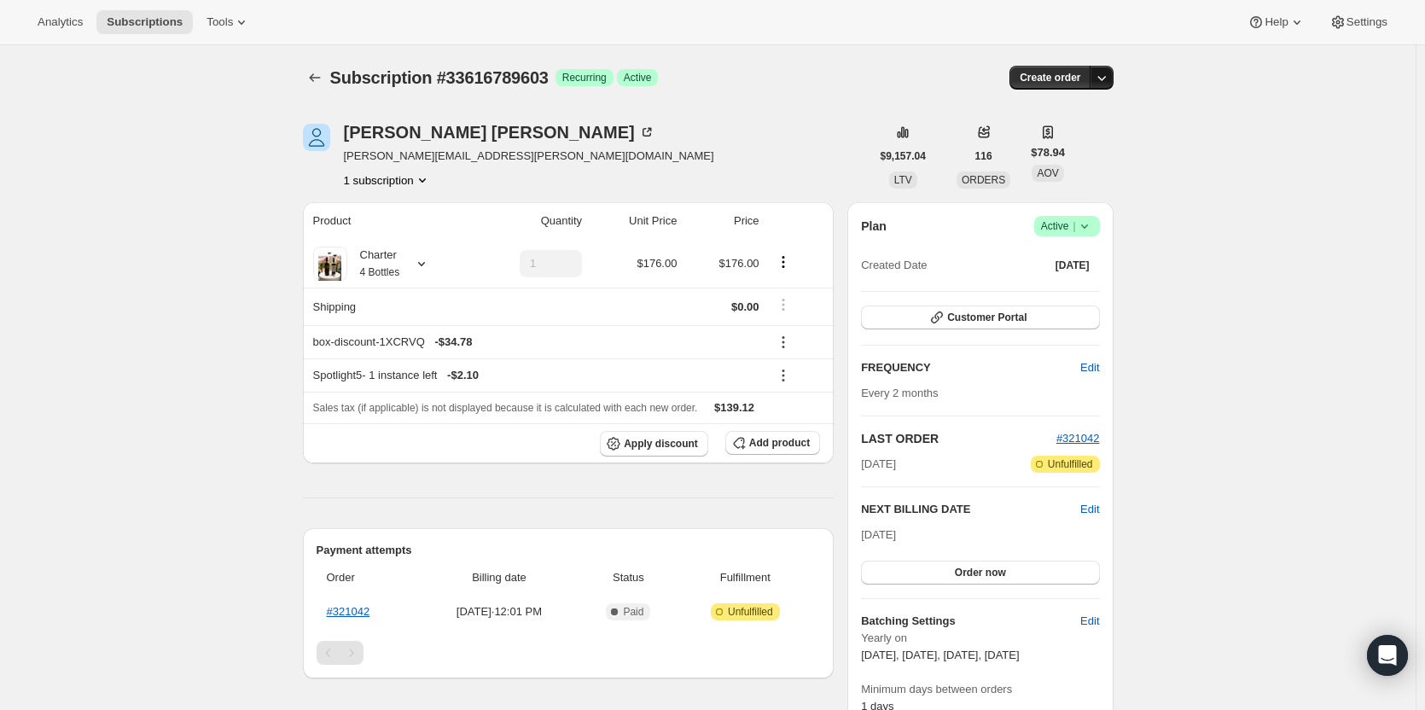
click at [1104, 75] on icon "button" at bounding box center [1101, 77] width 17 height 17
click at [1085, 141] on span "Create custom one-time order" at bounding box center [1034, 142] width 148 height 13
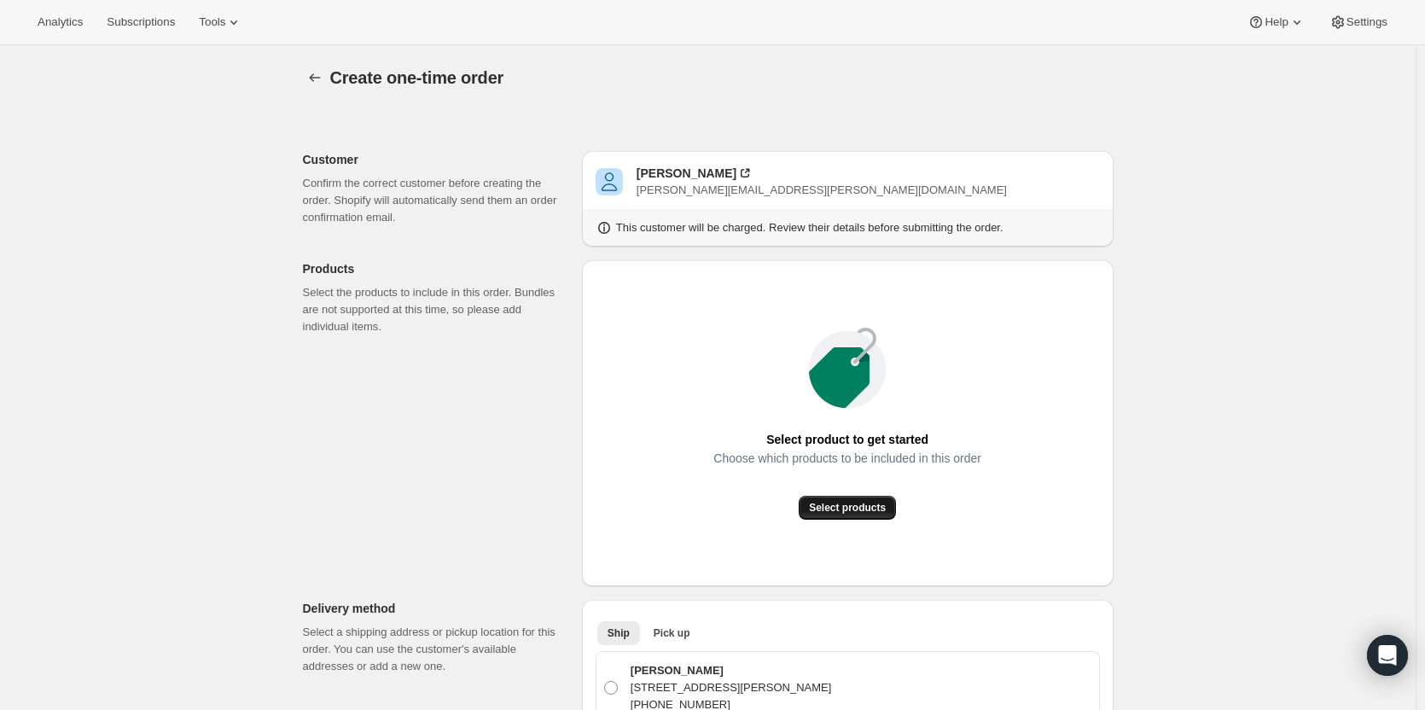
click at [843, 513] on span "Select products" at bounding box center [847, 508] width 77 height 14
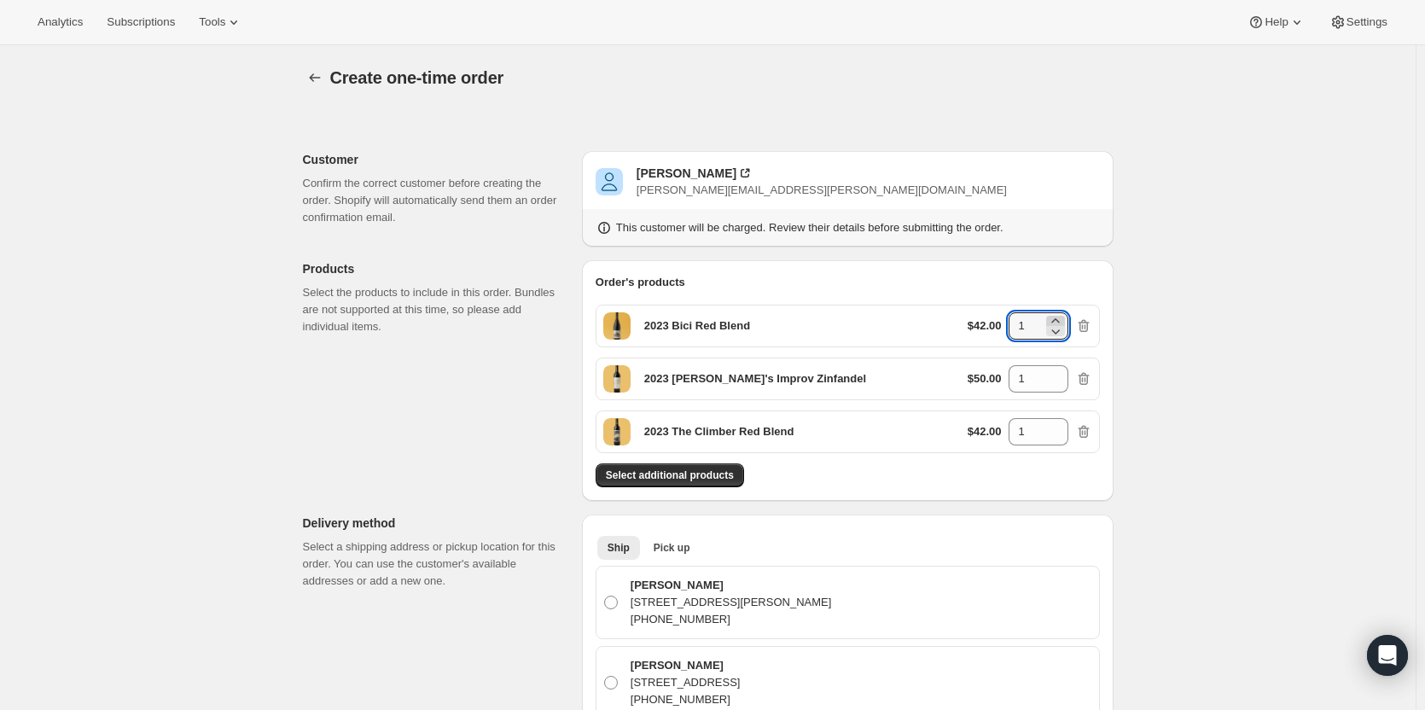
click at [1064, 322] on icon at bounding box center [1055, 320] width 17 height 17
type input "2"
click at [668, 553] on span "Pick up" at bounding box center [671, 548] width 37 height 14
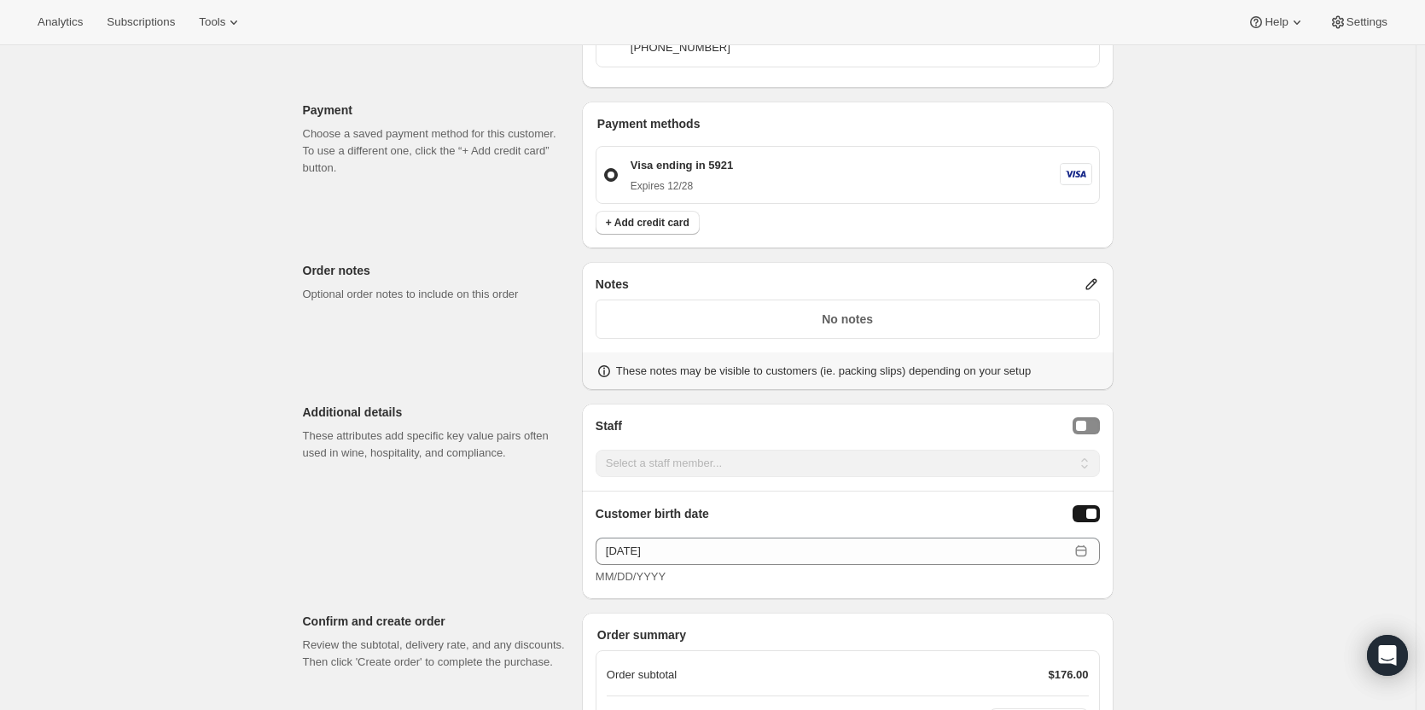
scroll to position [767, 0]
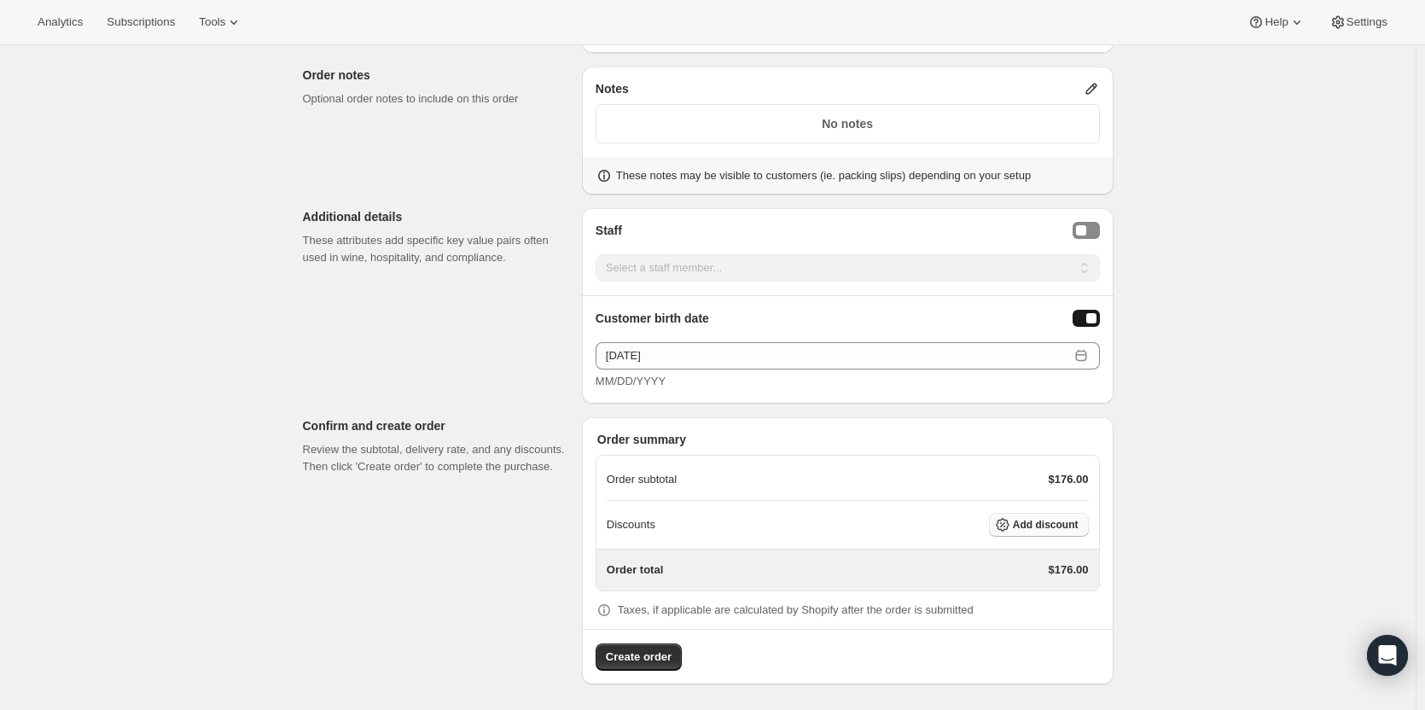
click at [1068, 527] on span "Add discount" at bounding box center [1046, 525] width 66 height 14
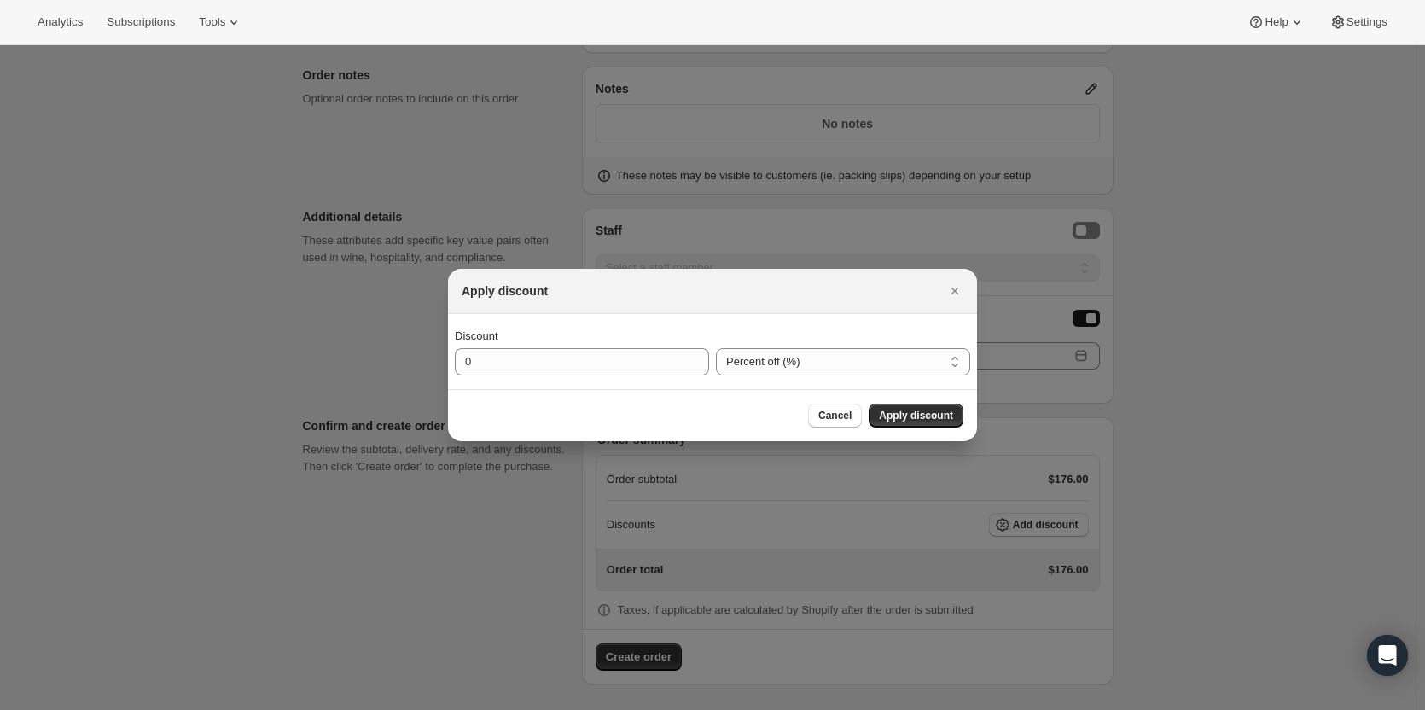
click at [531, 344] on div "Discount" at bounding box center [582, 336] width 254 height 17
click at [533, 357] on input "0" at bounding box center [569, 361] width 229 height 27
type input "20"
click at [912, 420] on span "Apply discount" at bounding box center [916, 416] width 74 height 14
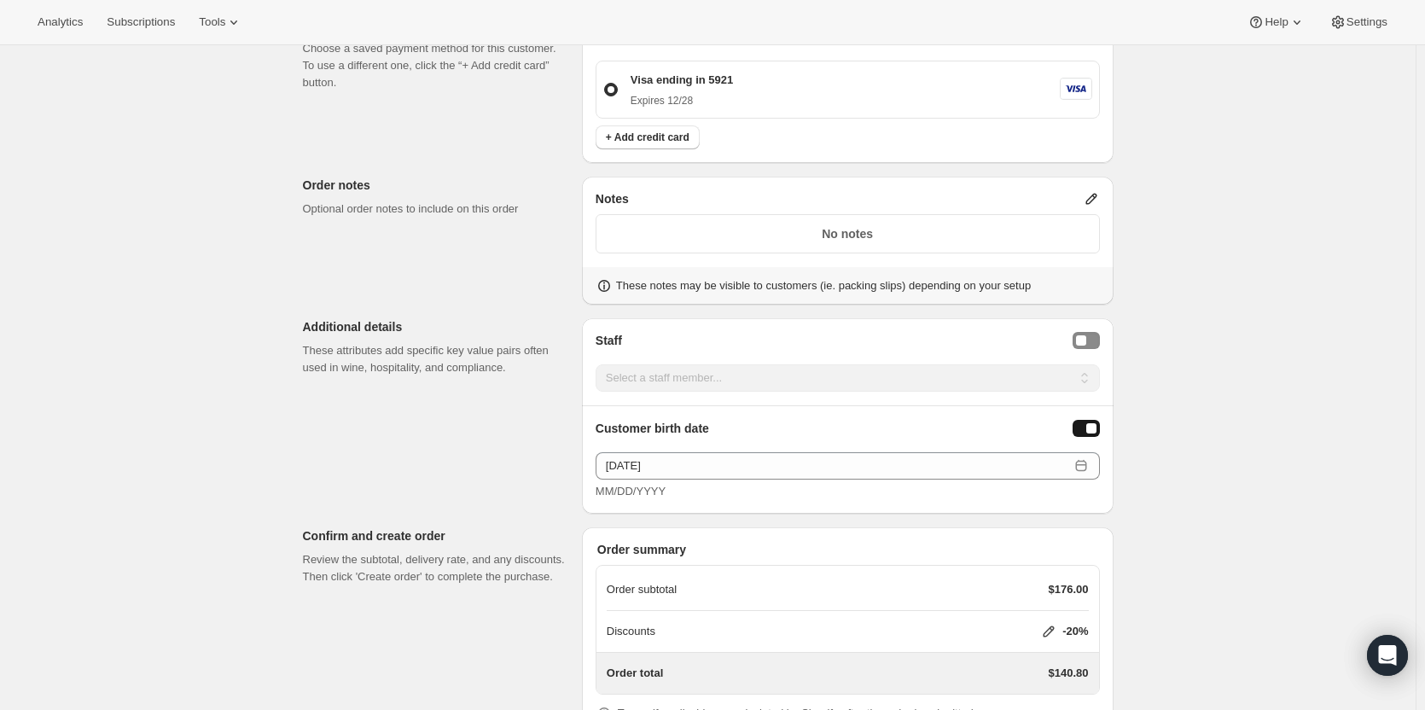
scroll to position [760, 0]
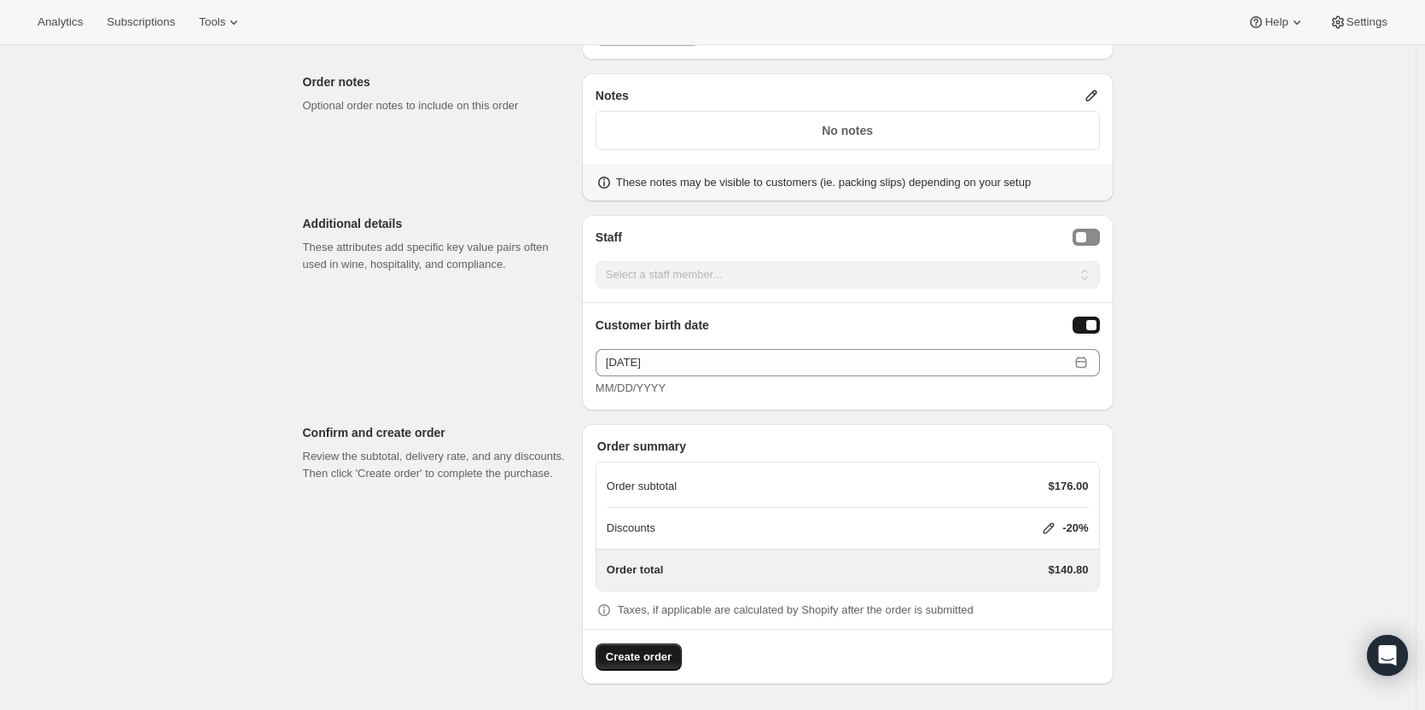
click at [656, 664] on button "Create order" at bounding box center [638, 656] width 86 height 27
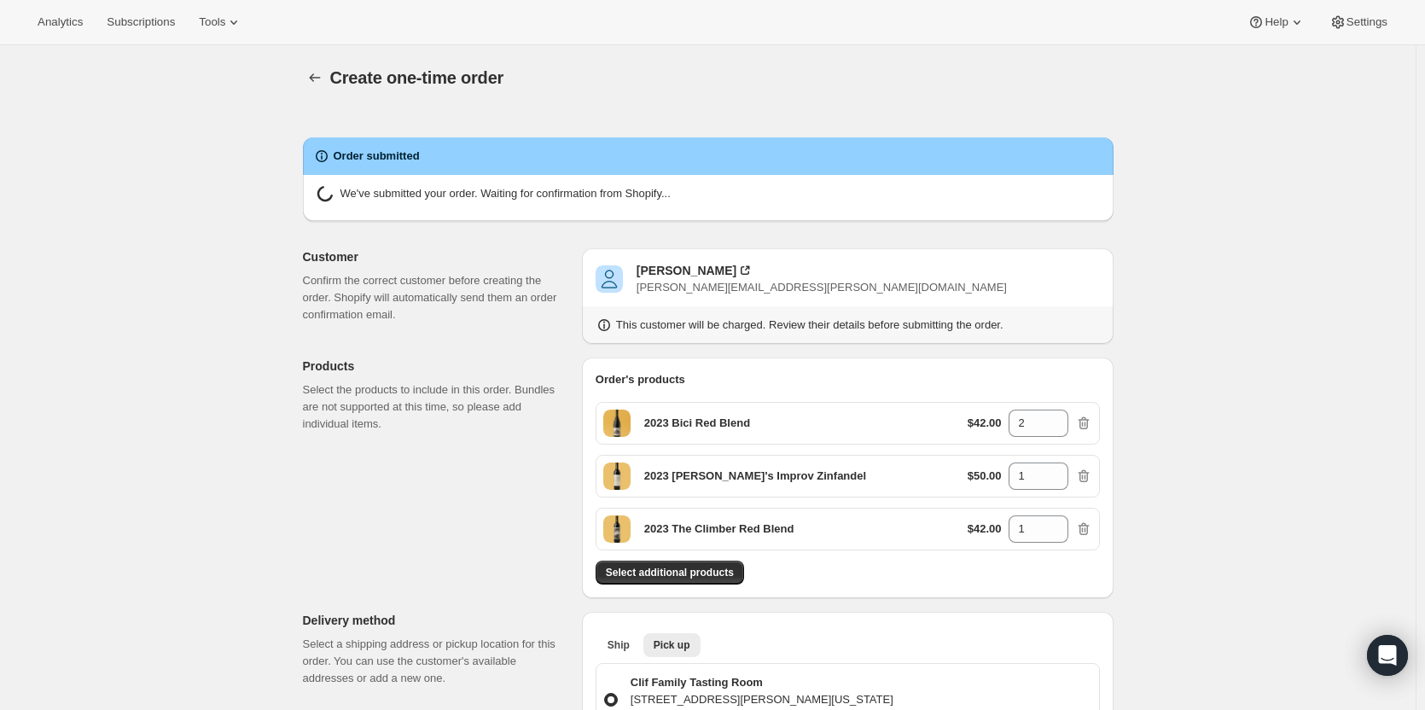
radio input "true"
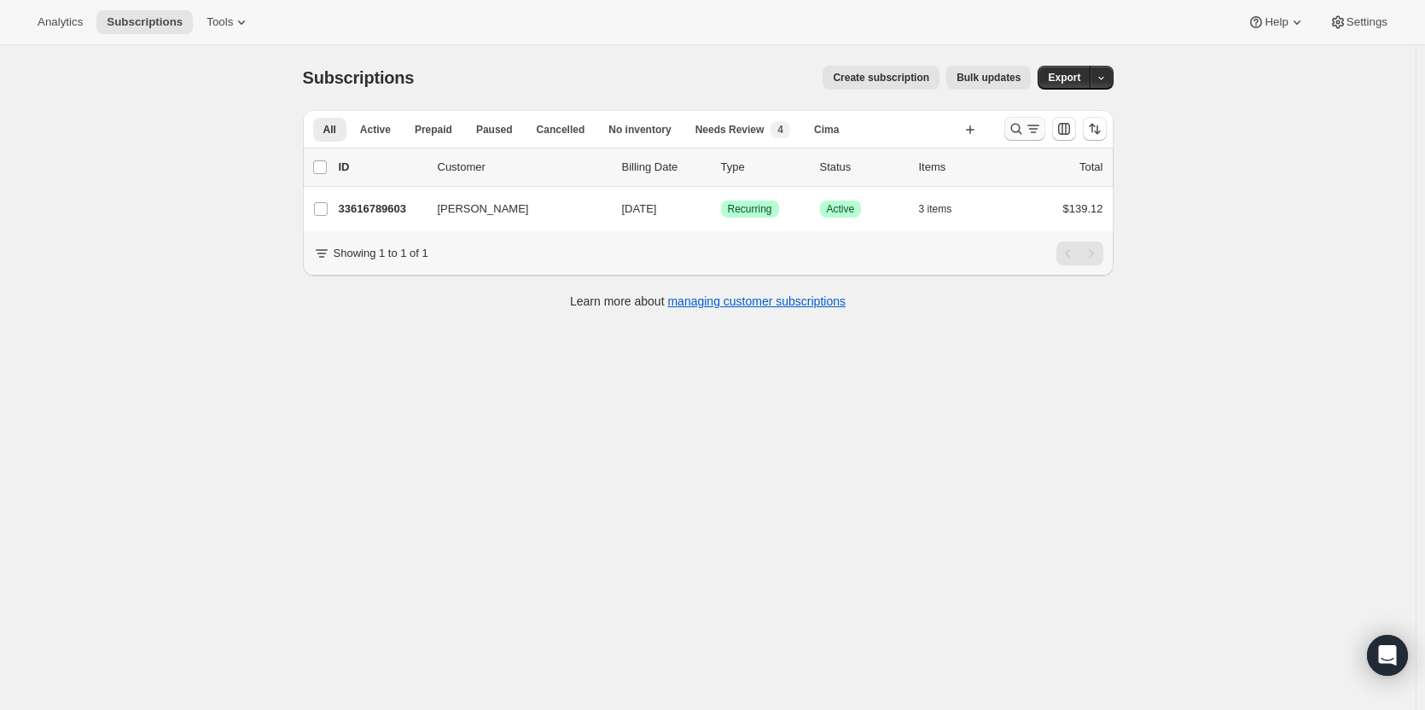
click at [1014, 132] on icon "Search and filter results" at bounding box center [1015, 128] width 17 height 17
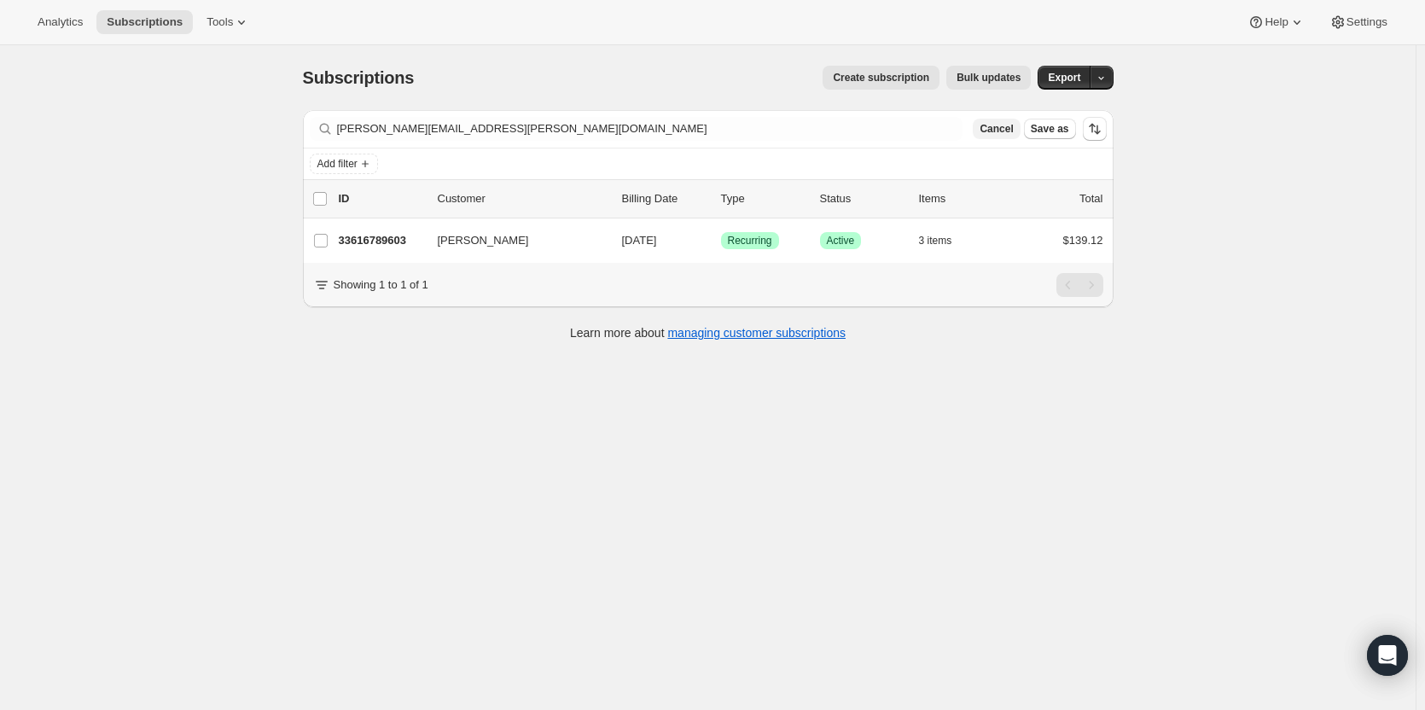
click at [1007, 130] on span "Cancel" at bounding box center [995, 129] width 33 height 14
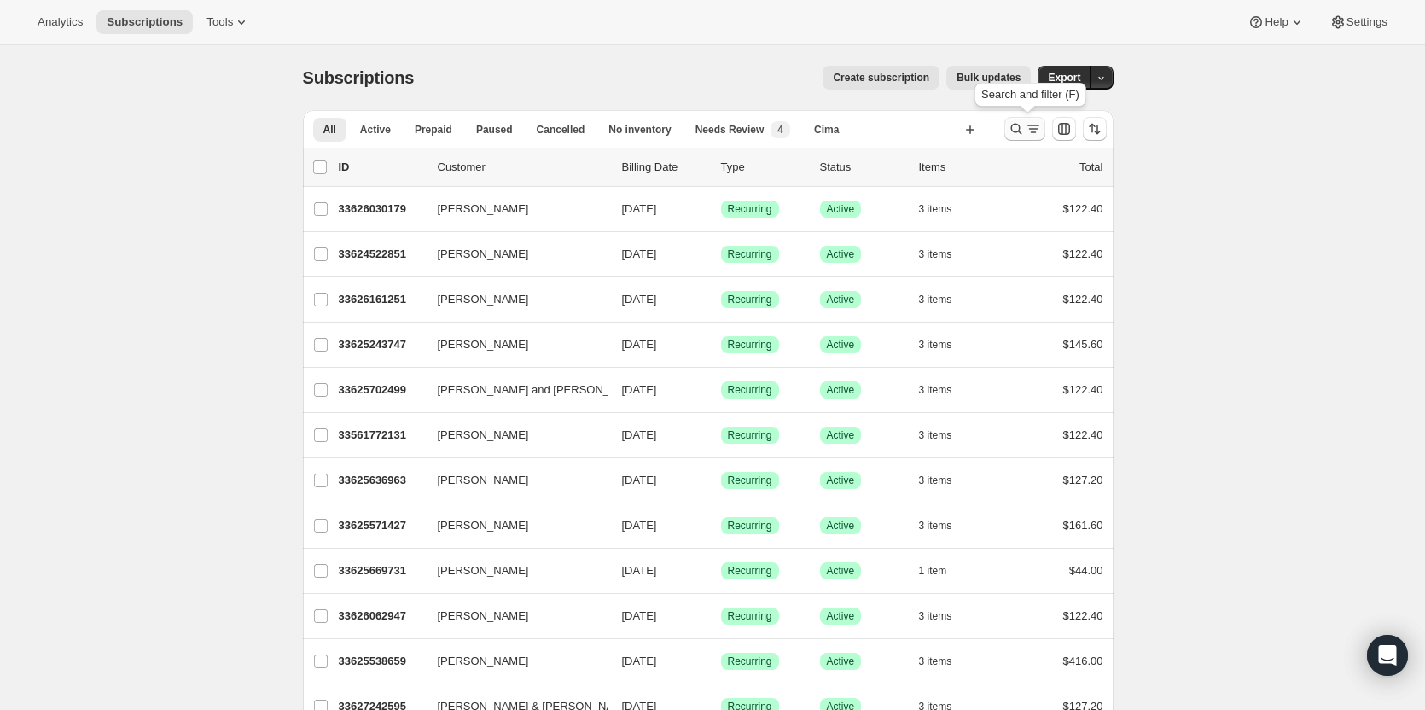
click at [1016, 125] on icon "Search and filter results" at bounding box center [1015, 129] width 11 height 11
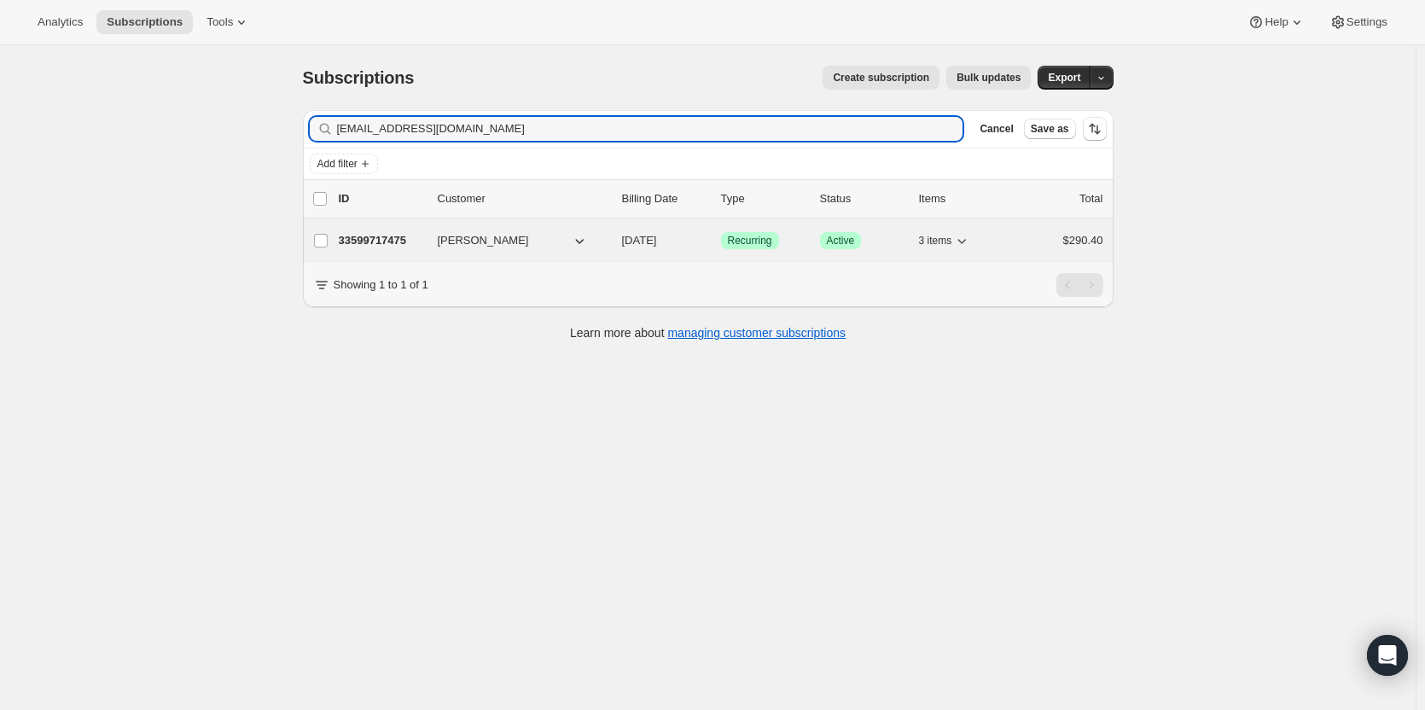
type input "[EMAIL_ADDRESS][DOMAIN_NAME]"
click at [400, 236] on p "33599717475" at bounding box center [381, 240] width 85 height 17
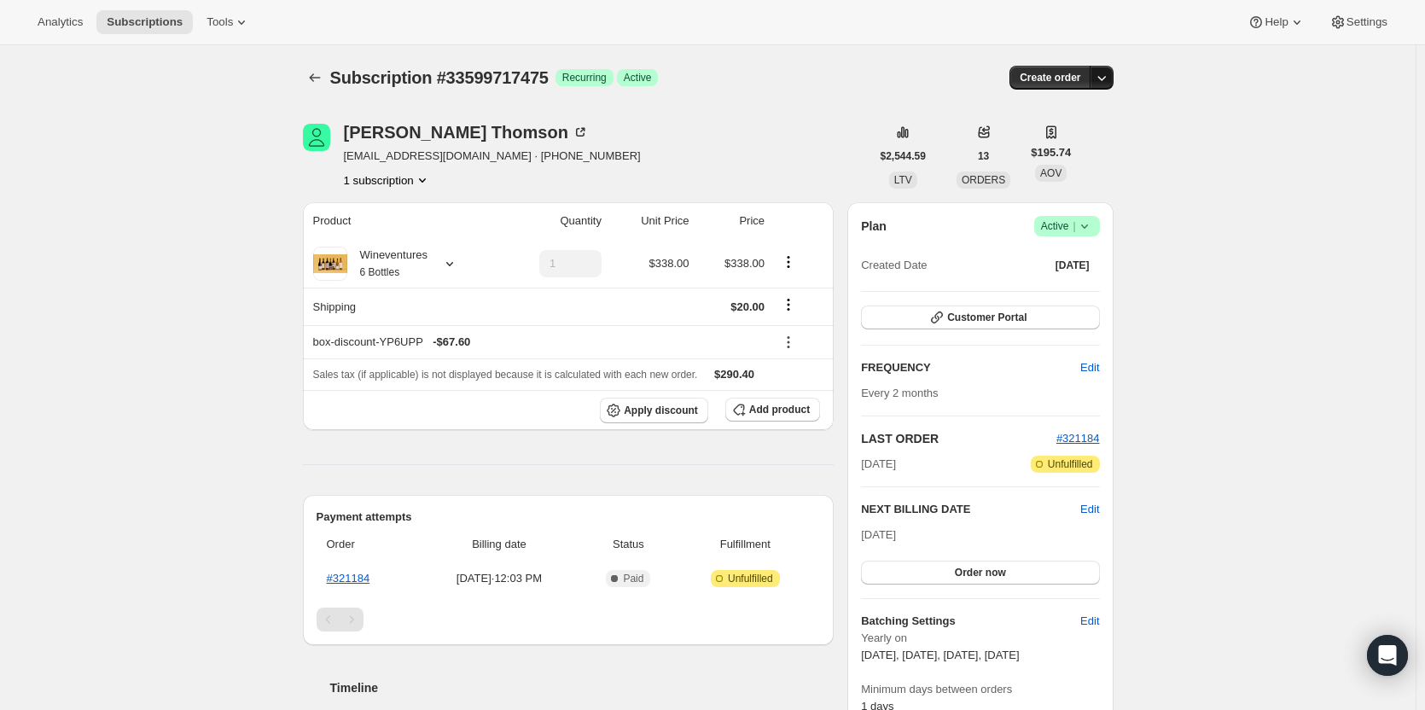
click at [1107, 75] on icon "button" at bounding box center [1101, 77] width 17 height 17
click at [1109, 74] on icon "button" at bounding box center [1101, 77] width 17 height 17
click at [1087, 112] on span "Bill subscription order now" at bounding box center [1025, 113] width 130 height 13
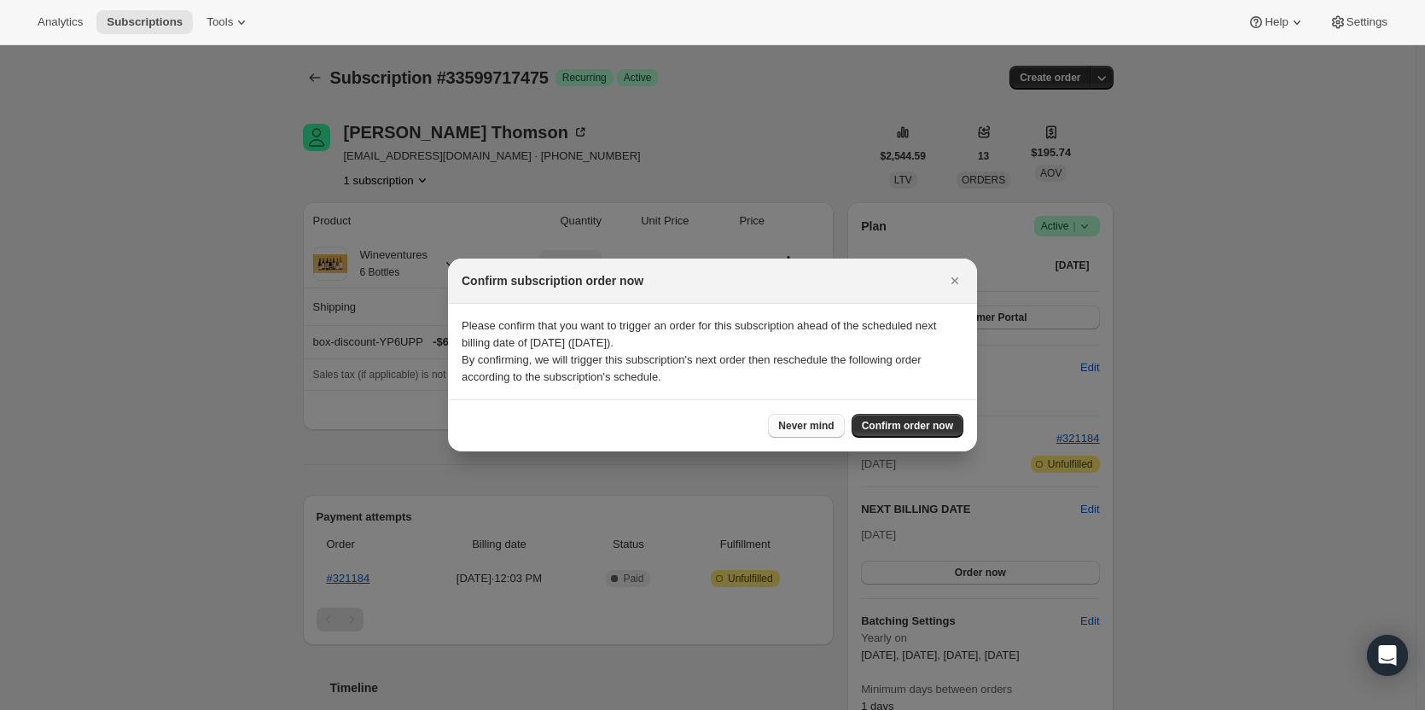
click at [815, 425] on span "Never mind" at bounding box center [805, 426] width 55 height 14
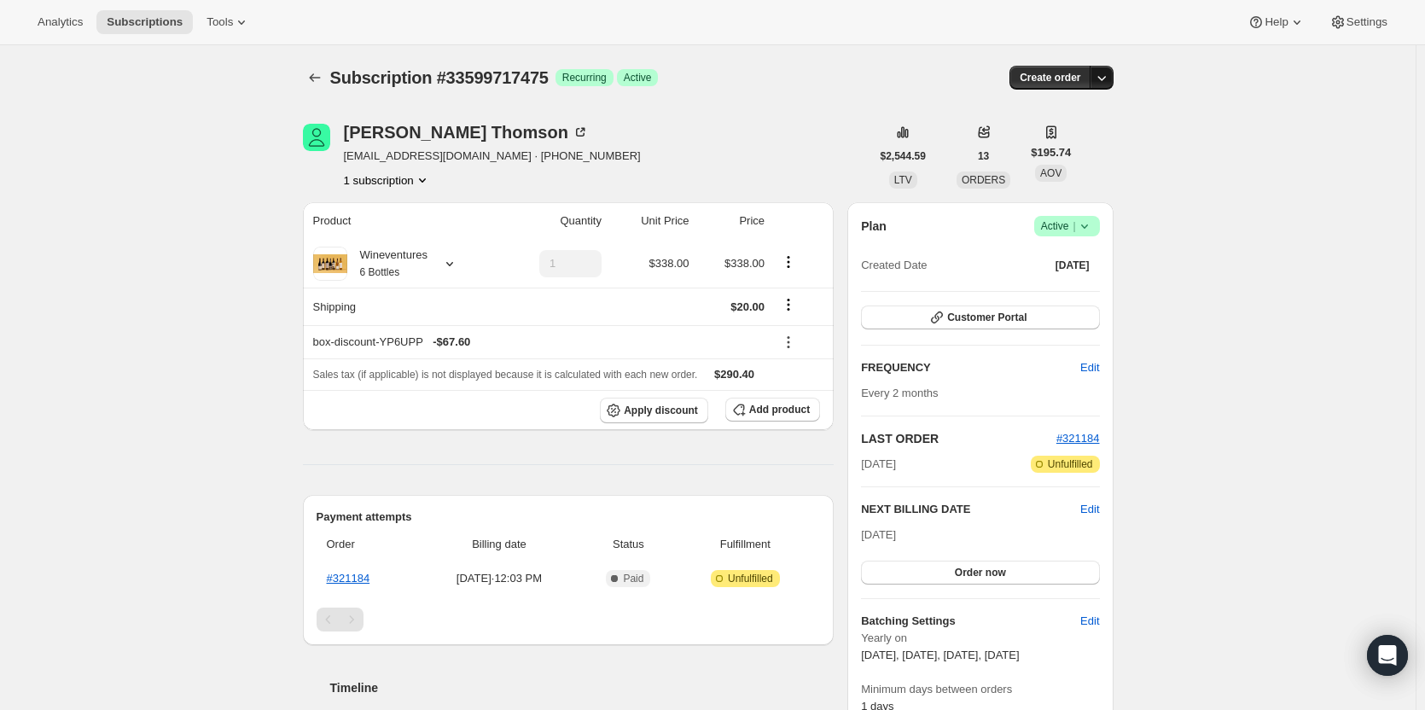
click at [1108, 74] on icon "button" at bounding box center [1101, 77] width 17 height 17
click at [1094, 136] on span "Create custom one-time order" at bounding box center [1034, 142] width 148 height 13
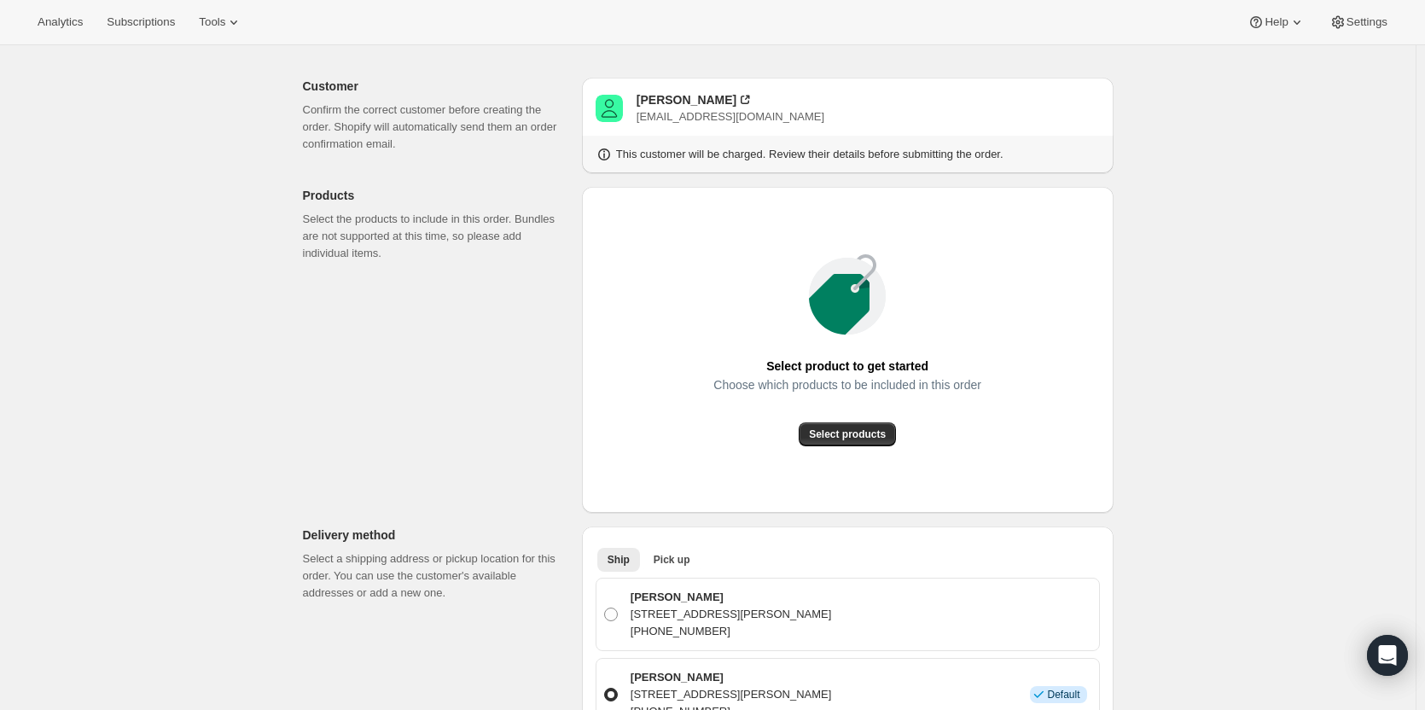
scroll to position [71, 0]
click at [849, 437] on span "Select products" at bounding box center [847, 437] width 77 height 14
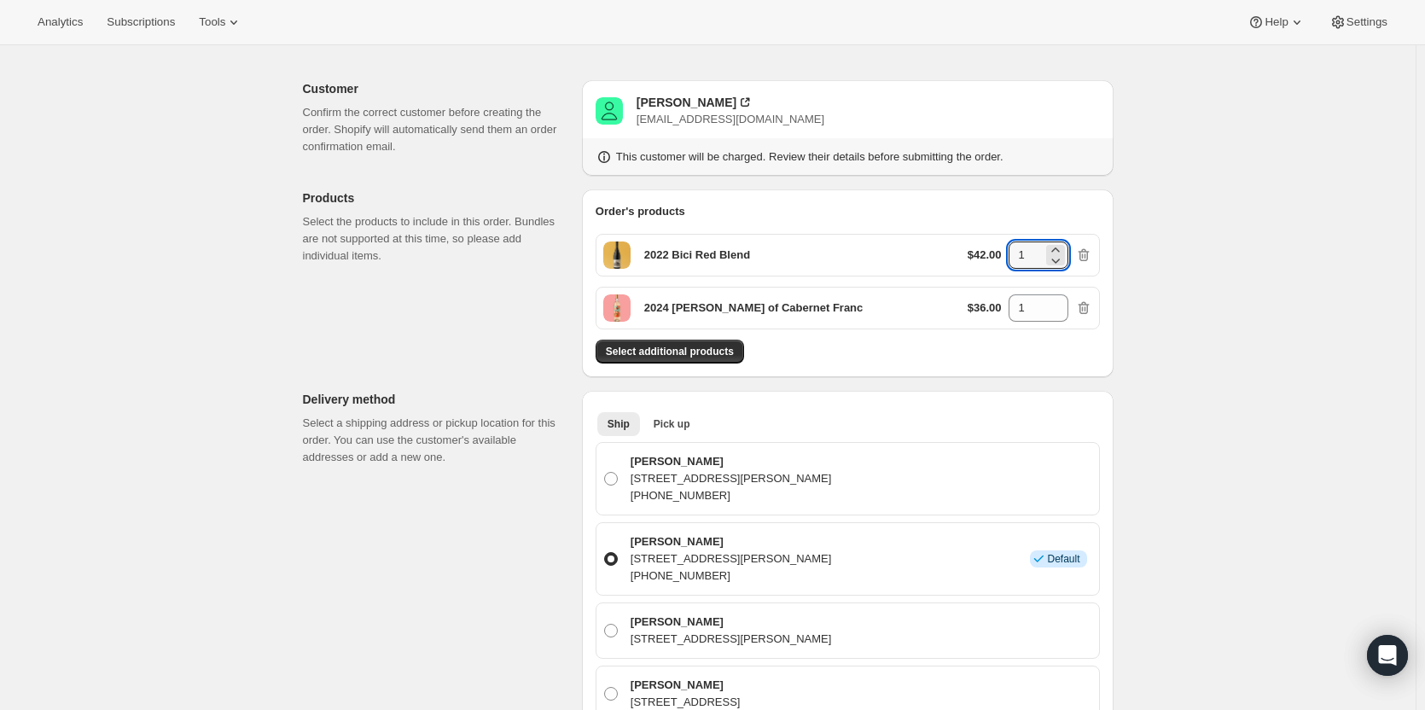
drag, startPoint x: 1031, startPoint y: 253, endPoint x: 994, endPoint y: 252, distance: 37.5
click at [994, 252] on div "$42.00 1" at bounding box center [1029, 254] width 125 height 27
type input "3"
drag, startPoint x: 1031, startPoint y: 308, endPoint x: 1001, endPoint y: 308, distance: 30.7
click at [1001, 308] on div "$36.00 1" at bounding box center [1029, 307] width 125 height 27
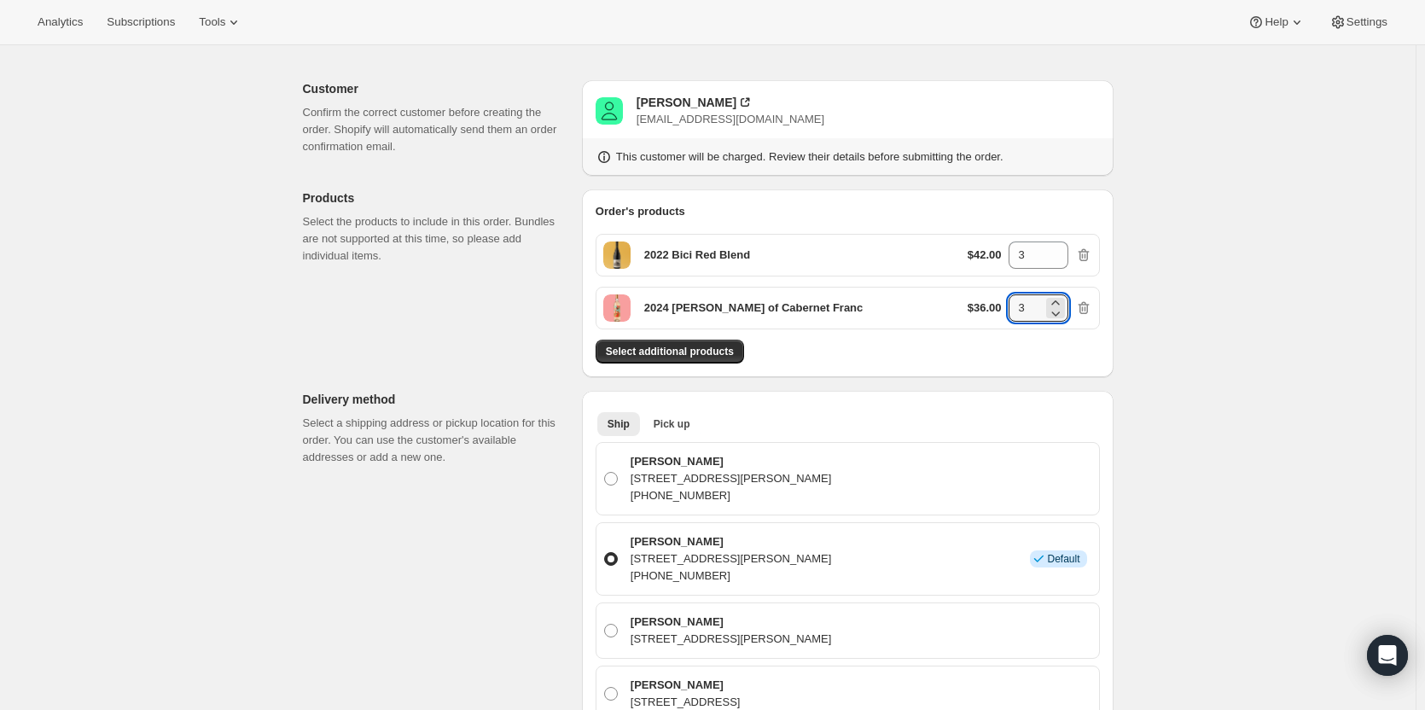
type input "3"
click at [1001, 365] on div "Order's products 2022 Bici Red Blend $42.00 3 2024 Reyna Rosé of Cabernet Franc…" at bounding box center [847, 283] width 531 height 188
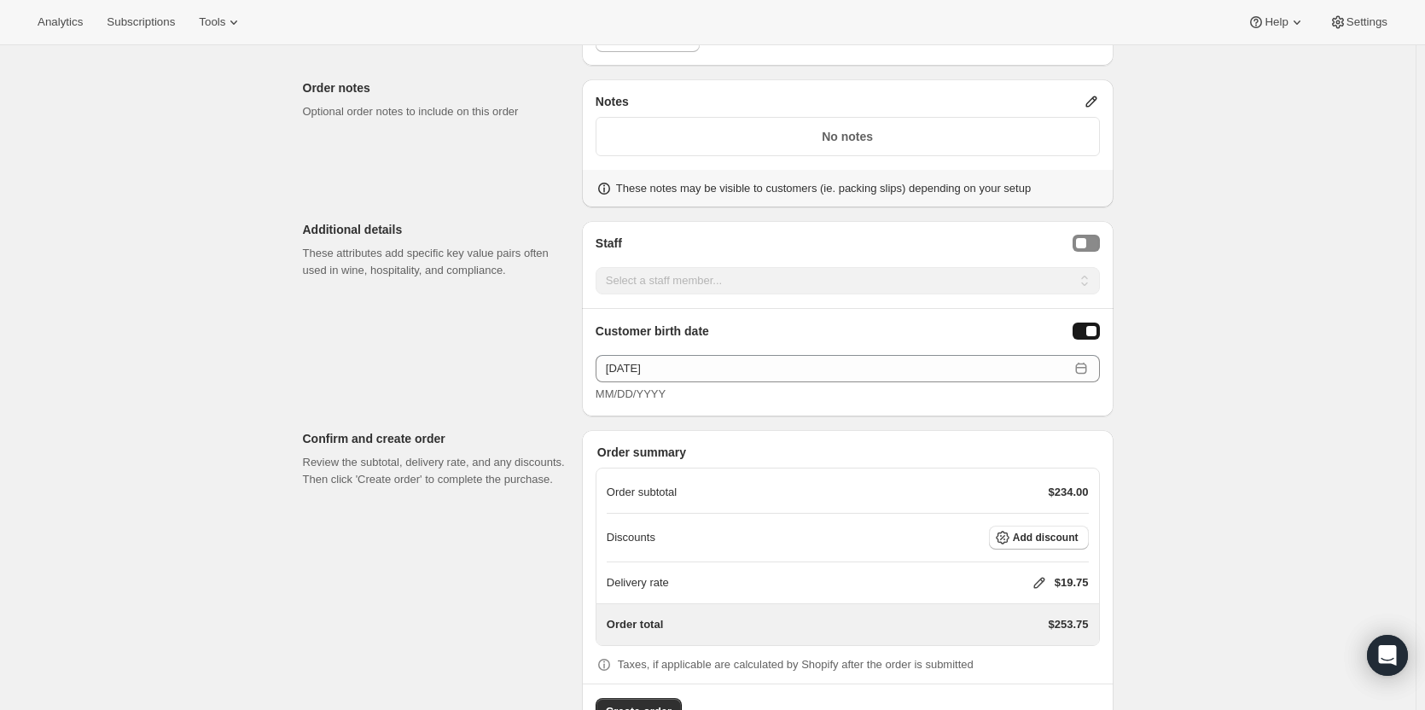
scroll to position [1066, 0]
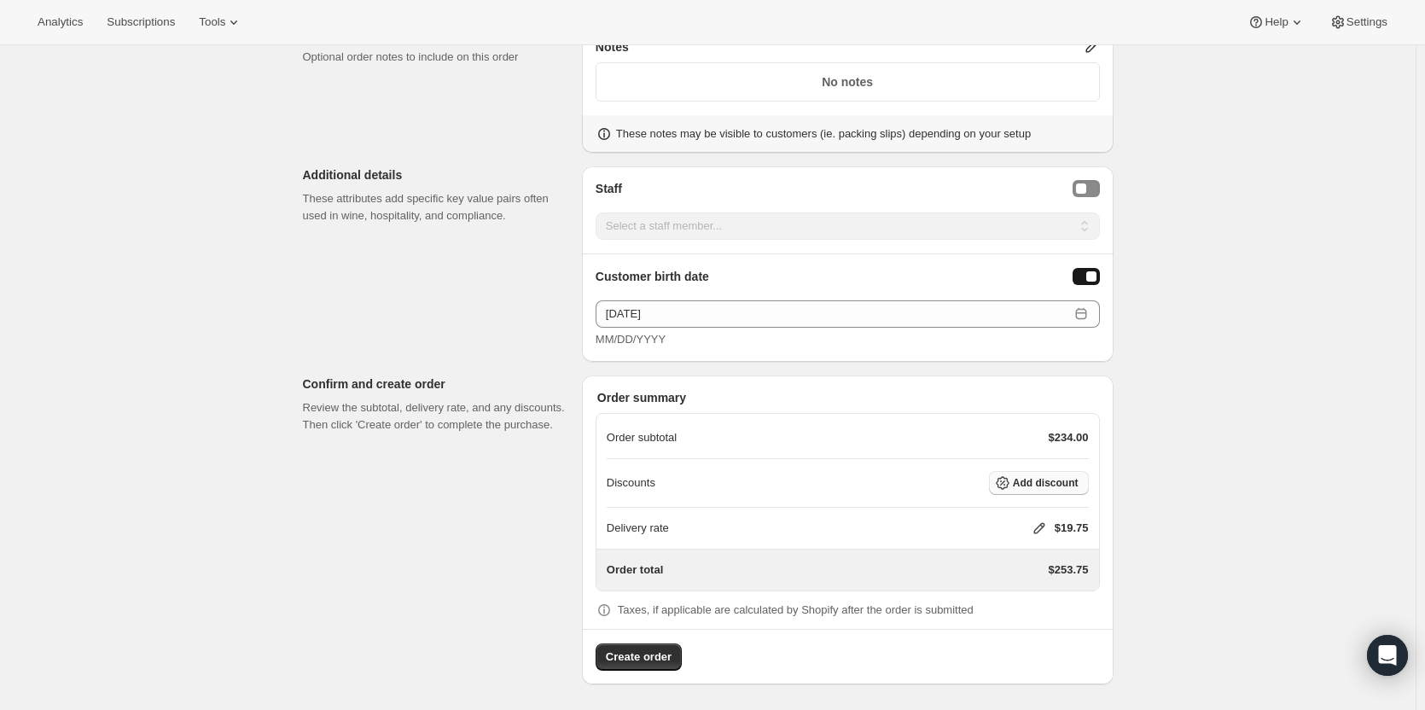
click at [1048, 486] on span "Add discount" at bounding box center [1046, 483] width 66 height 14
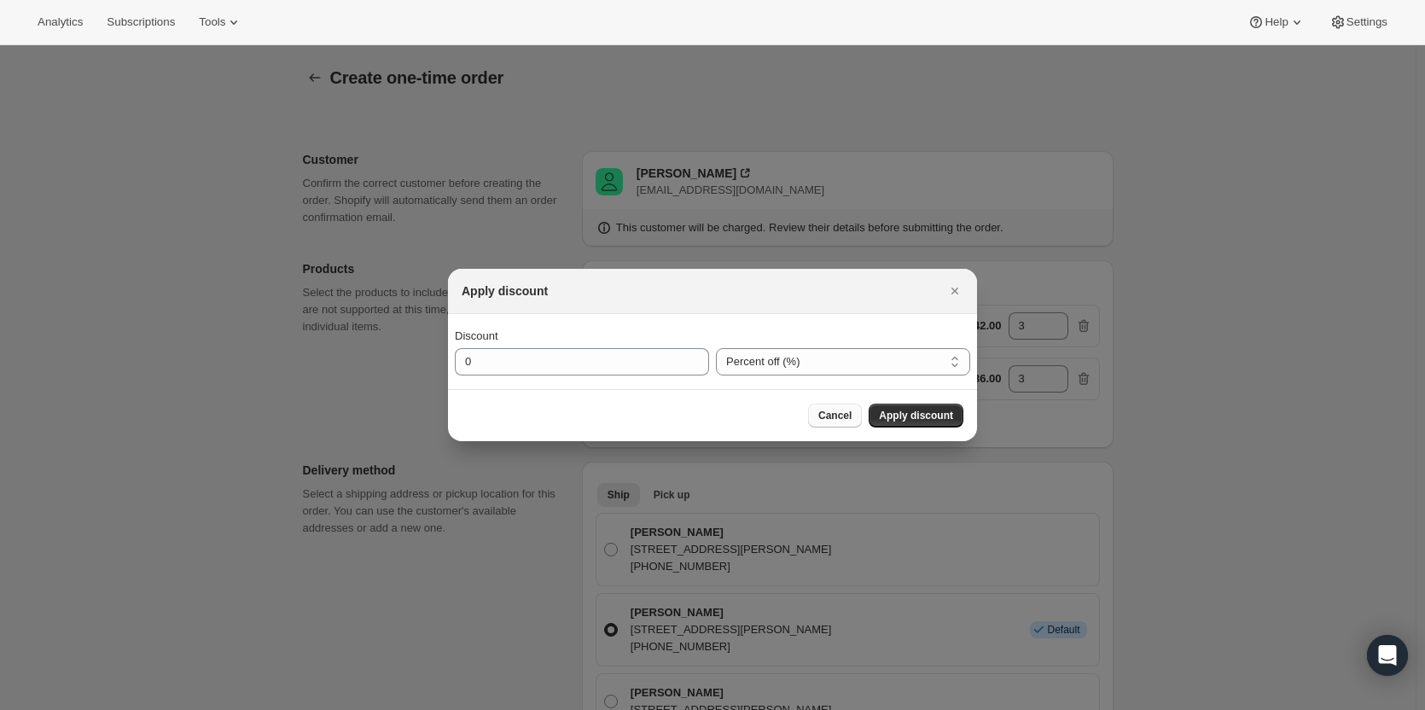
scroll to position [0, 0]
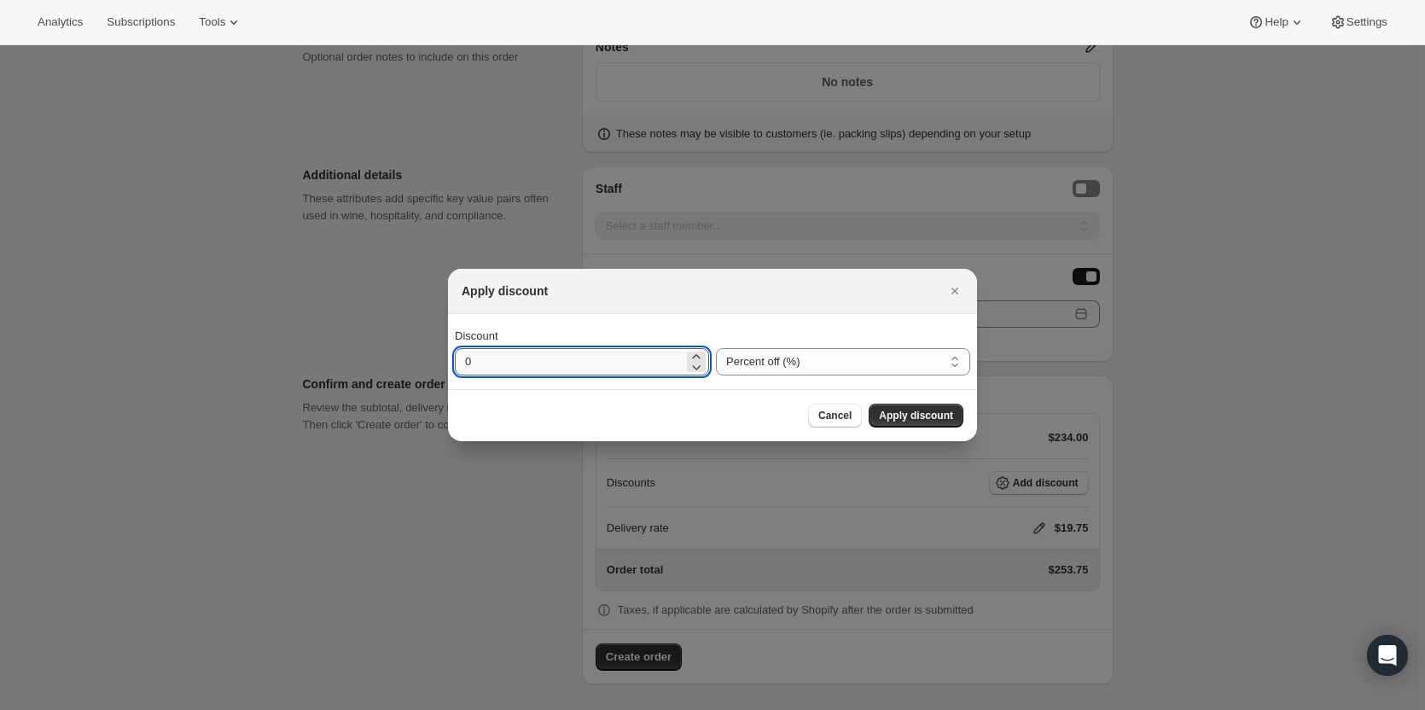
click at [547, 350] on input "0" at bounding box center [569, 361] width 229 height 27
type input "20"
click at [913, 407] on button "Apply discount" at bounding box center [915, 415] width 95 height 24
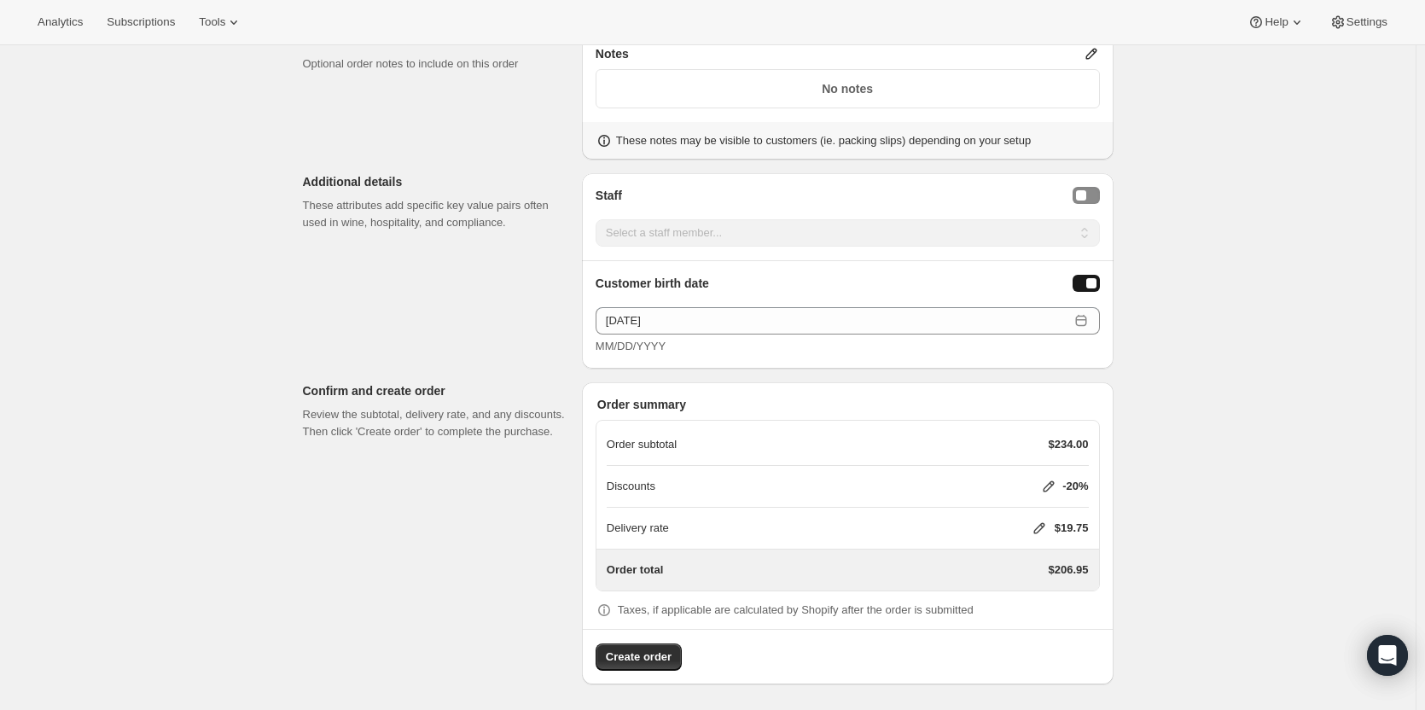
click at [1042, 531] on icon at bounding box center [1038, 527] width 17 height 17
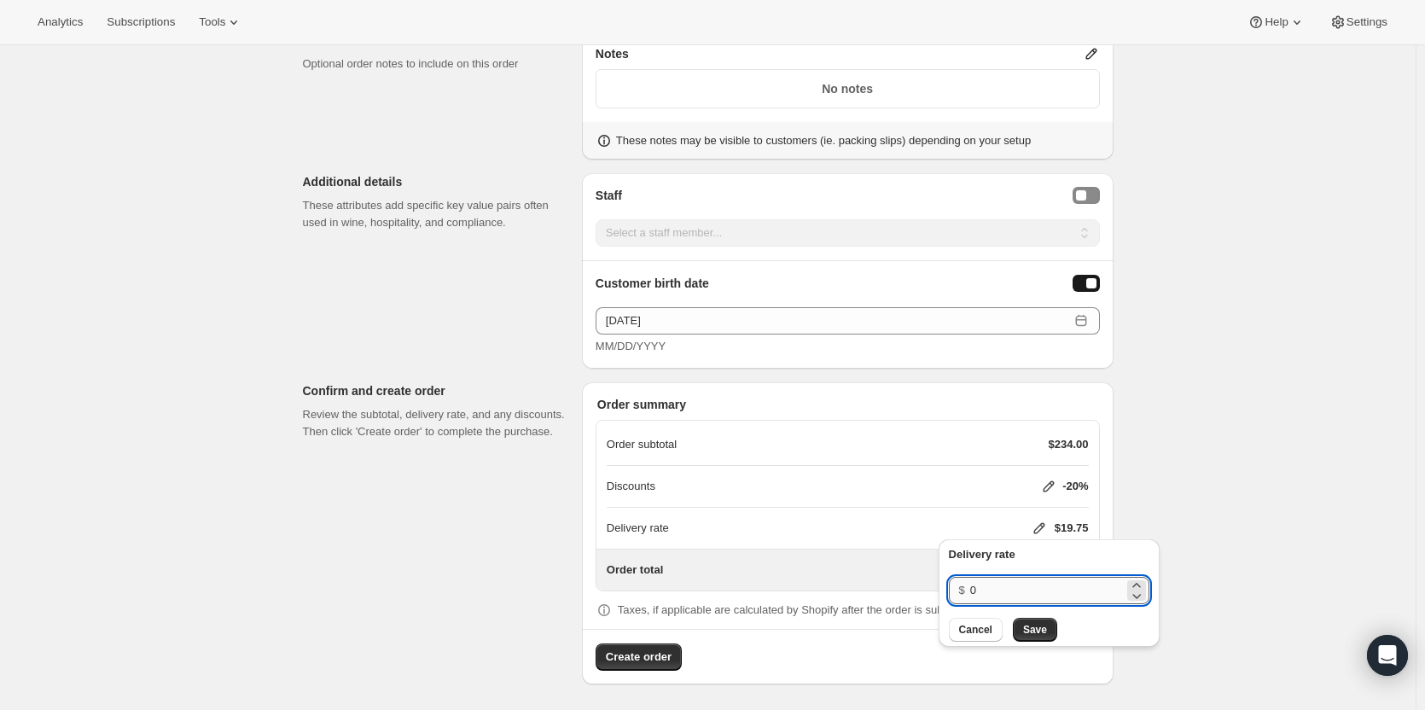
click at [1014, 583] on input "0" at bounding box center [1047, 590] width 154 height 27
type input "20"
click at [1038, 624] on span "Save" at bounding box center [1035, 630] width 24 height 14
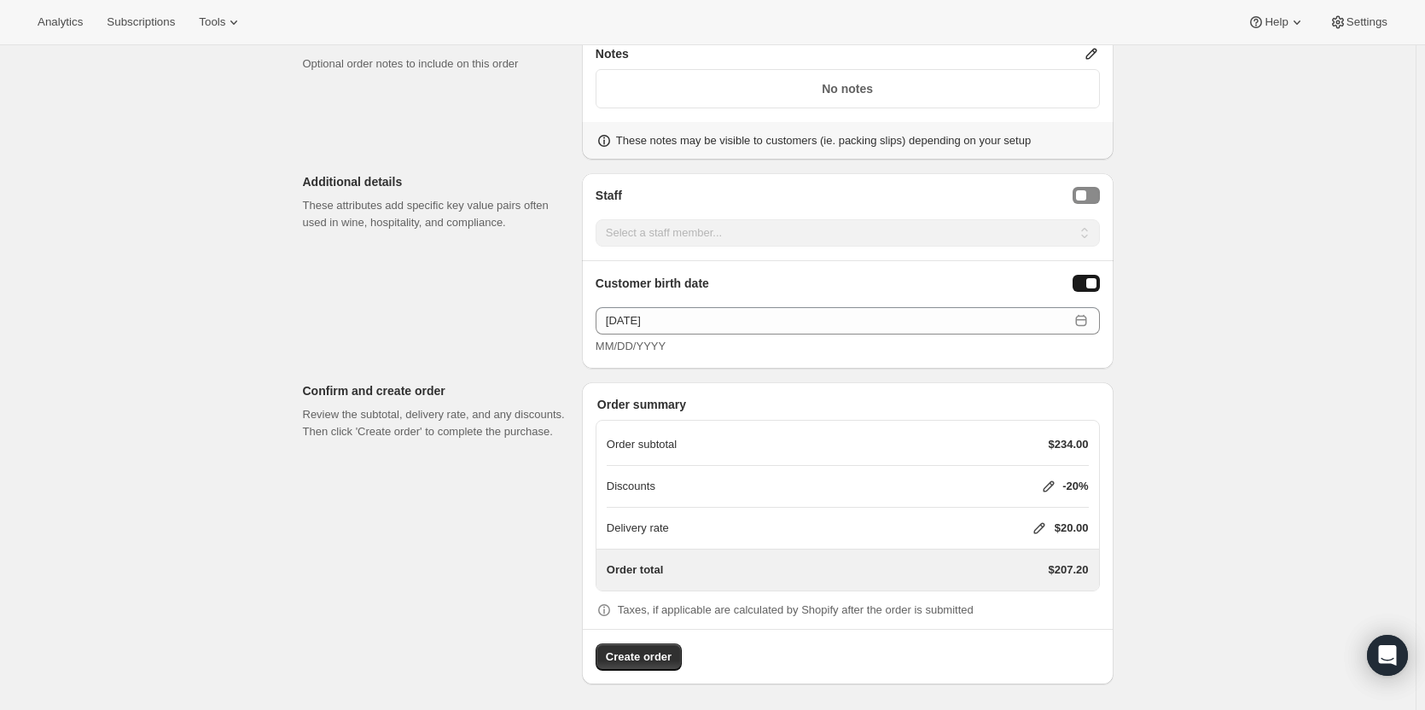
click at [652, 653] on span "Create order" at bounding box center [639, 656] width 66 height 17
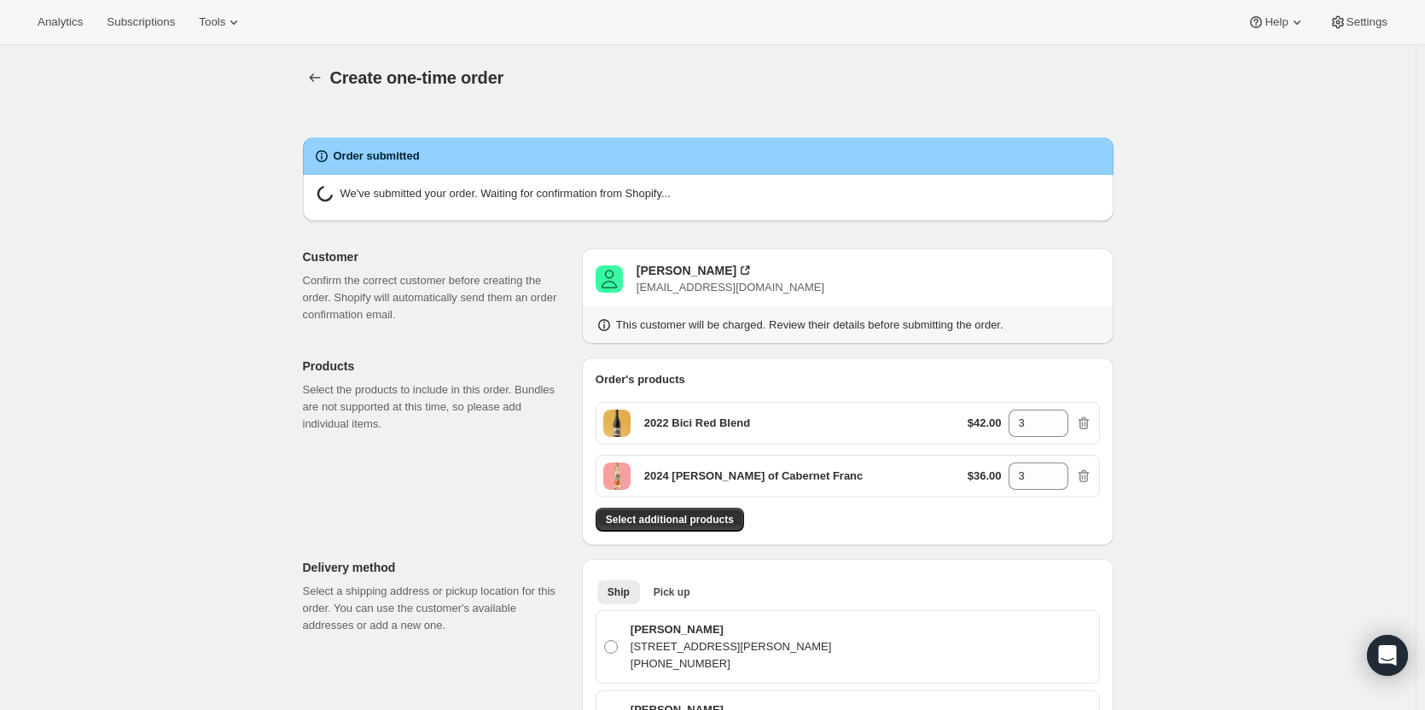
radio input "true"
